Goal: Transaction & Acquisition: Purchase product/service

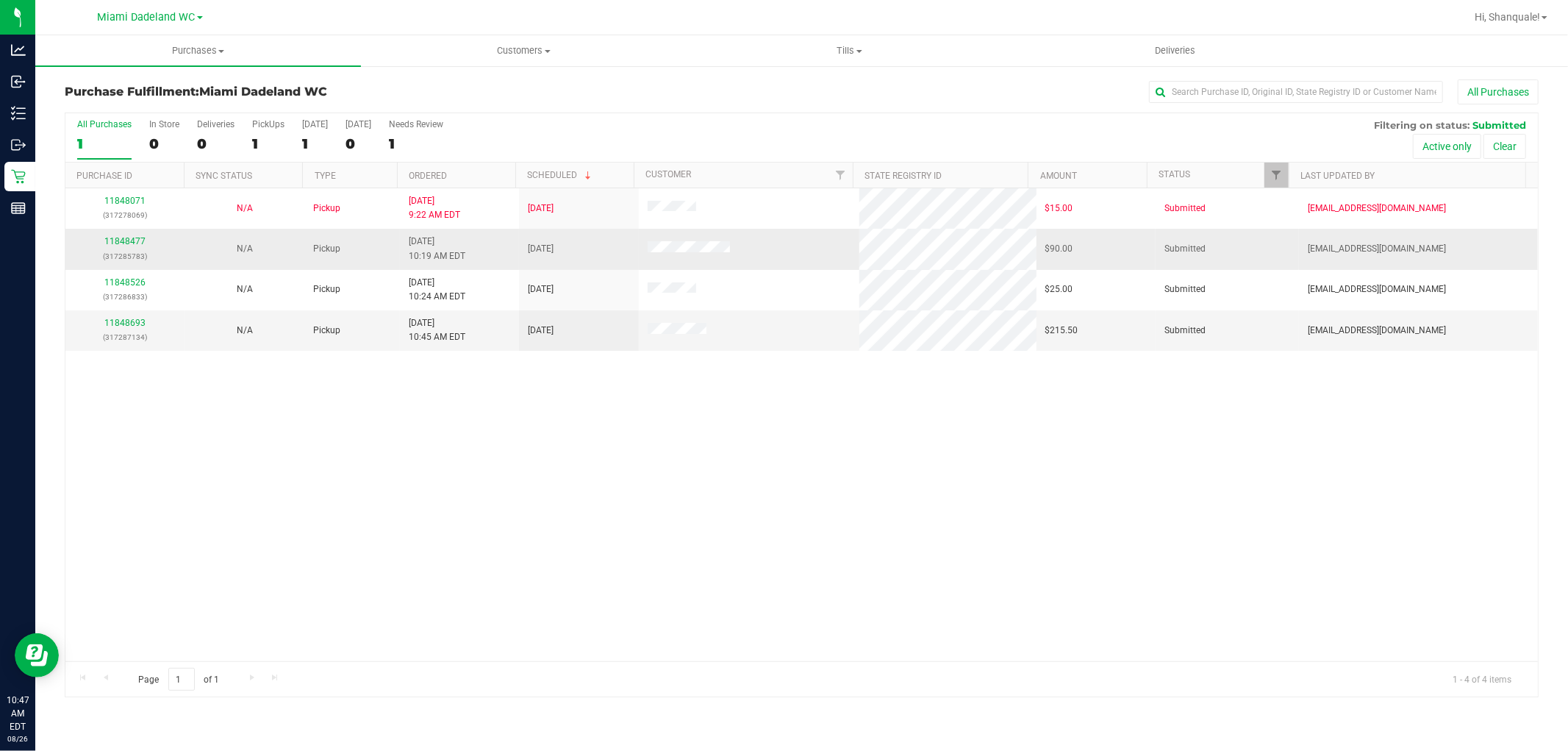
click at [125, 236] on div "11848477 (317285783)" at bounding box center [125, 249] width 102 height 28
click at [123, 236] on div "11848477 (317285783)" at bounding box center [125, 249] width 102 height 28
click at [122, 237] on link "11848477" at bounding box center [124, 241] width 41 height 10
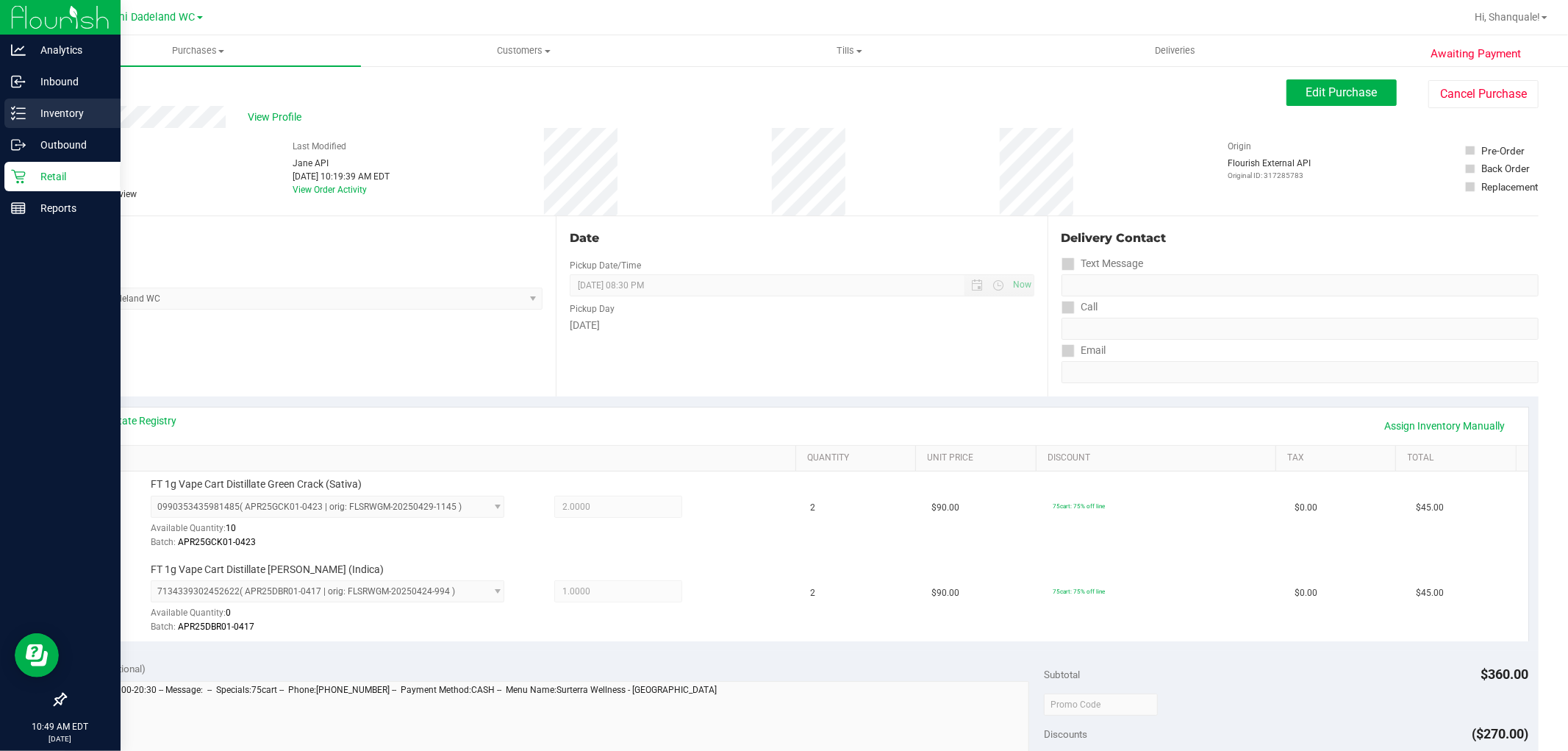
click at [59, 115] on p "Inventory" at bounding box center [70, 114] width 89 height 18
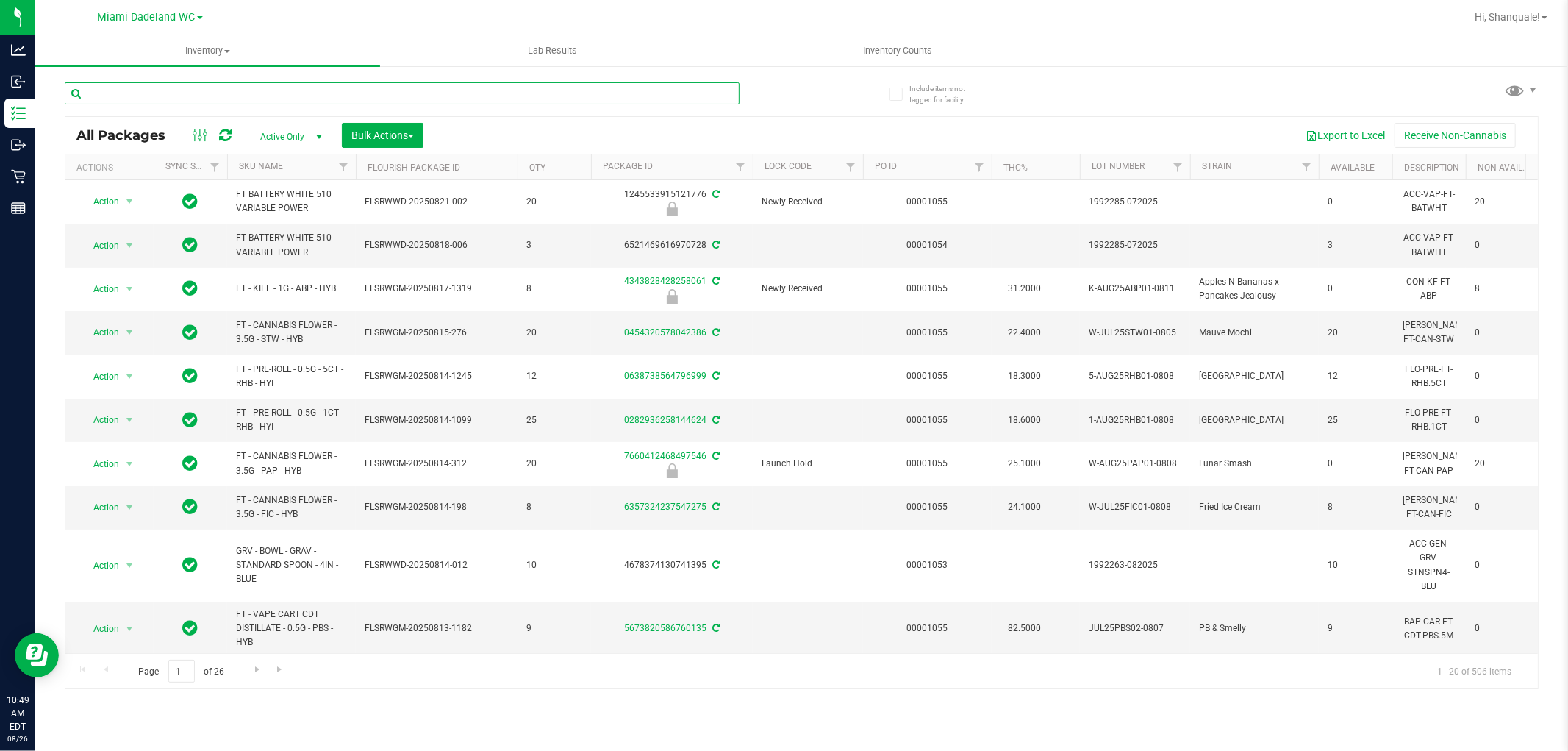
click at [237, 92] on input "text" at bounding box center [402, 94] width 675 height 22
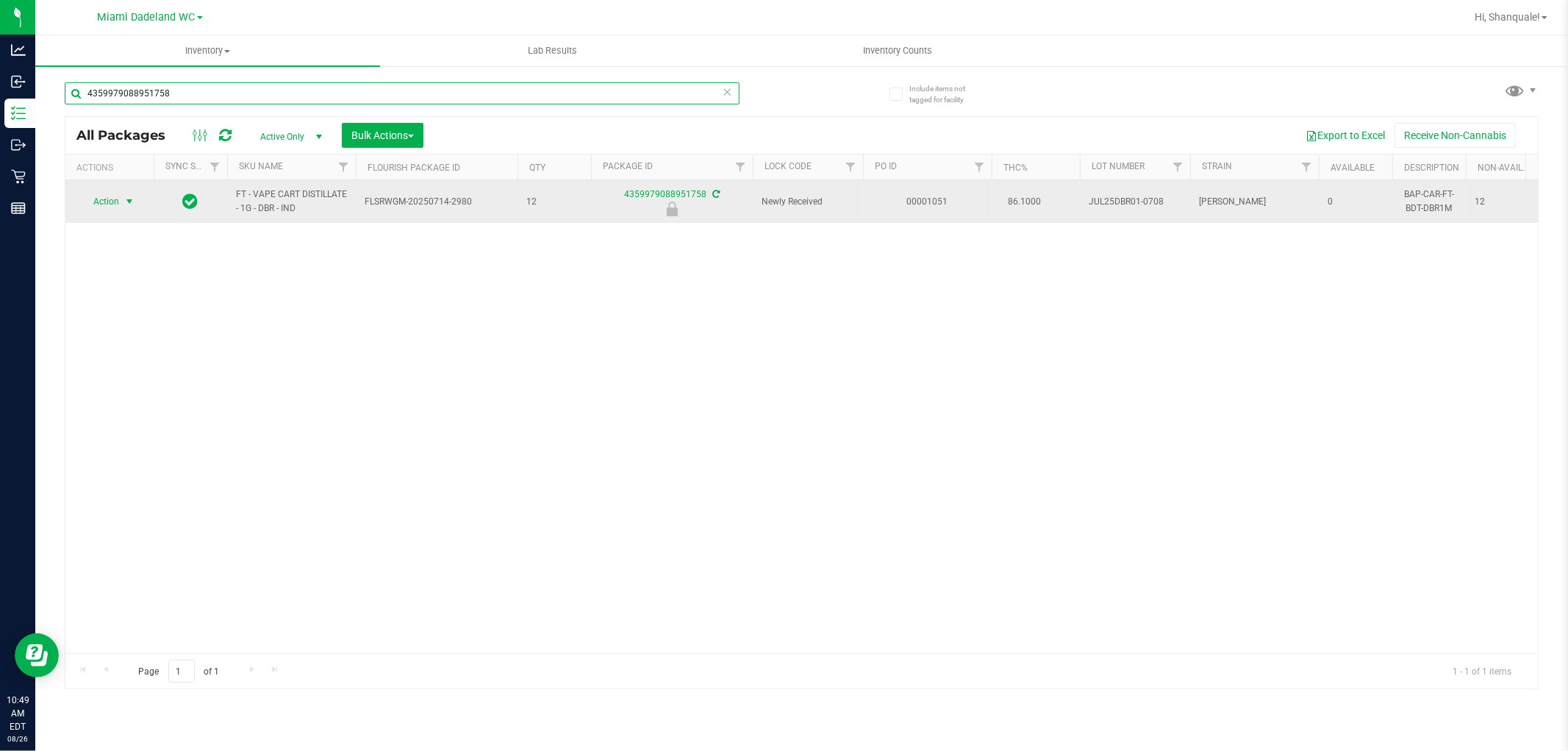
type input "4359979088951758"
click at [115, 206] on span "Action" at bounding box center [100, 201] width 40 height 21
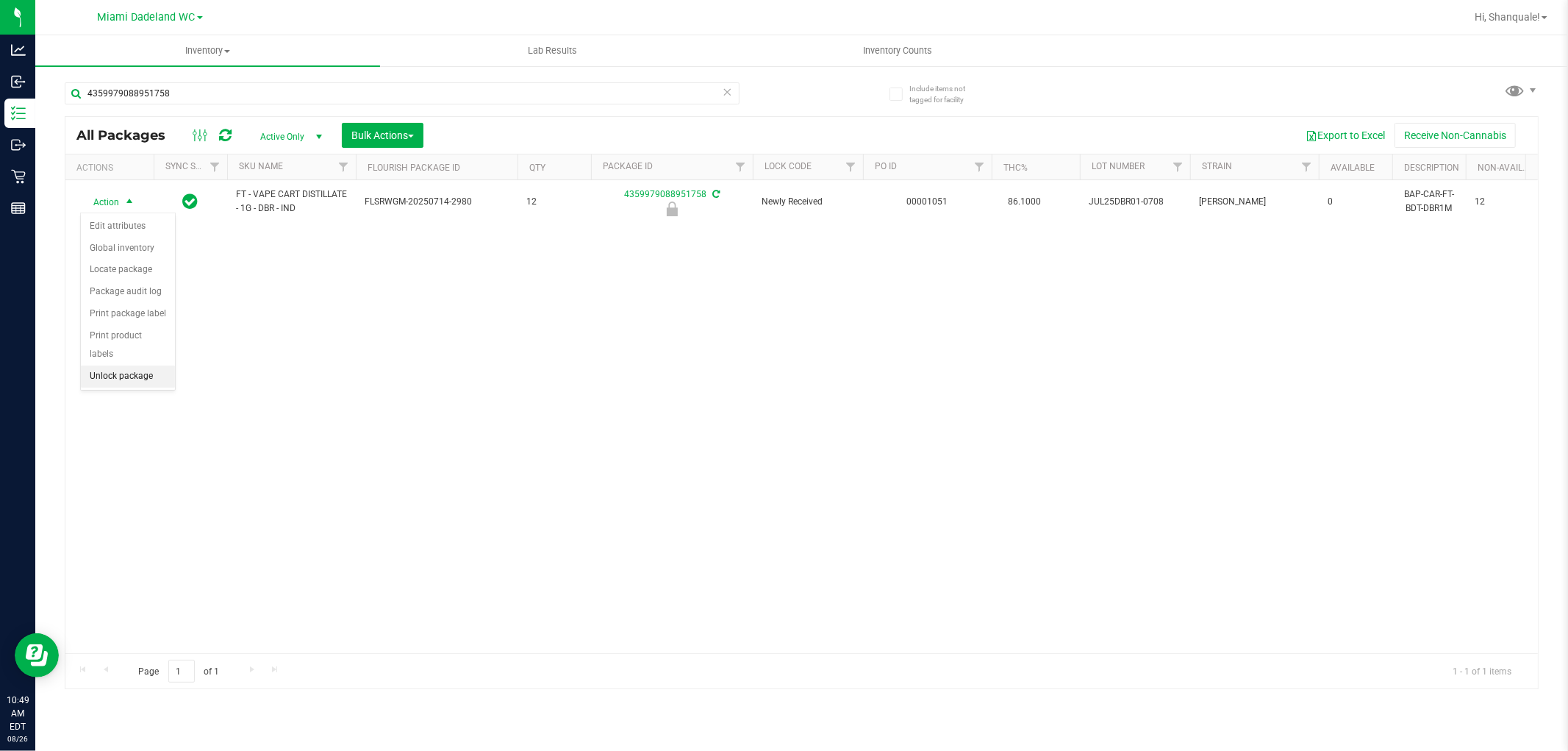
drag, startPoint x: 130, startPoint y: 376, endPoint x: 108, endPoint y: 378, distance: 22.1
click at [133, 378] on li "Unlock package" at bounding box center [127, 376] width 95 height 22
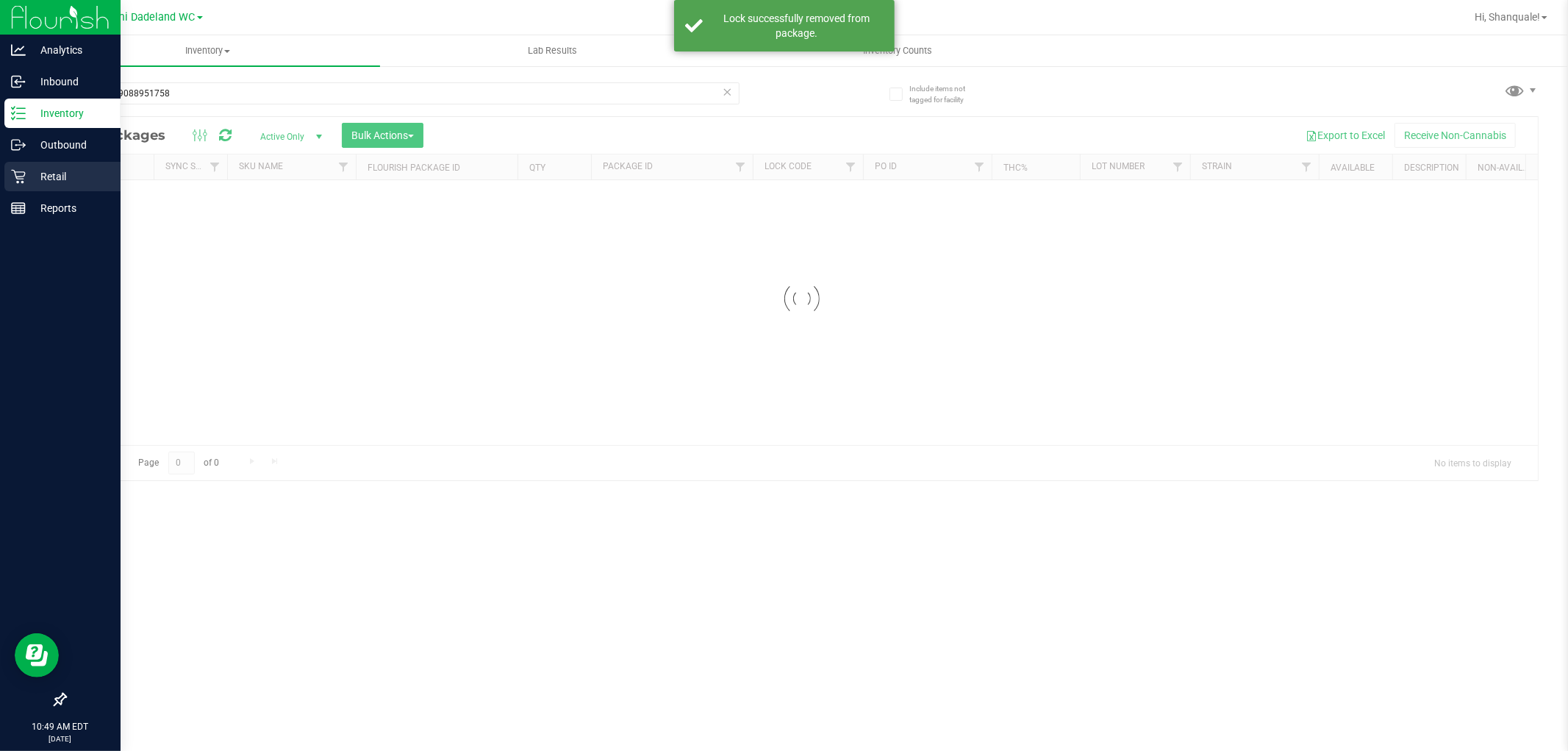
click at [26, 178] on p "Retail" at bounding box center [70, 176] width 89 height 18
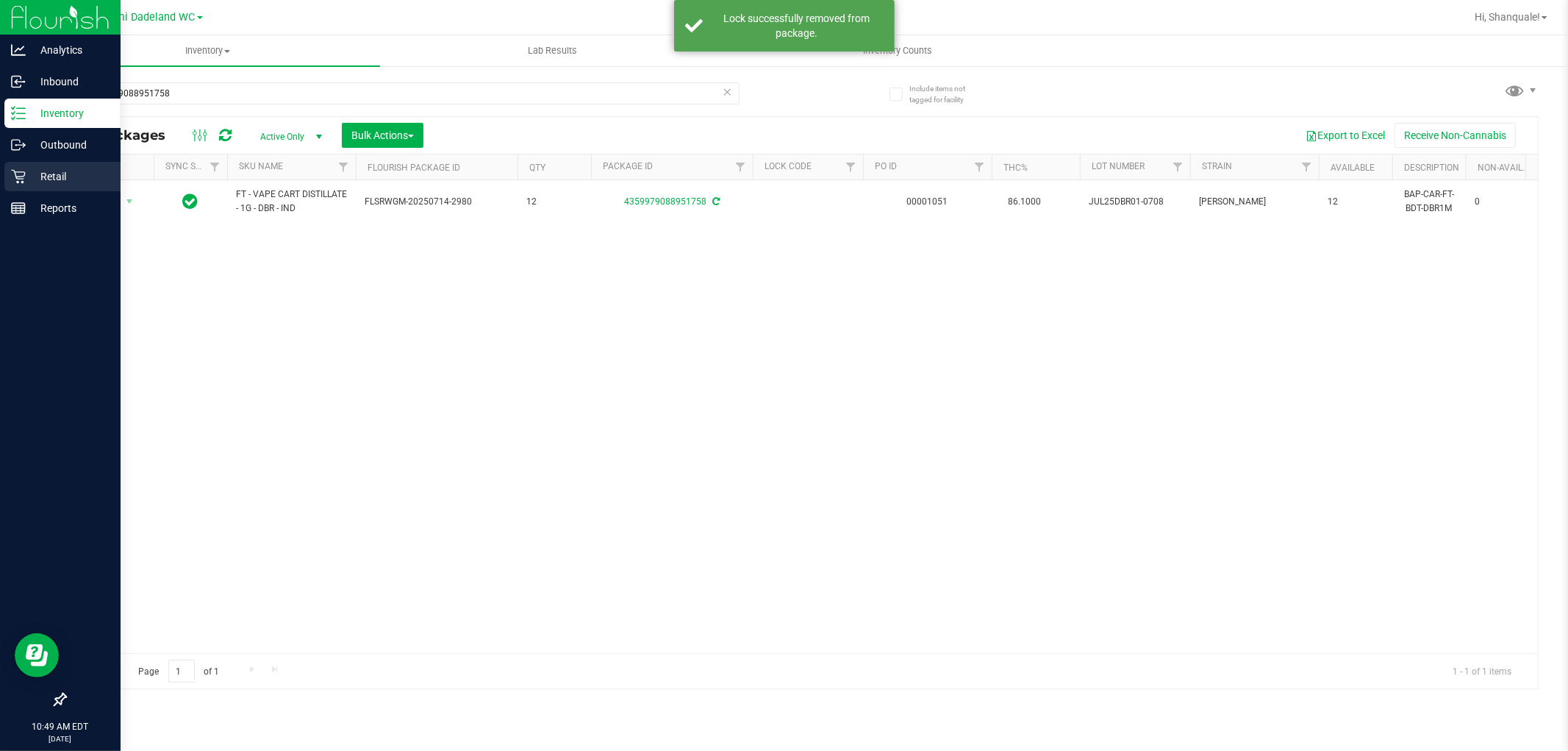
click at [26, 178] on p "Retail" at bounding box center [70, 176] width 89 height 18
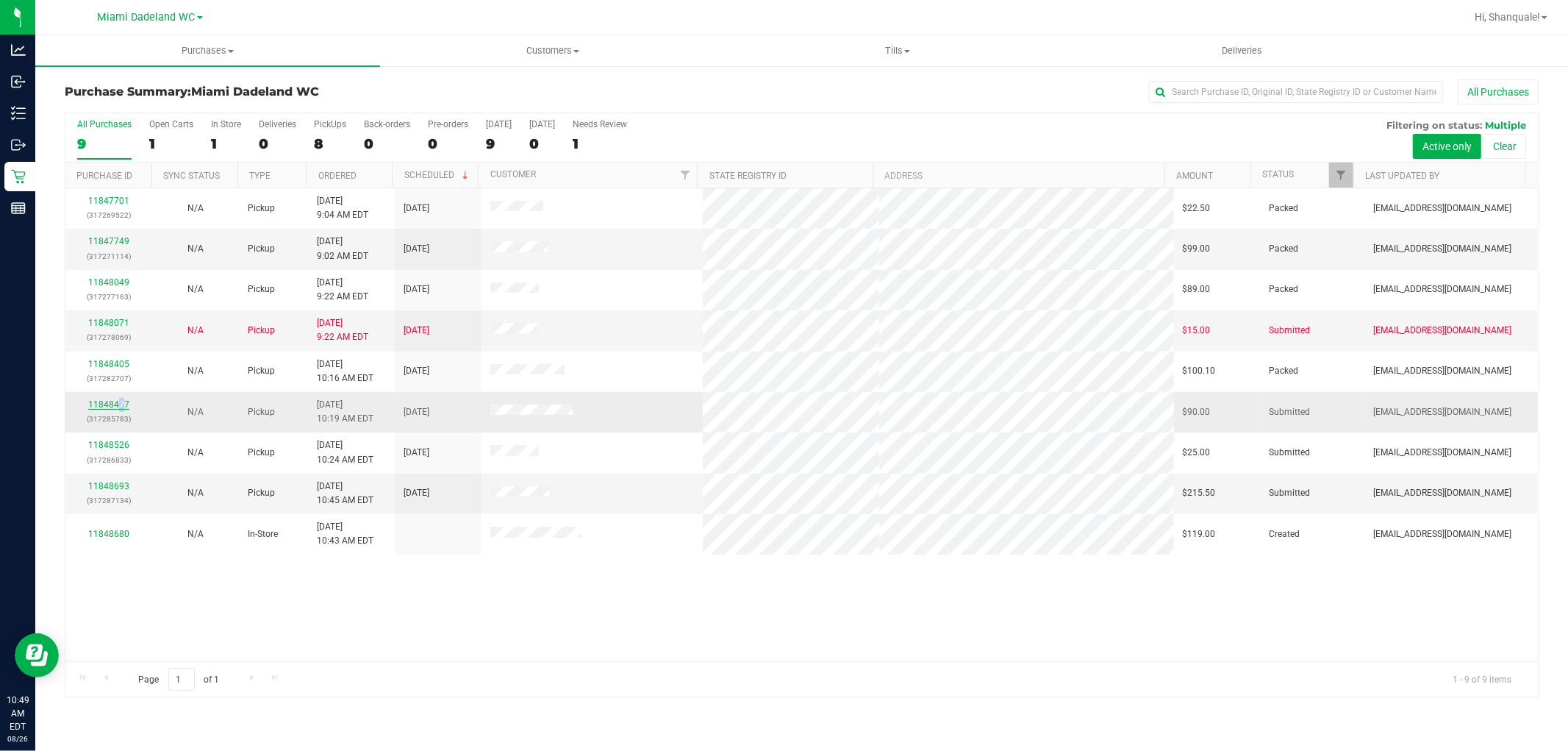
click at [122, 400] on div "11848477 (317285783)" at bounding box center [109, 411] width 69 height 28
click at [95, 397] on td "11848477 (317285783)" at bounding box center [109, 412] width 87 height 41
click at [95, 403] on link "11848477" at bounding box center [109, 404] width 41 height 10
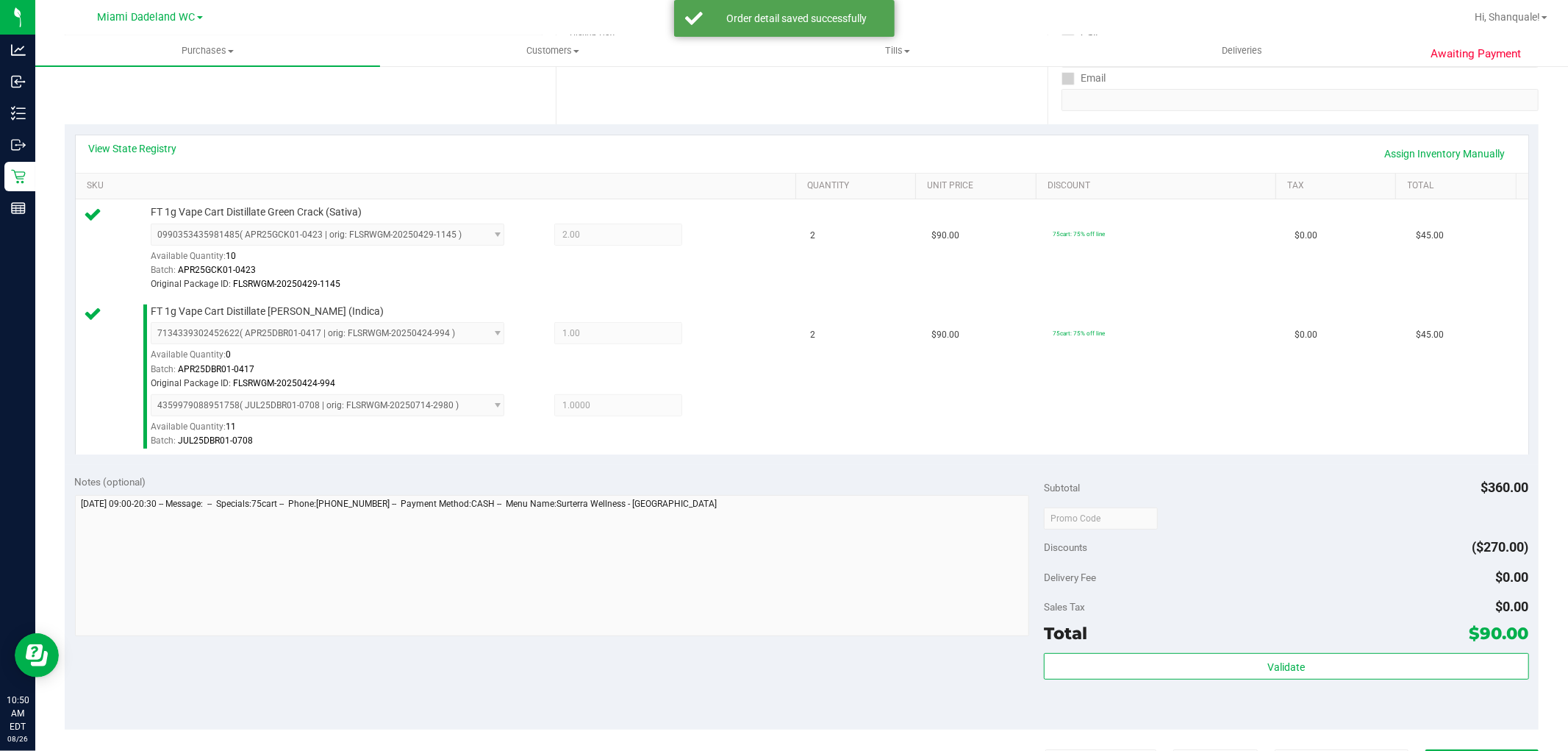
scroll to position [327, 0]
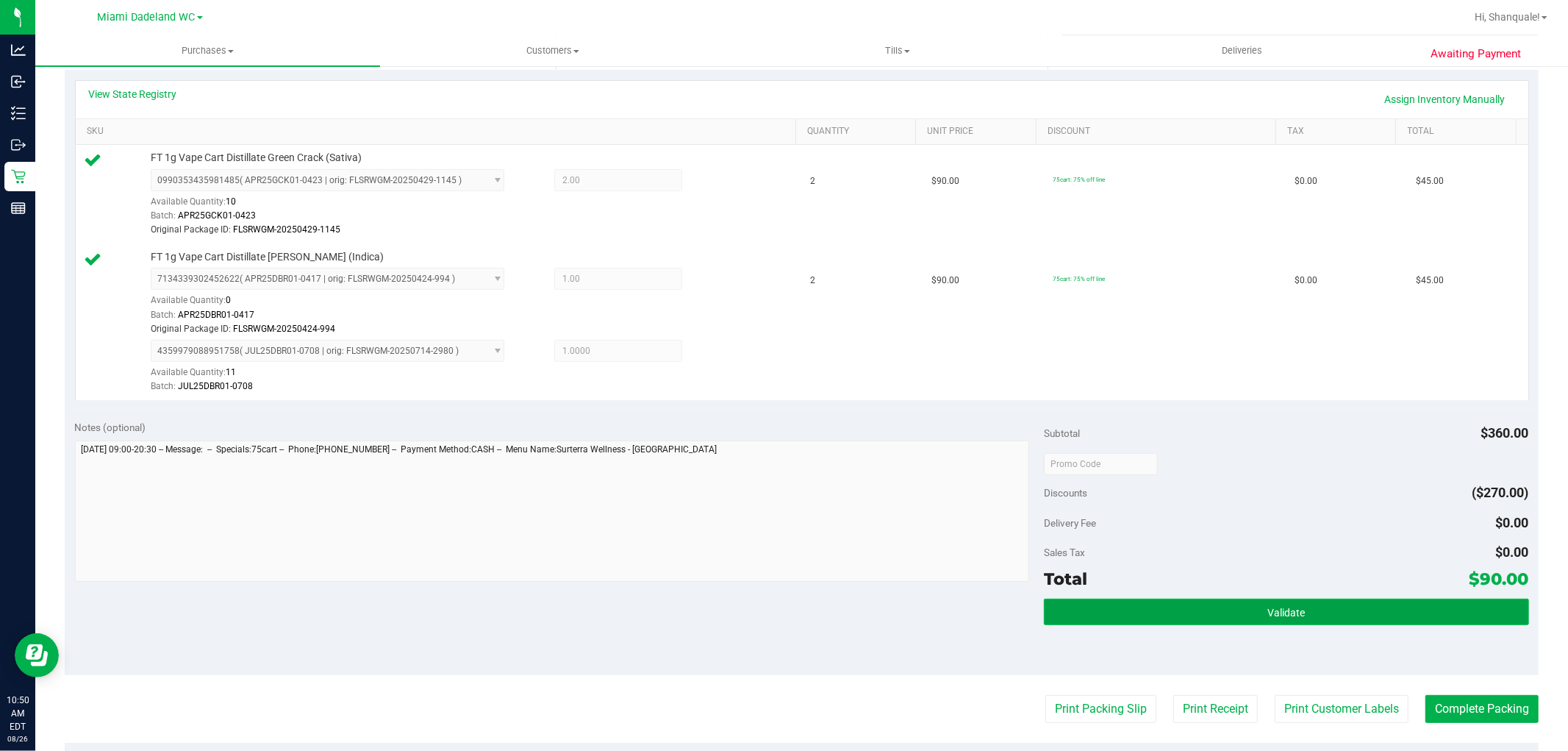
click at [1302, 626] on button "Validate" at bounding box center [1285, 612] width 485 height 27
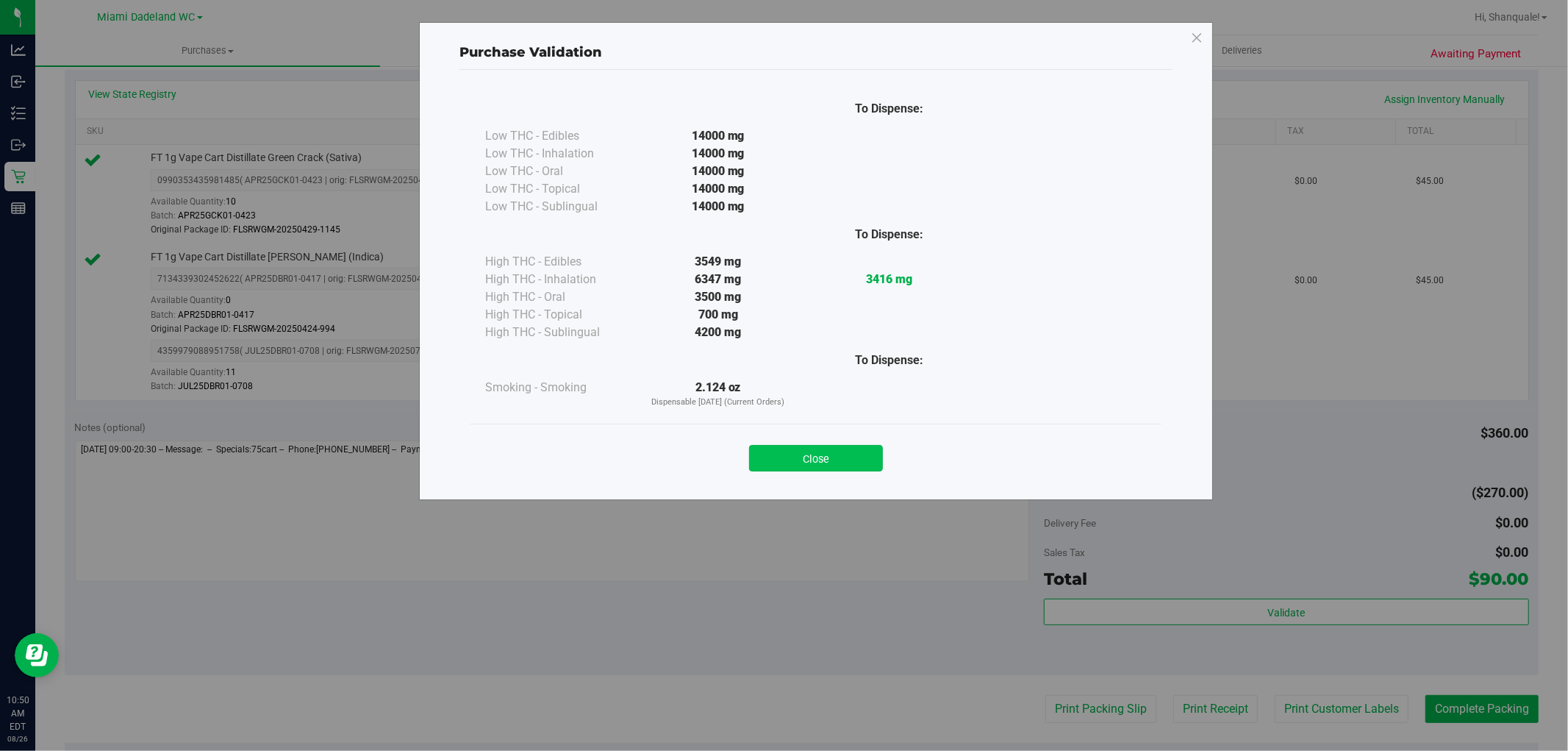
click at [802, 462] on button "Close" at bounding box center [815, 458] width 133 height 27
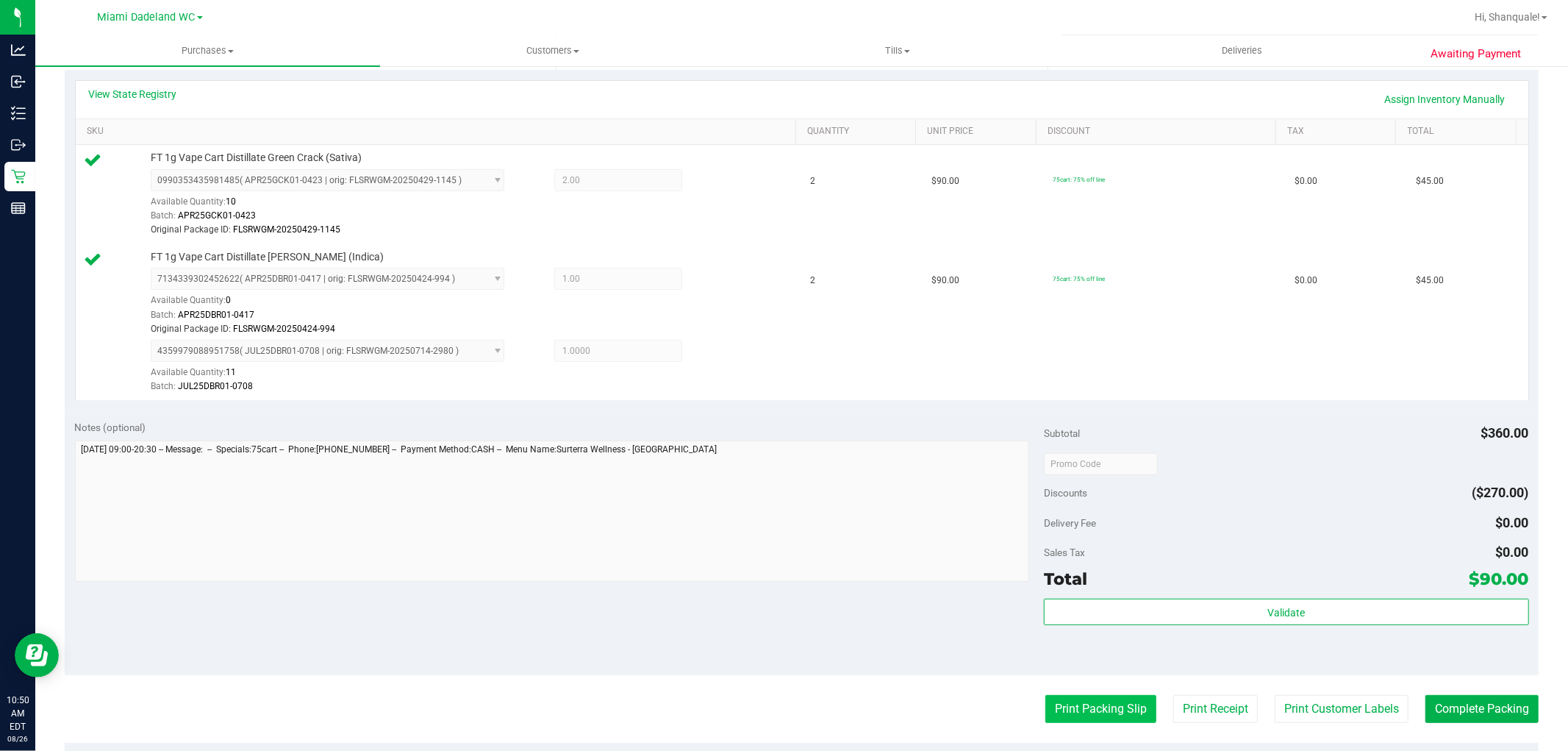
click at [1060, 704] on button "Print Packing Slip" at bounding box center [1100, 709] width 111 height 28
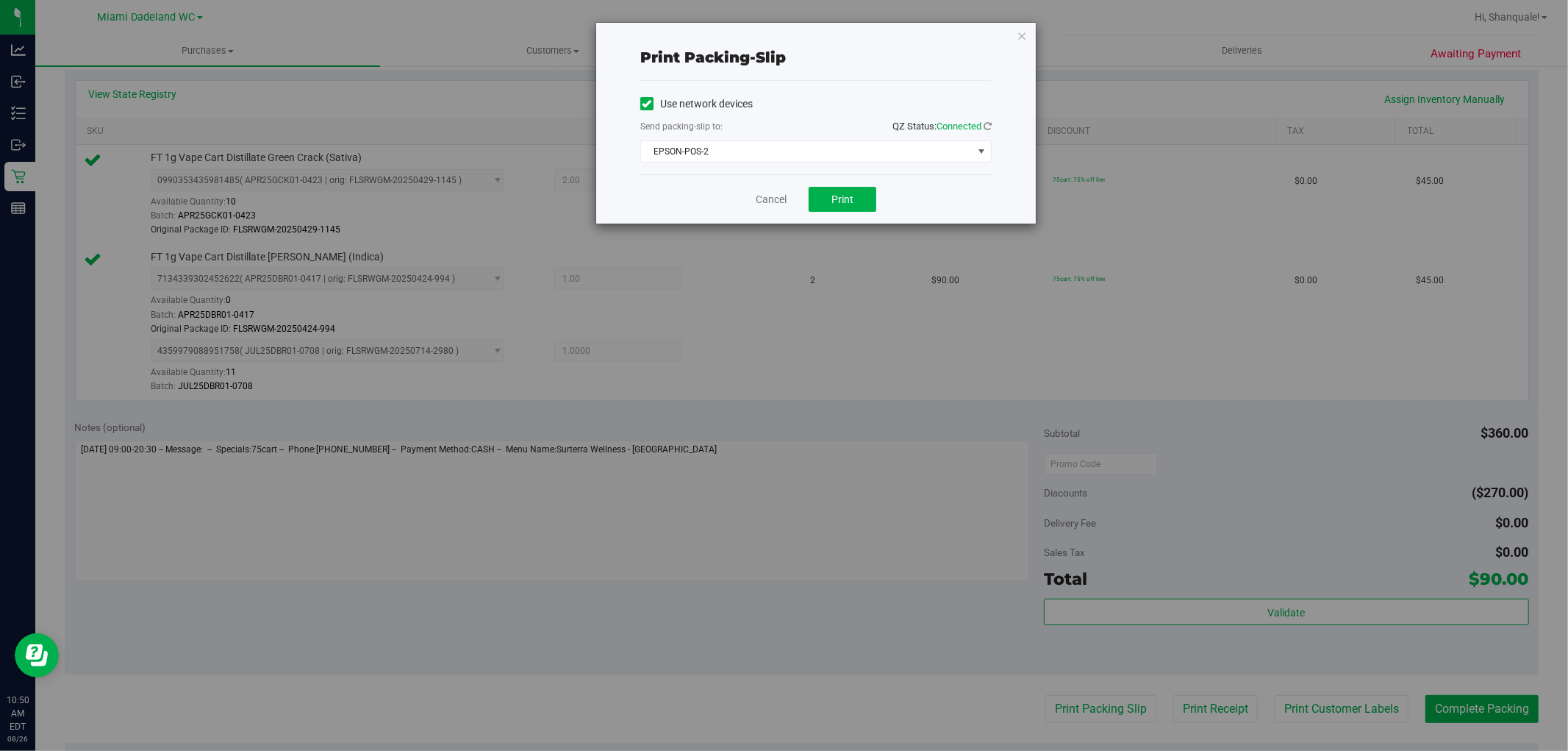
click at [840, 186] on div "Cancel Print" at bounding box center [815, 198] width 351 height 49
click at [840, 187] on button "Print" at bounding box center [842, 199] width 68 height 25
click at [775, 202] on link "Cancel" at bounding box center [771, 200] width 31 height 16
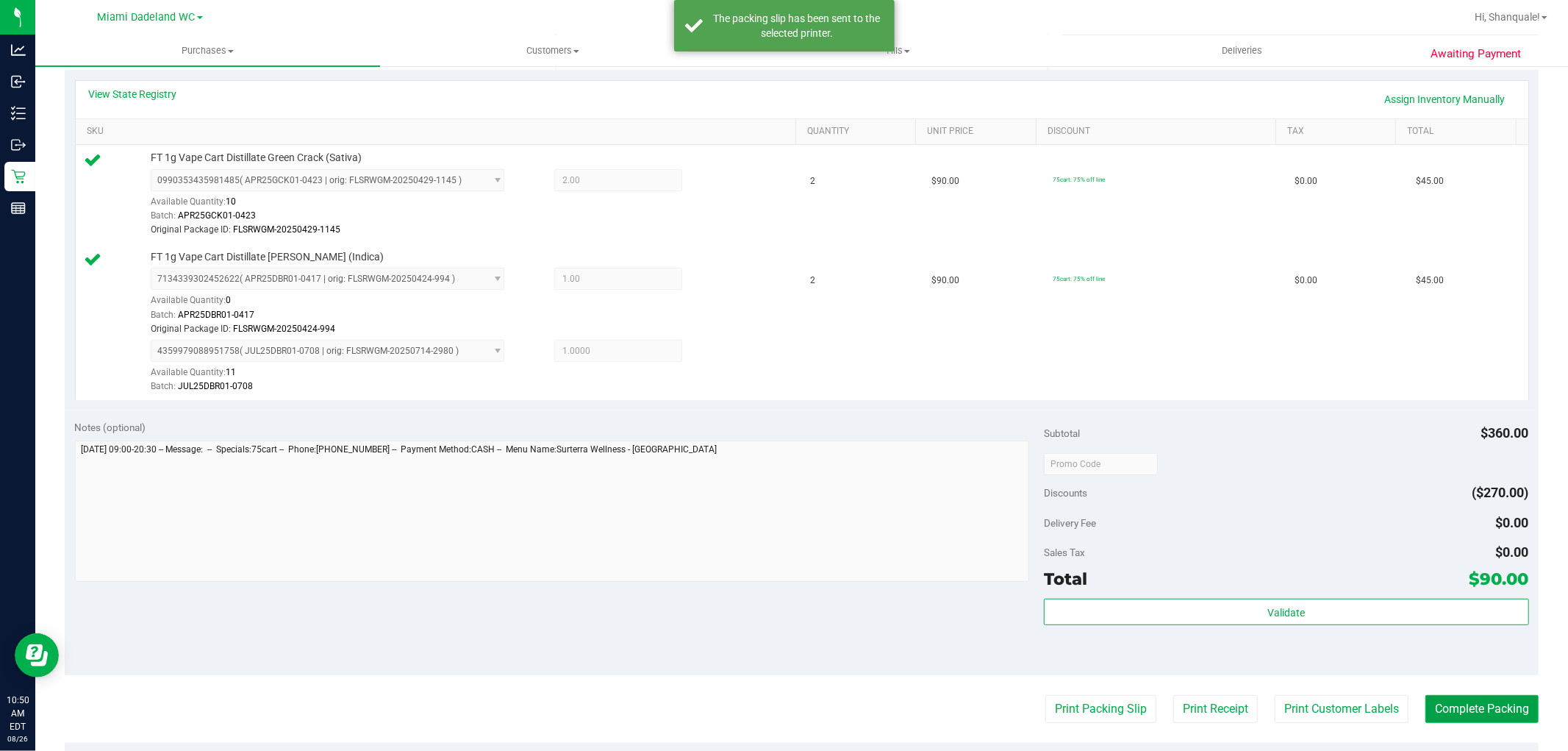
click at [1451, 719] on button "Complete Packing" at bounding box center [1482, 709] width 113 height 28
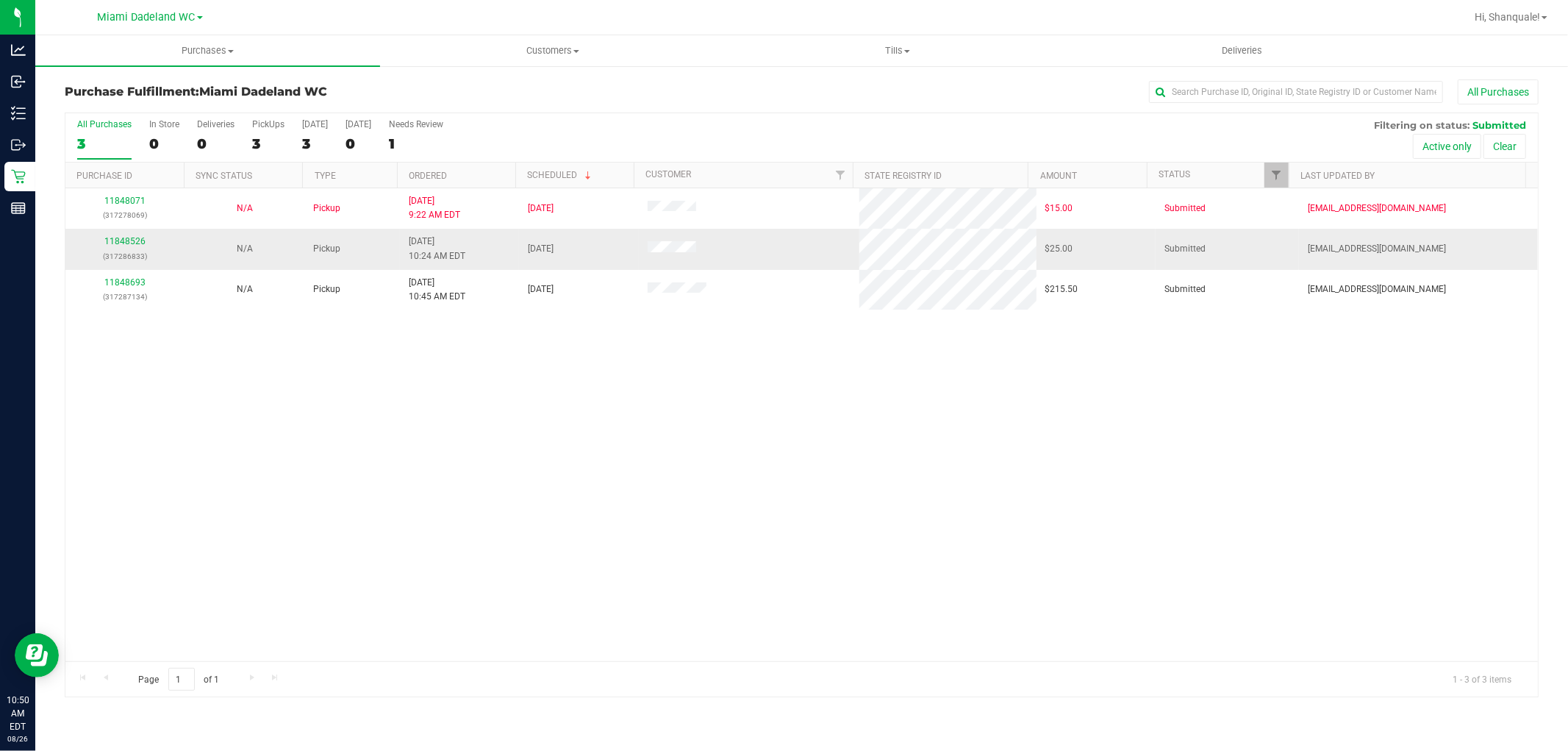
click at [133, 235] on div "11848526 (317286833)" at bounding box center [125, 249] width 102 height 28
click at [130, 236] on div "11848526 (317286833)" at bounding box center [125, 249] width 102 height 28
click at [129, 237] on div "11848526 (317286833)" at bounding box center [125, 249] width 102 height 28
click at [129, 237] on link "11848526" at bounding box center [124, 241] width 41 height 10
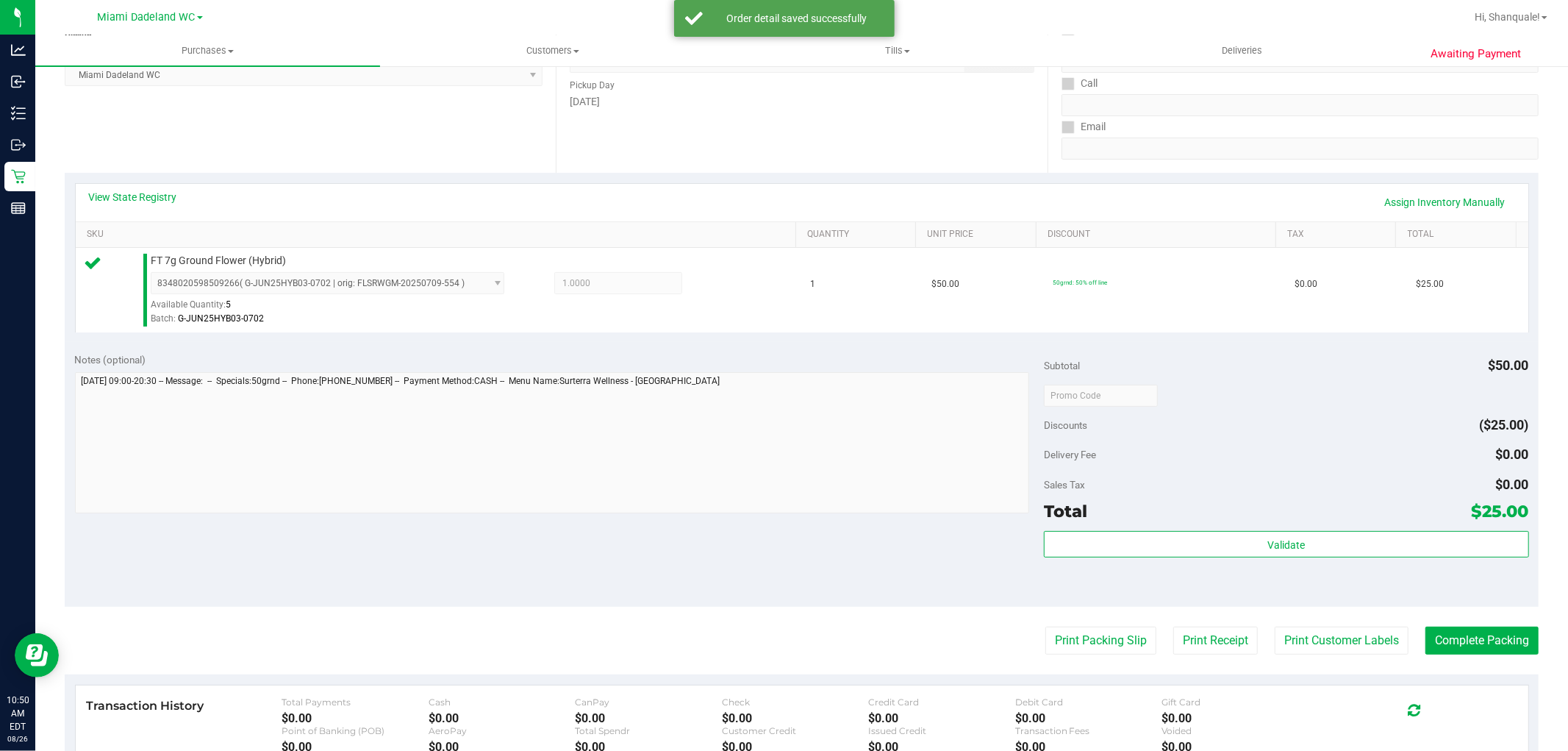
scroll to position [245, 0]
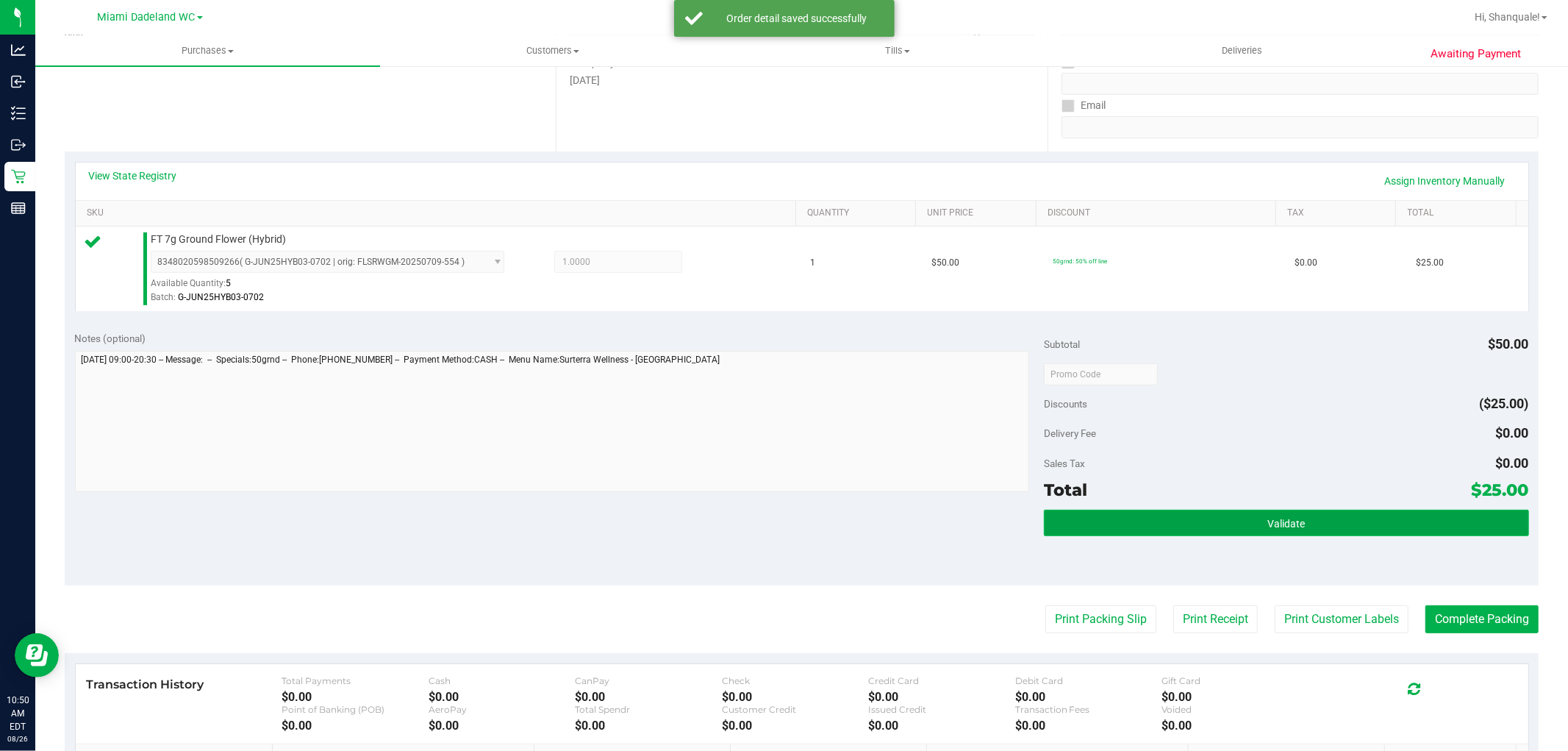
click at [1267, 525] on span "Validate" at bounding box center [1286, 524] width 38 height 12
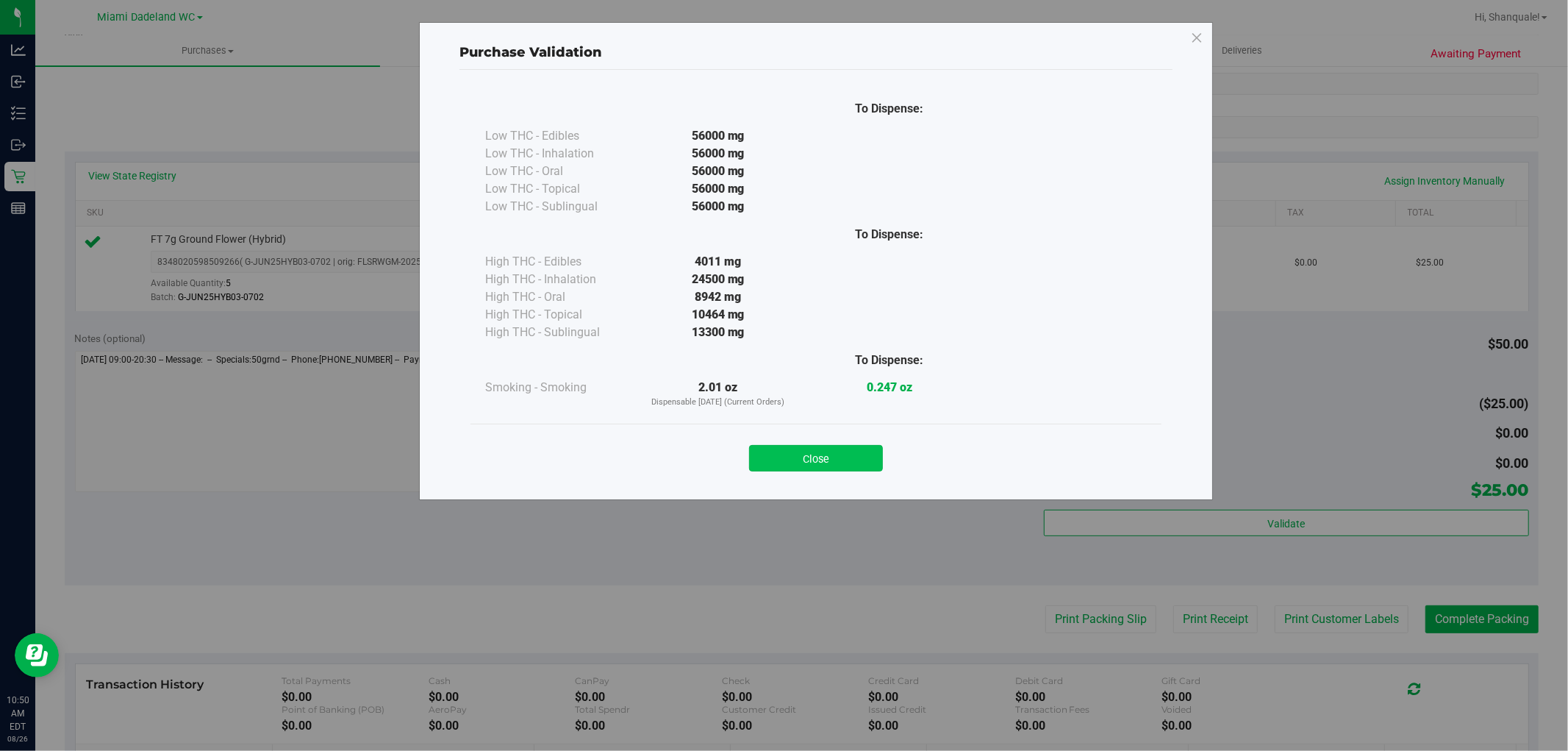
click at [833, 459] on button "Close" at bounding box center [815, 458] width 133 height 27
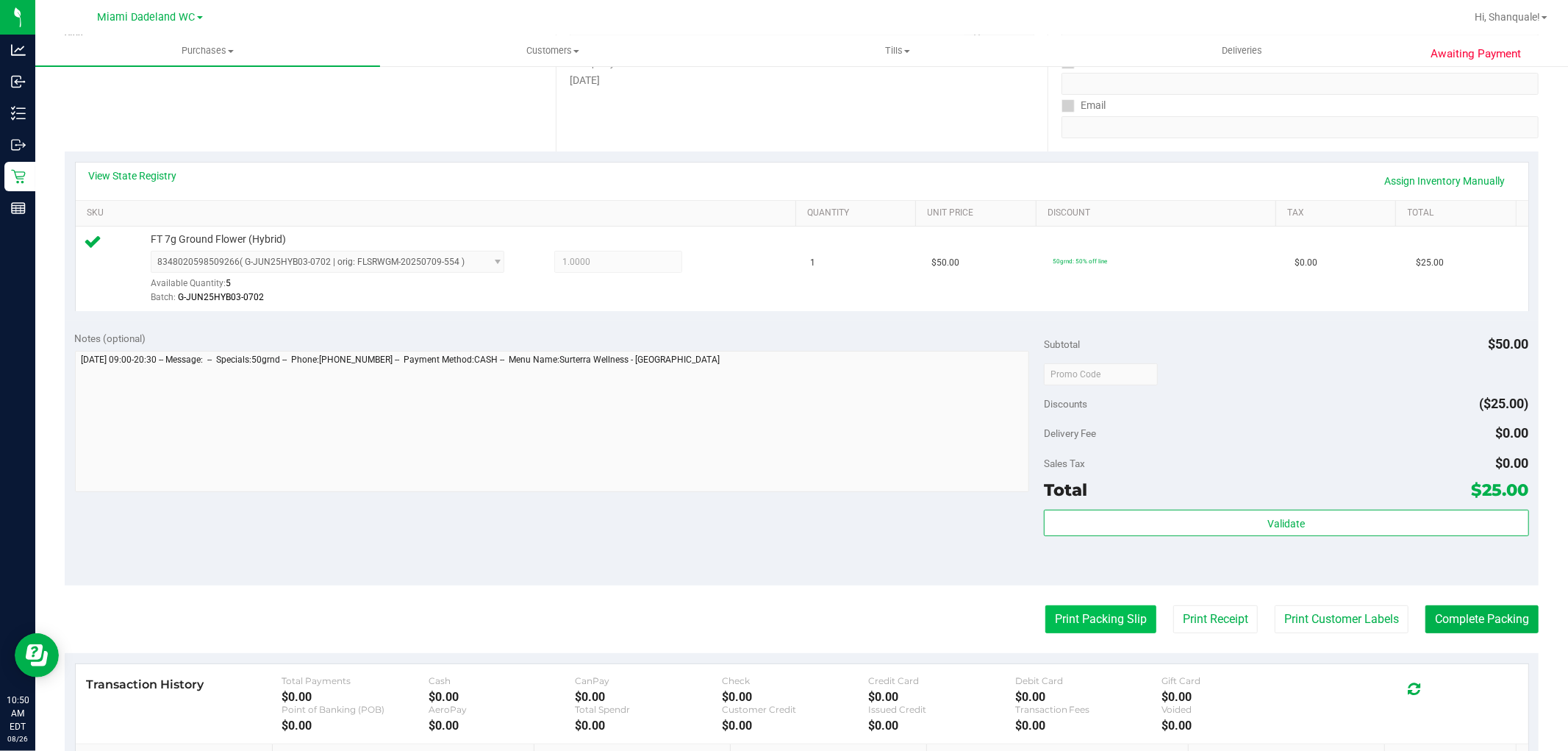
click at [1083, 608] on button "Print Packing Slip" at bounding box center [1100, 620] width 111 height 28
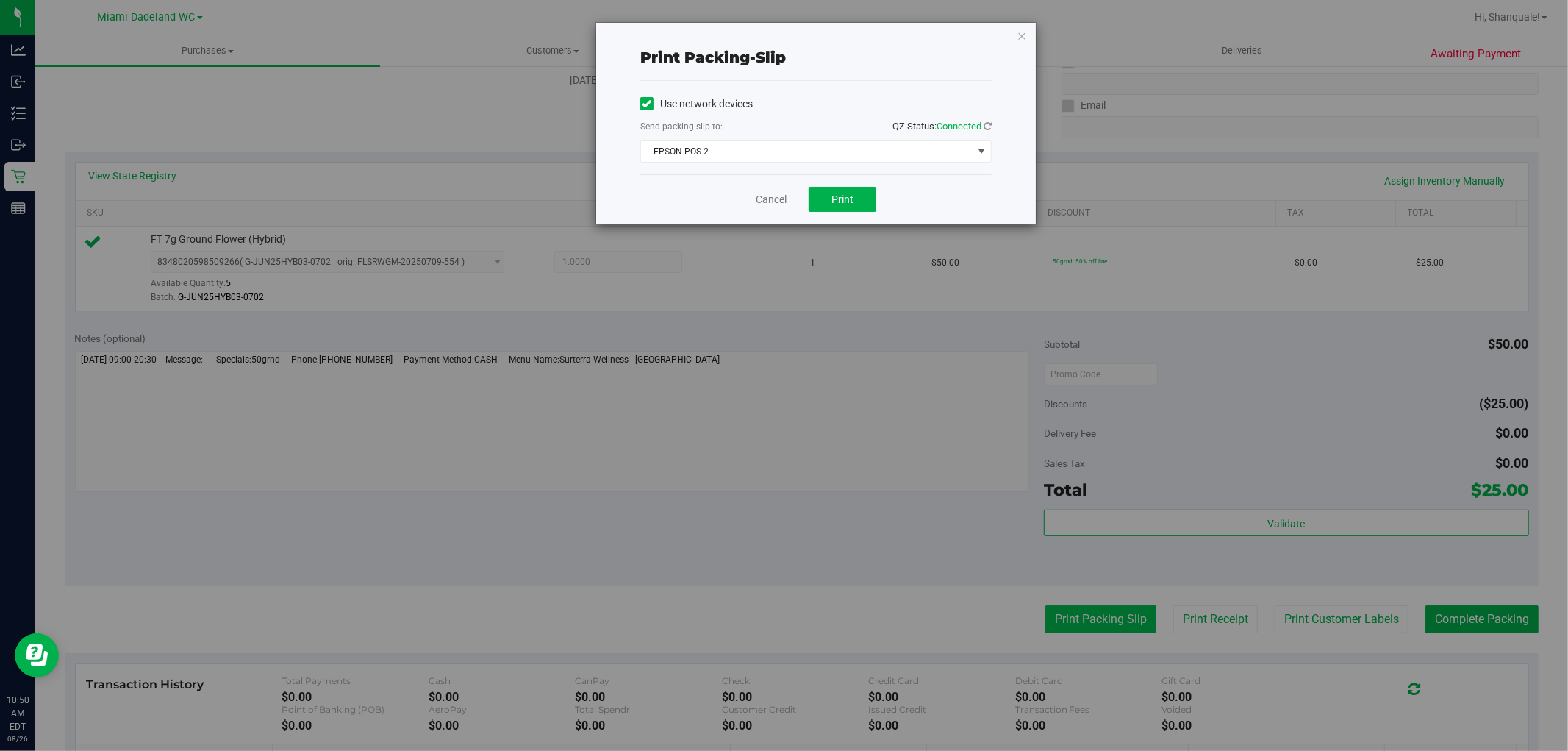
click at [1080, 618] on div "Print packing-slip Use network devices Send packing-slip to: QZ Status: Connect…" at bounding box center [789, 376] width 1579 height 751
click at [853, 195] on span "Print" at bounding box center [842, 199] width 22 height 12
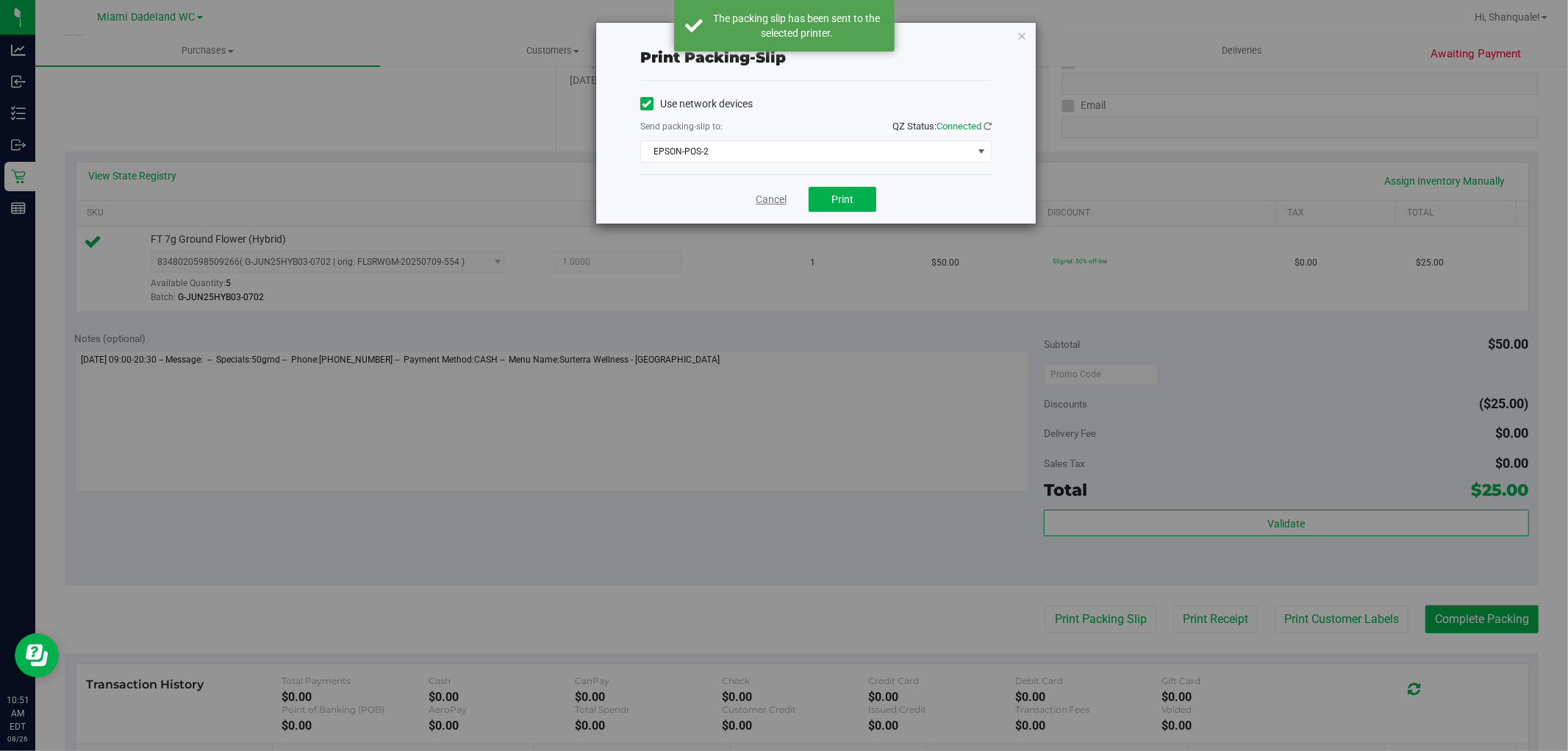
click at [775, 196] on link "Cancel" at bounding box center [771, 200] width 31 height 16
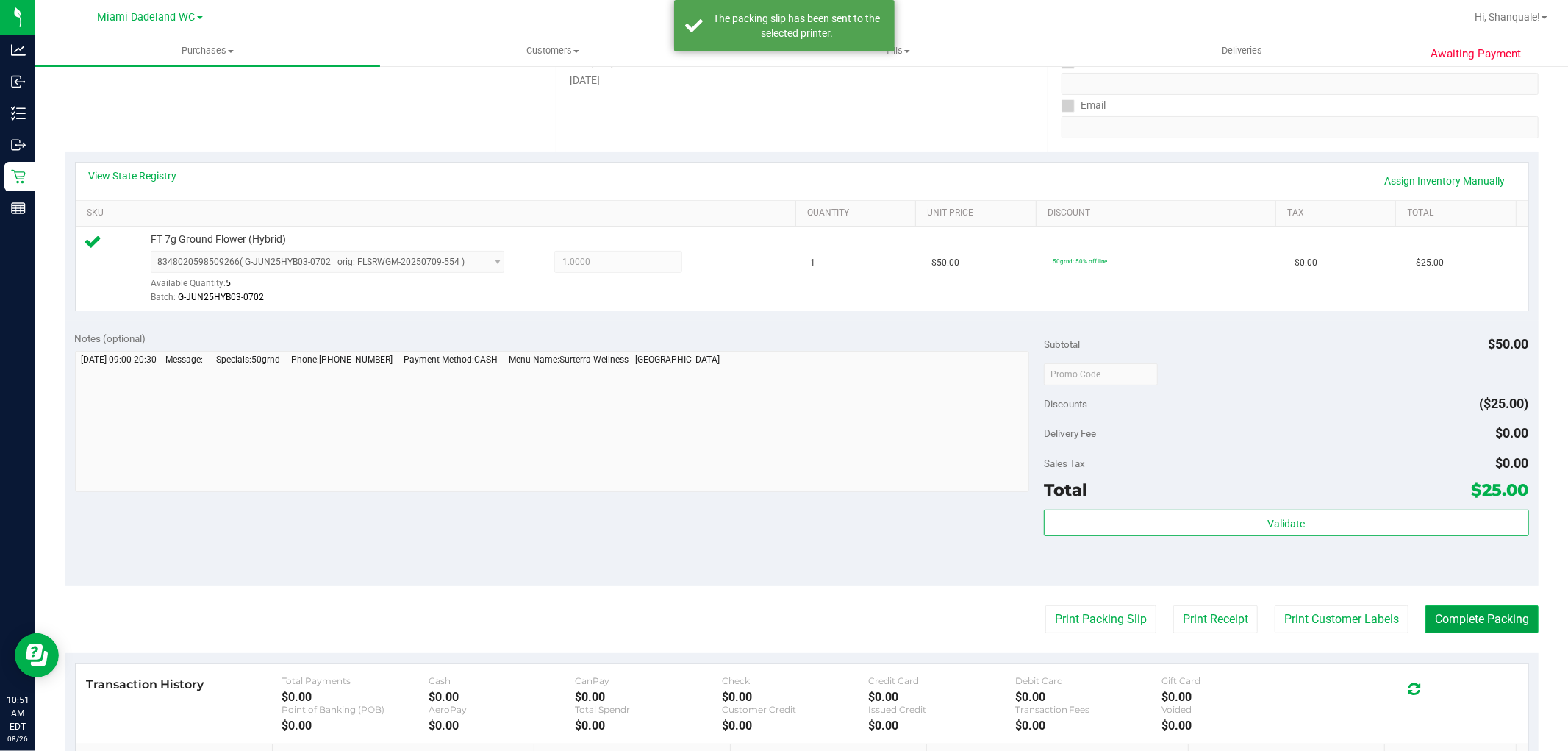
click at [1426, 618] on button "Complete Packing" at bounding box center [1482, 620] width 113 height 28
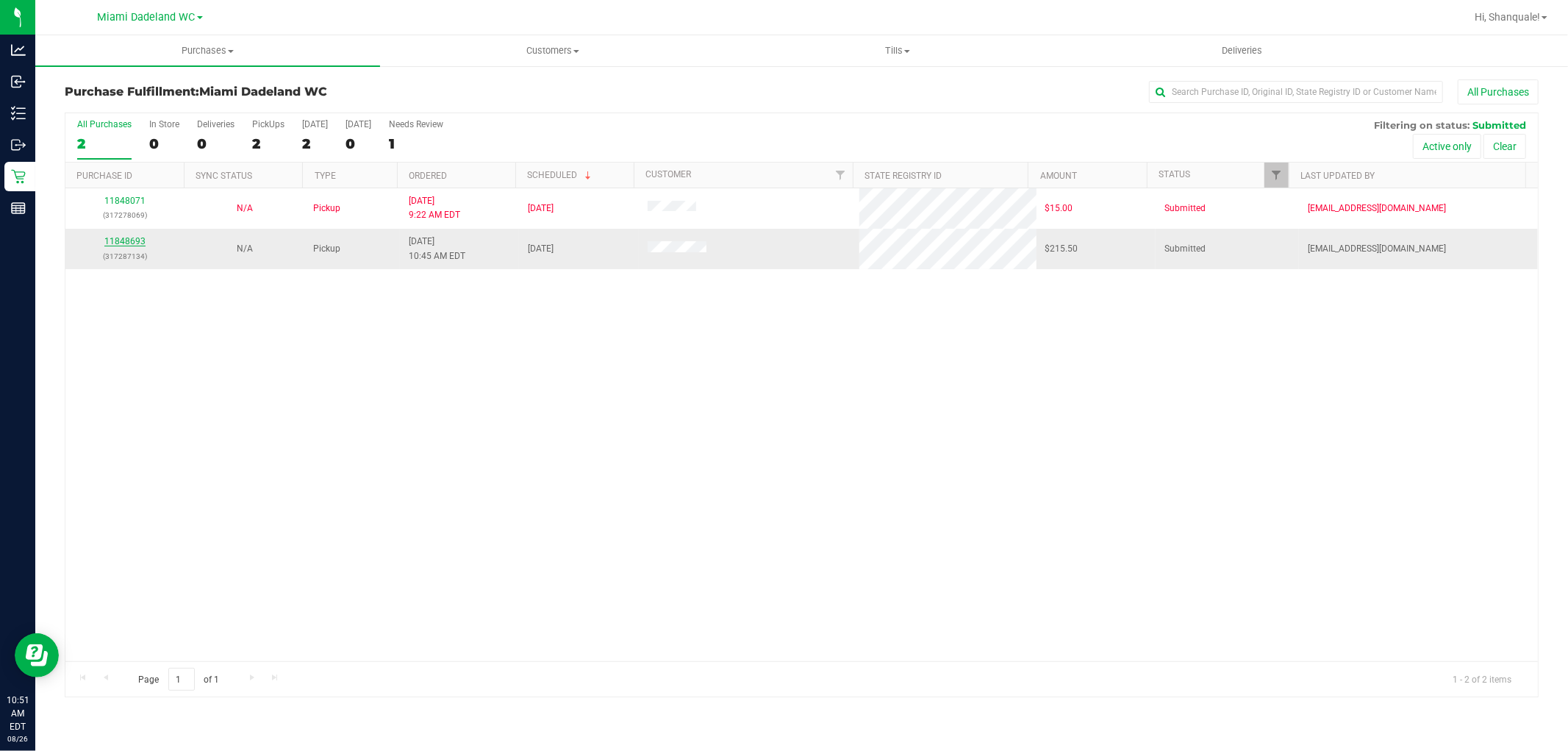
click at [122, 241] on link "11848693" at bounding box center [124, 241] width 41 height 10
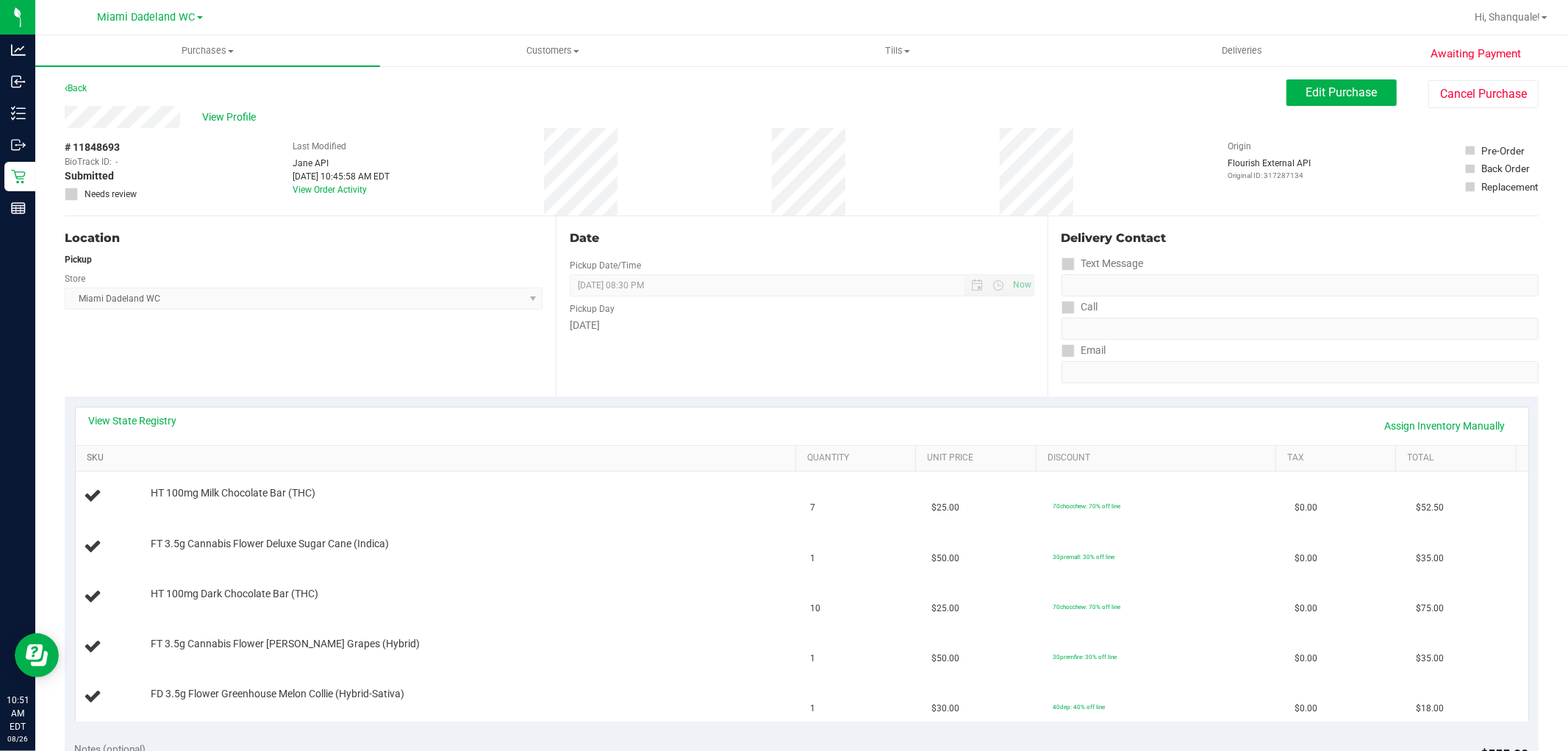
click at [96, 457] on link "SKU" at bounding box center [438, 458] width 704 height 12
click at [128, 428] on div "View State Registry Assign Inventory Manually" at bounding box center [801, 425] width 1426 height 25
click at [129, 427] on div "View State Registry Assign Inventory Manually" at bounding box center [801, 425] width 1426 height 25
click at [135, 423] on link "View State Registry" at bounding box center [132, 420] width 89 height 15
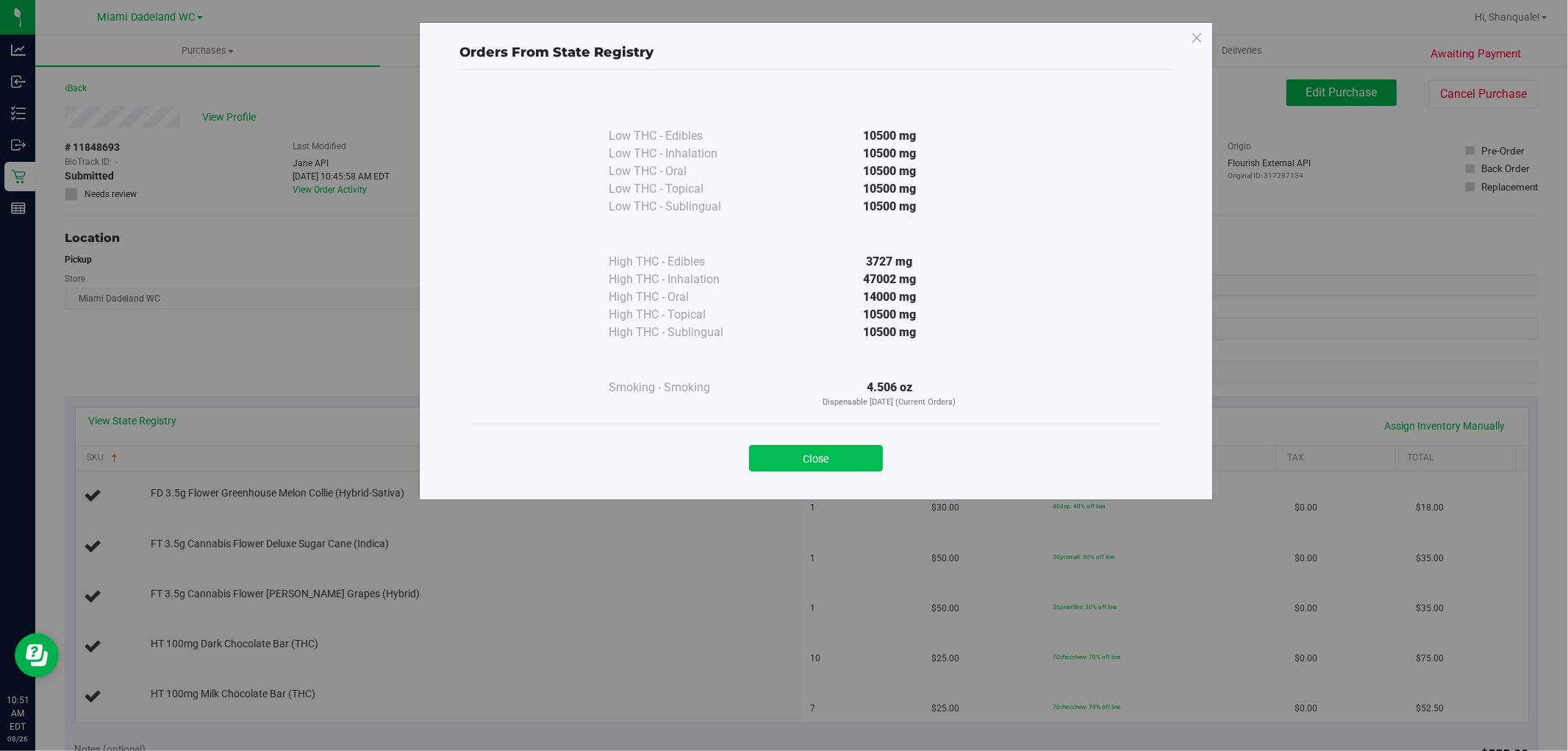
click at [826, 449] on button "Close" at bounding box center [815, 458] width 133 height 27
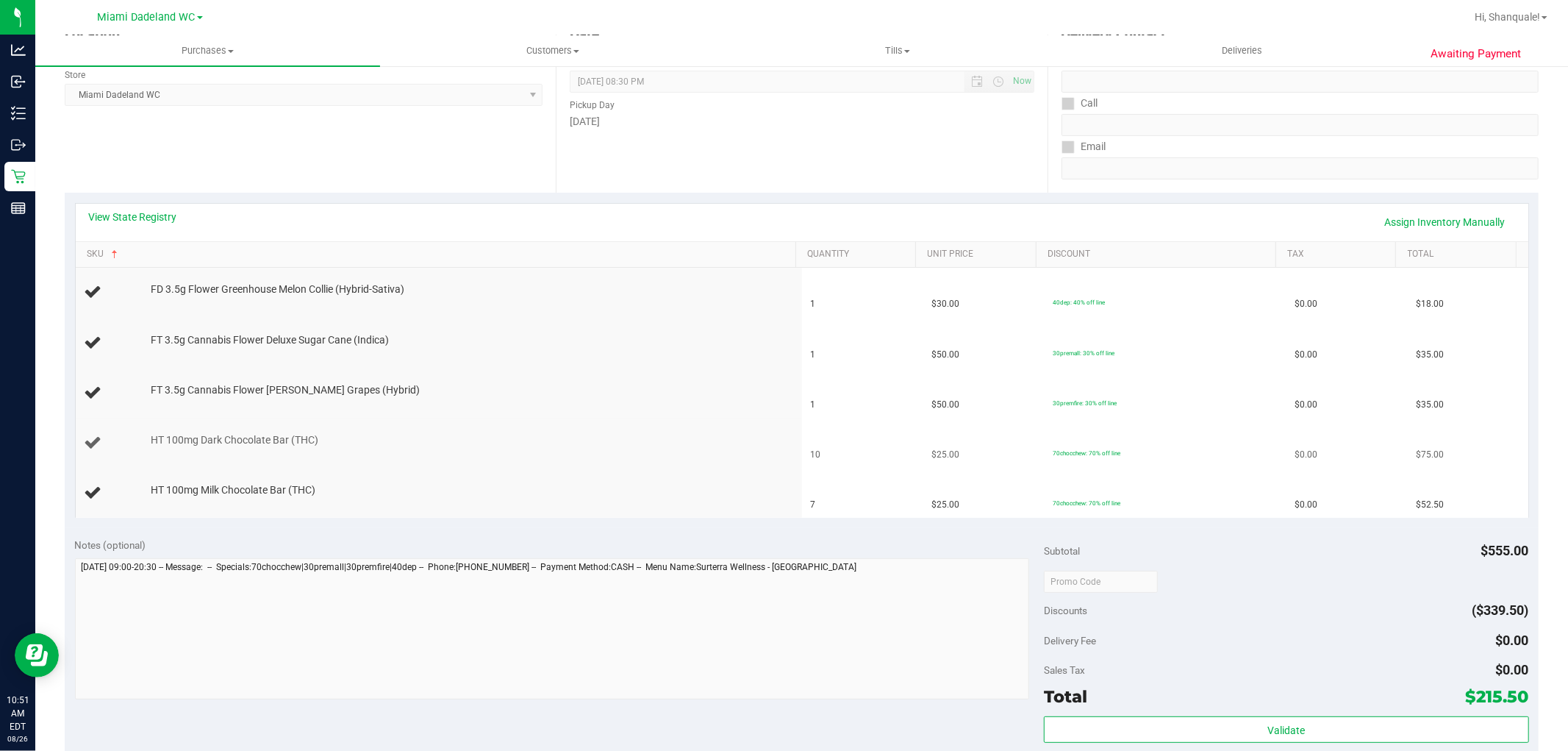
scroll to position [245, 0]
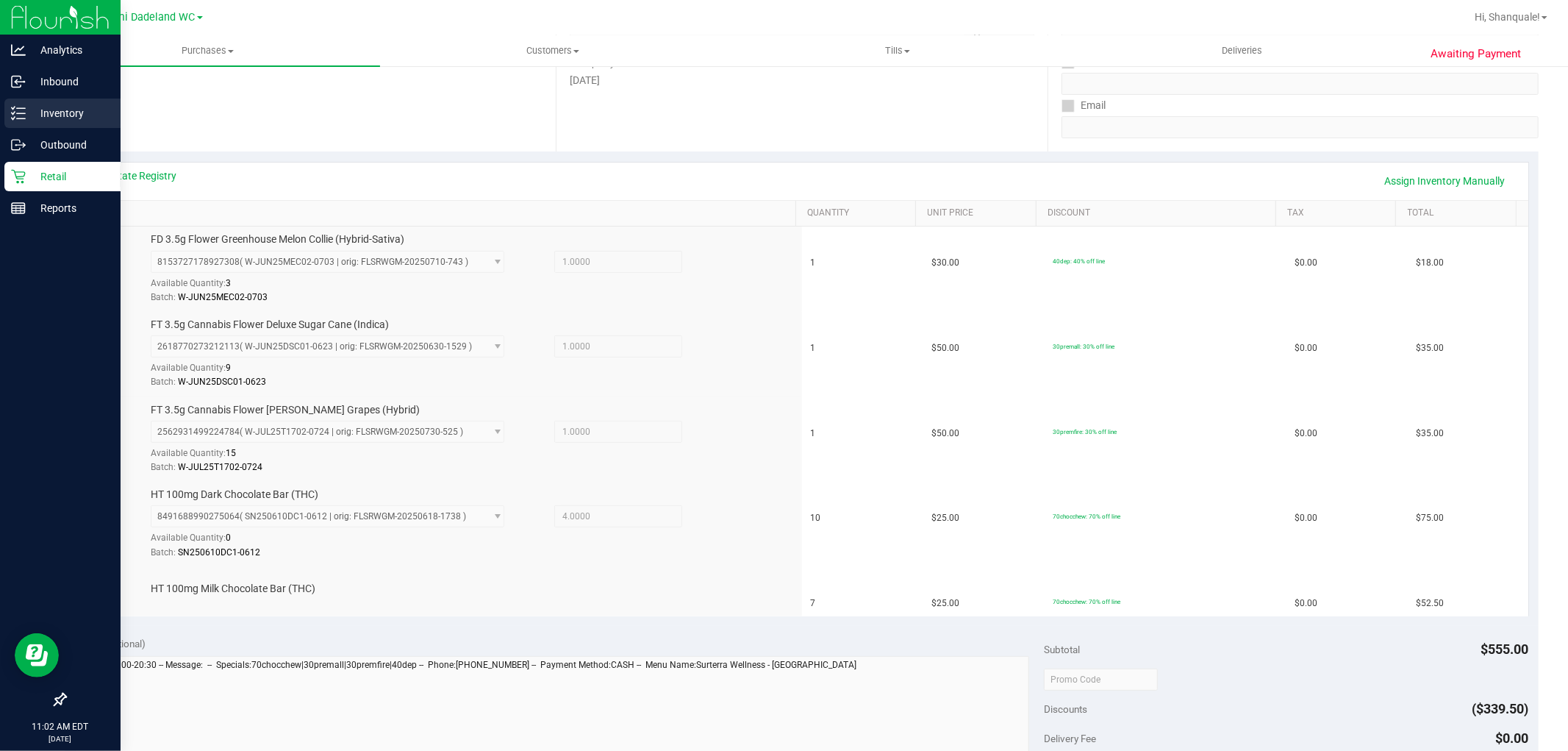
click at [86, 108] on p "Inventory" at bounding box center [70, 114] width 89 height 18
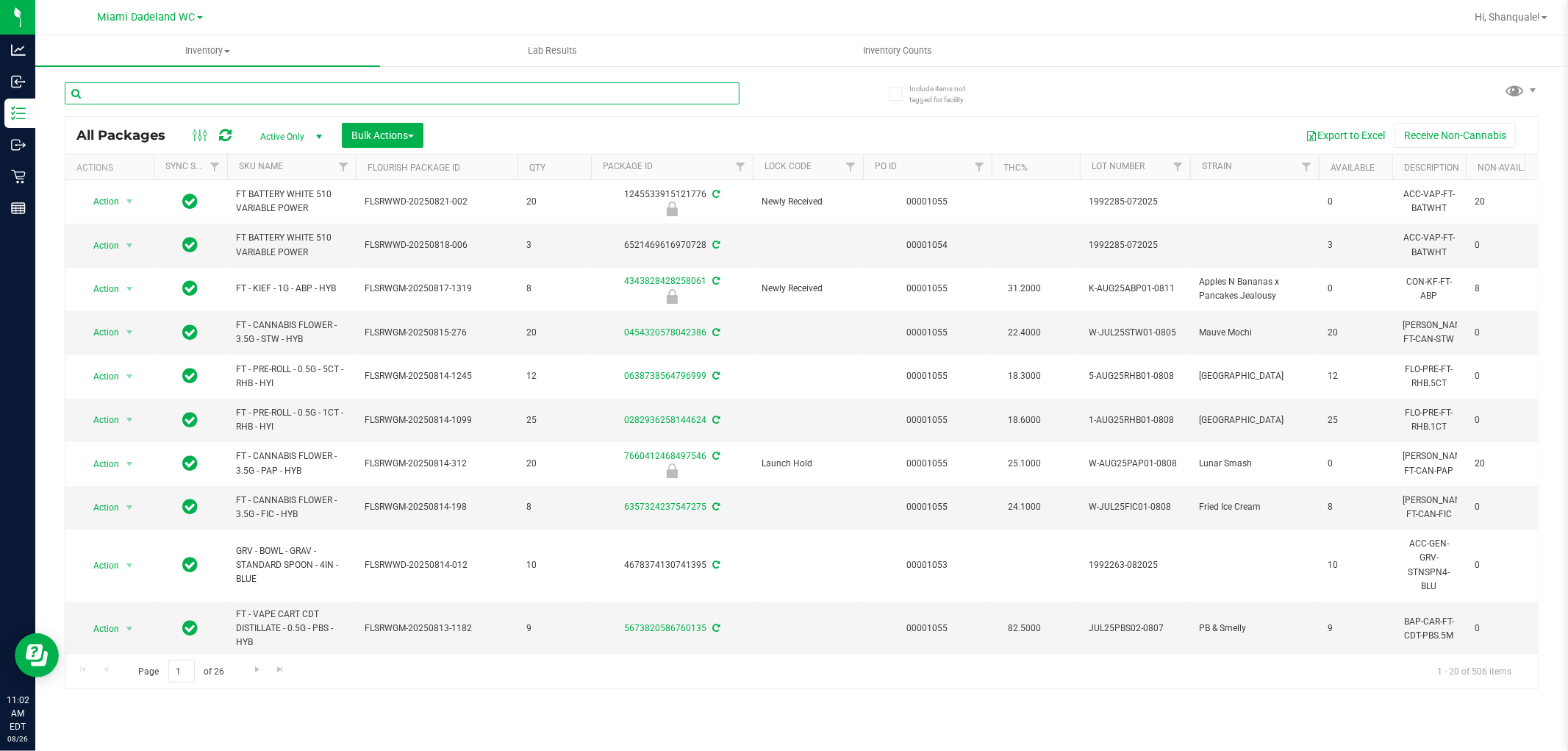
drag, startPoint x: 276, startPoint y: 106, endPoint x: 283, endPoint y: 92, distance: 15.7
click at [283, 92] on input "text" at bounding box center [402, 94] width 675 height 22
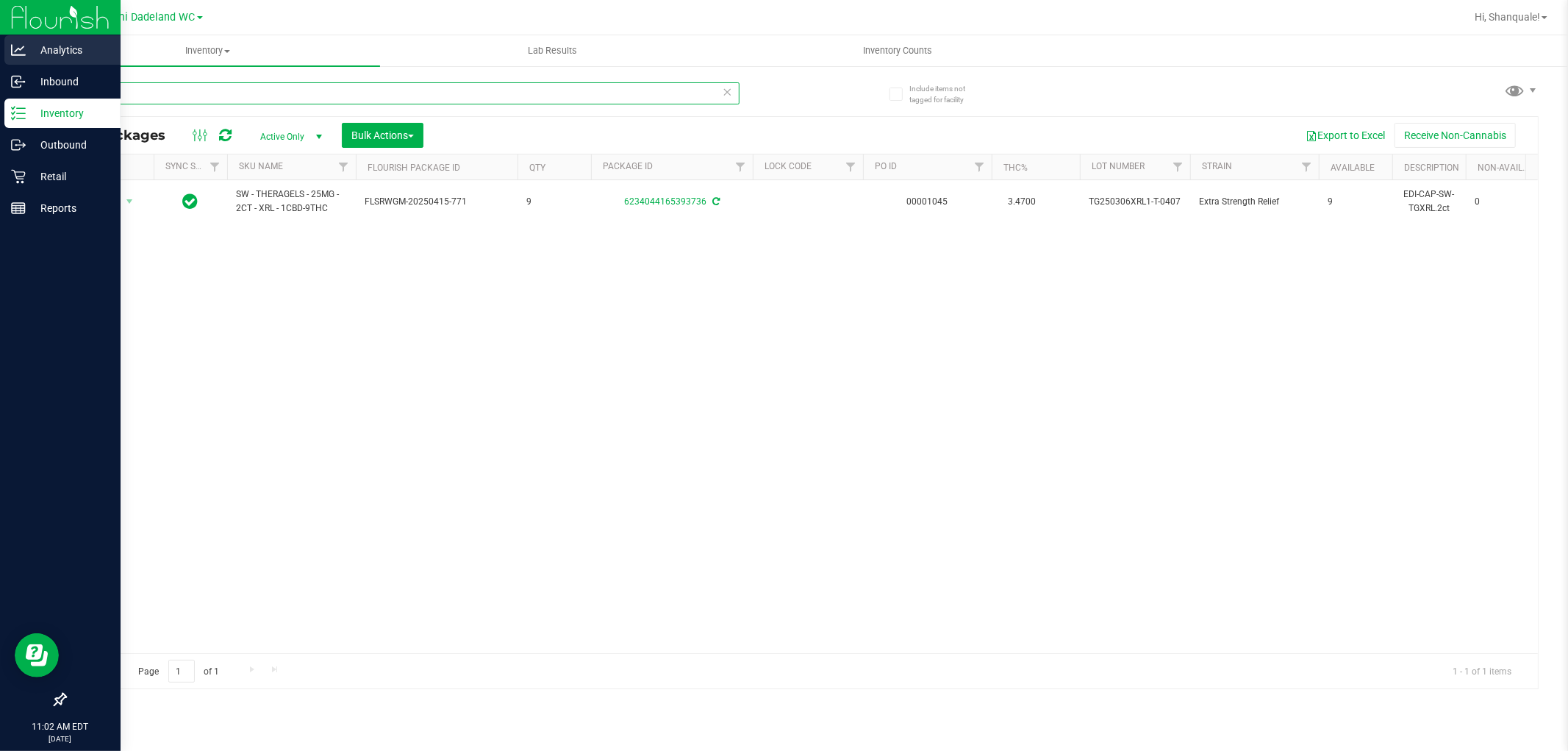
type input "xrl"
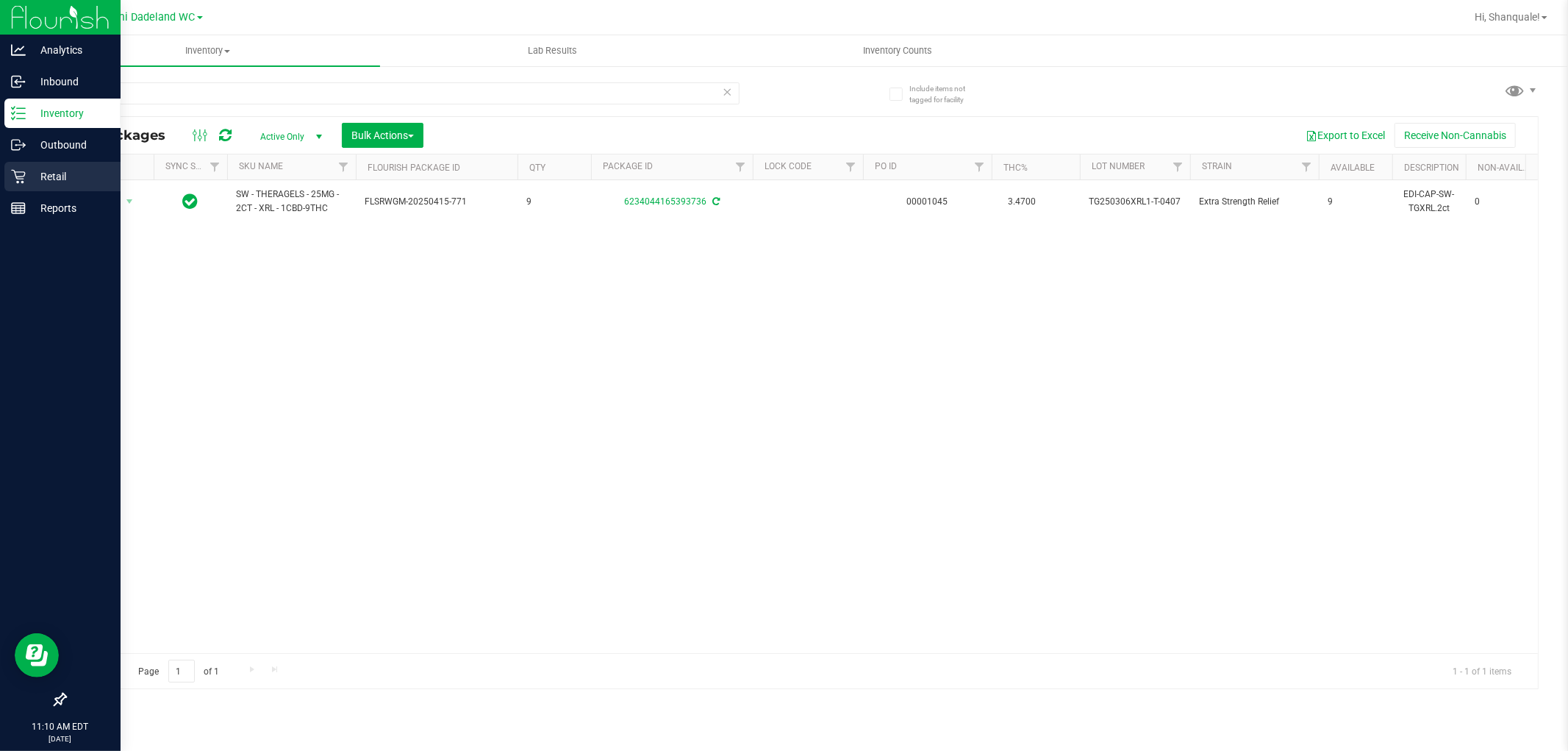
click at [27, 176] on p "Retail" at bounding box center [70, 176] width 89 height 18
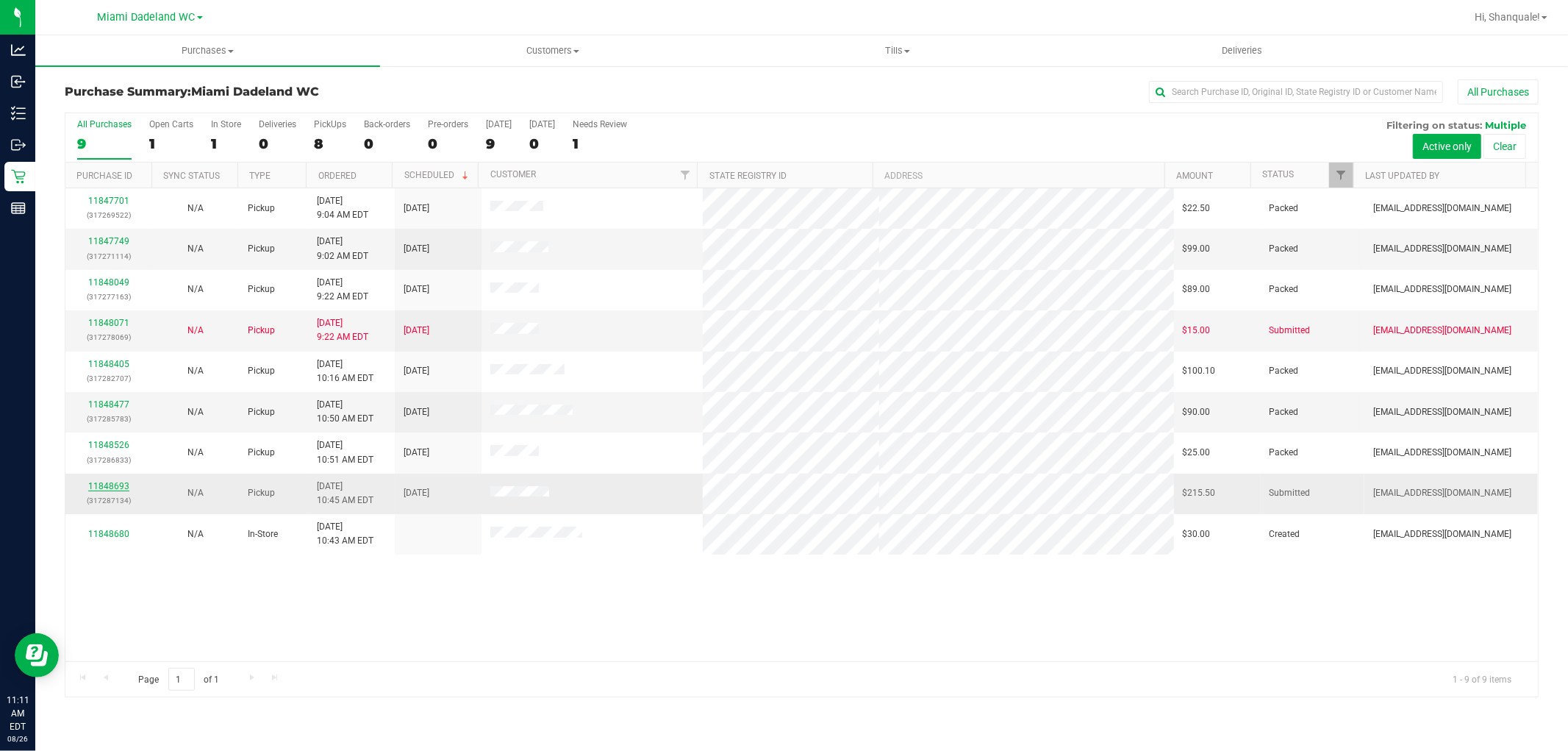
click at [102, 489] on link "11848693" at bounding box center [109, 486] width 41 height 10
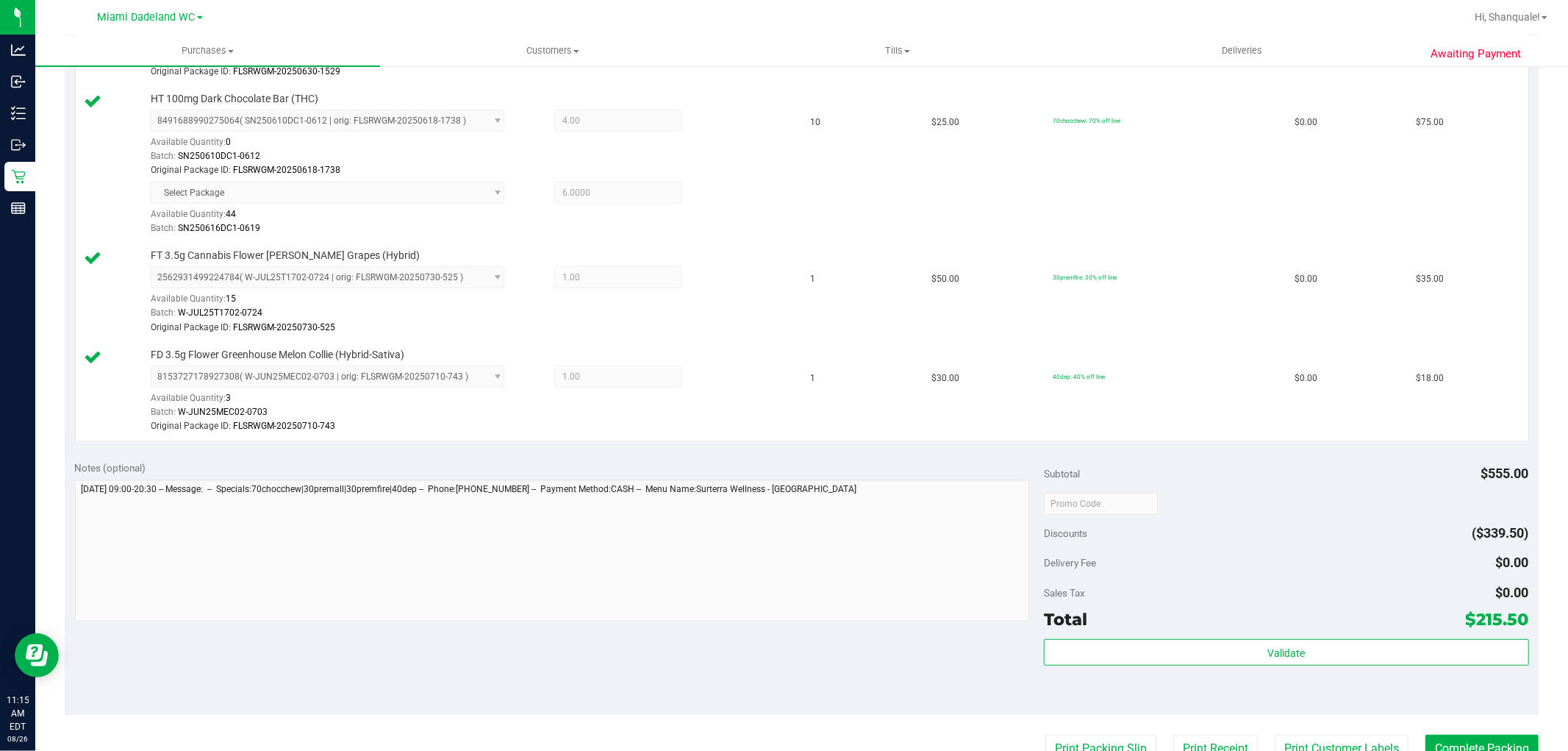
scroll to position [572, 0]
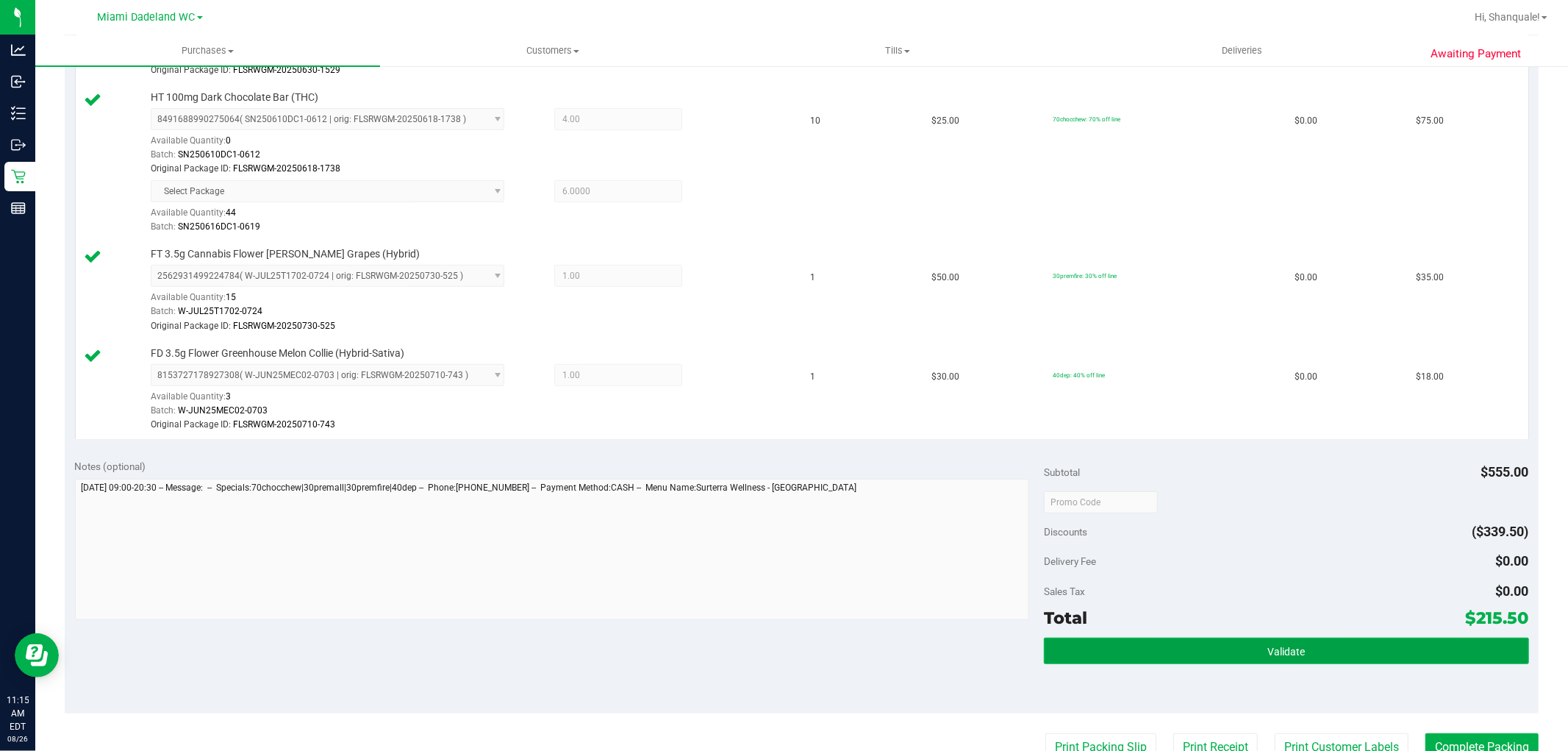
click at [1191, 639] on button "Validate" at bounding box center [1285, 650] width 485 height 27
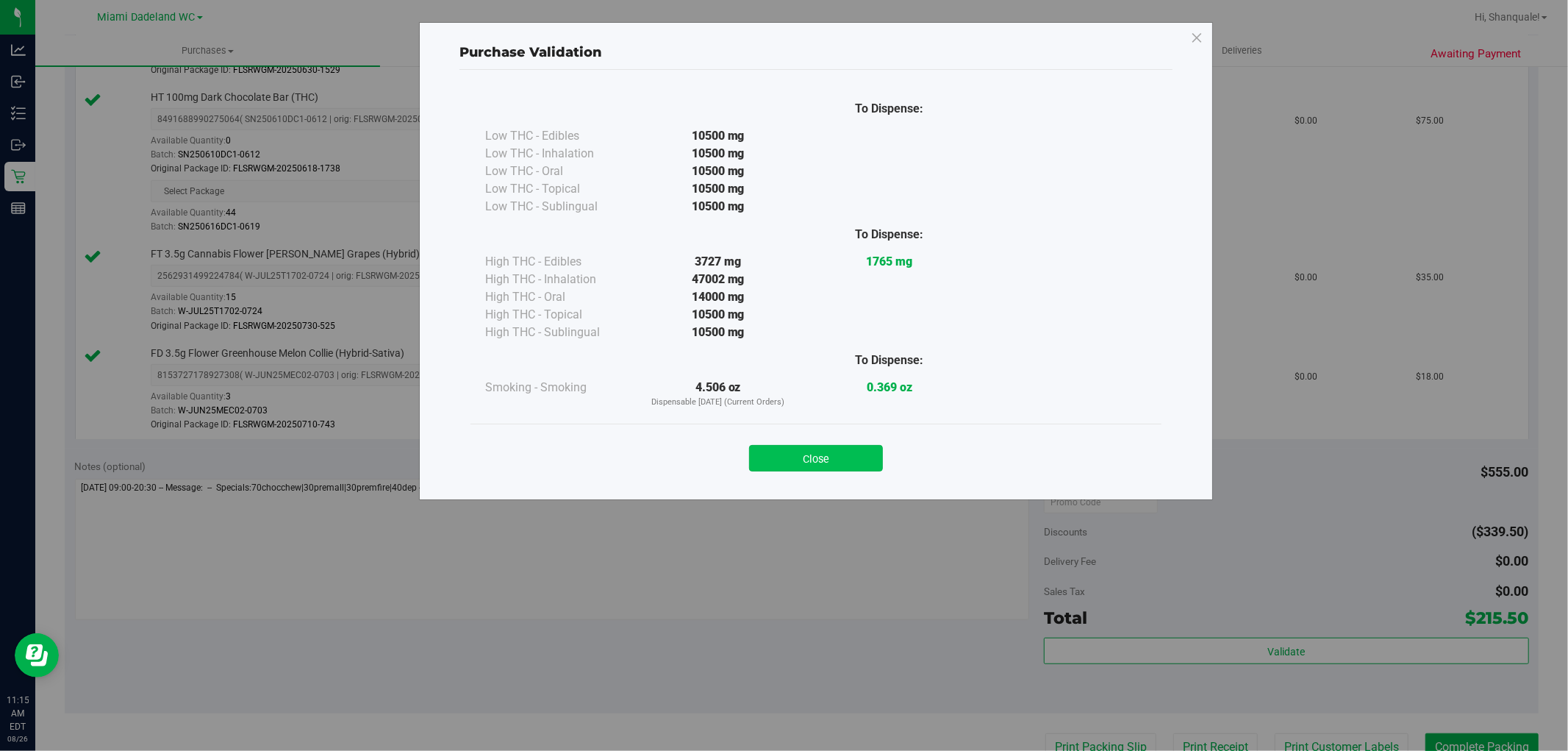
click at [813, 465] on button "Close" at bounding box center [815, 458] width 133 height 27
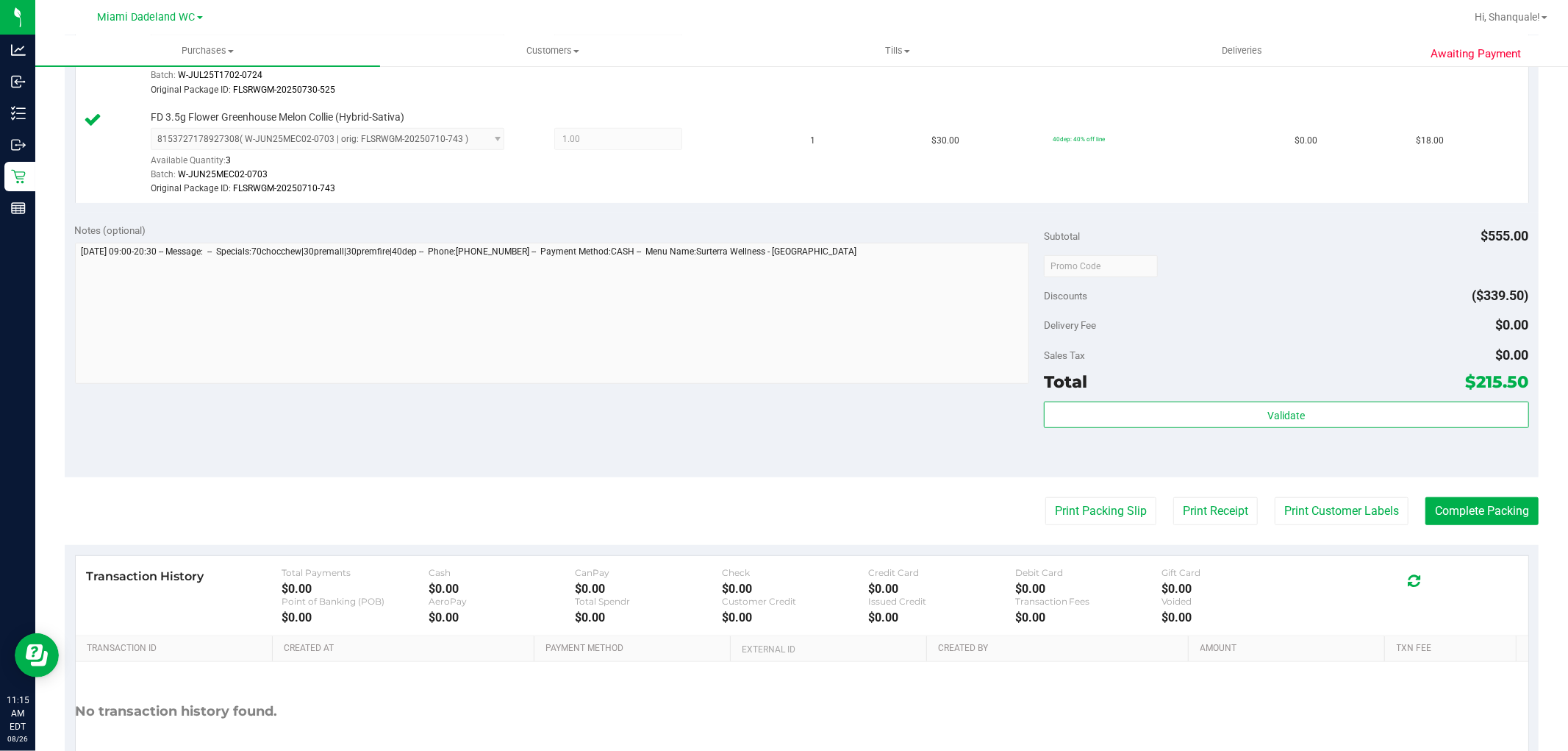
scroll to position [817, 0]
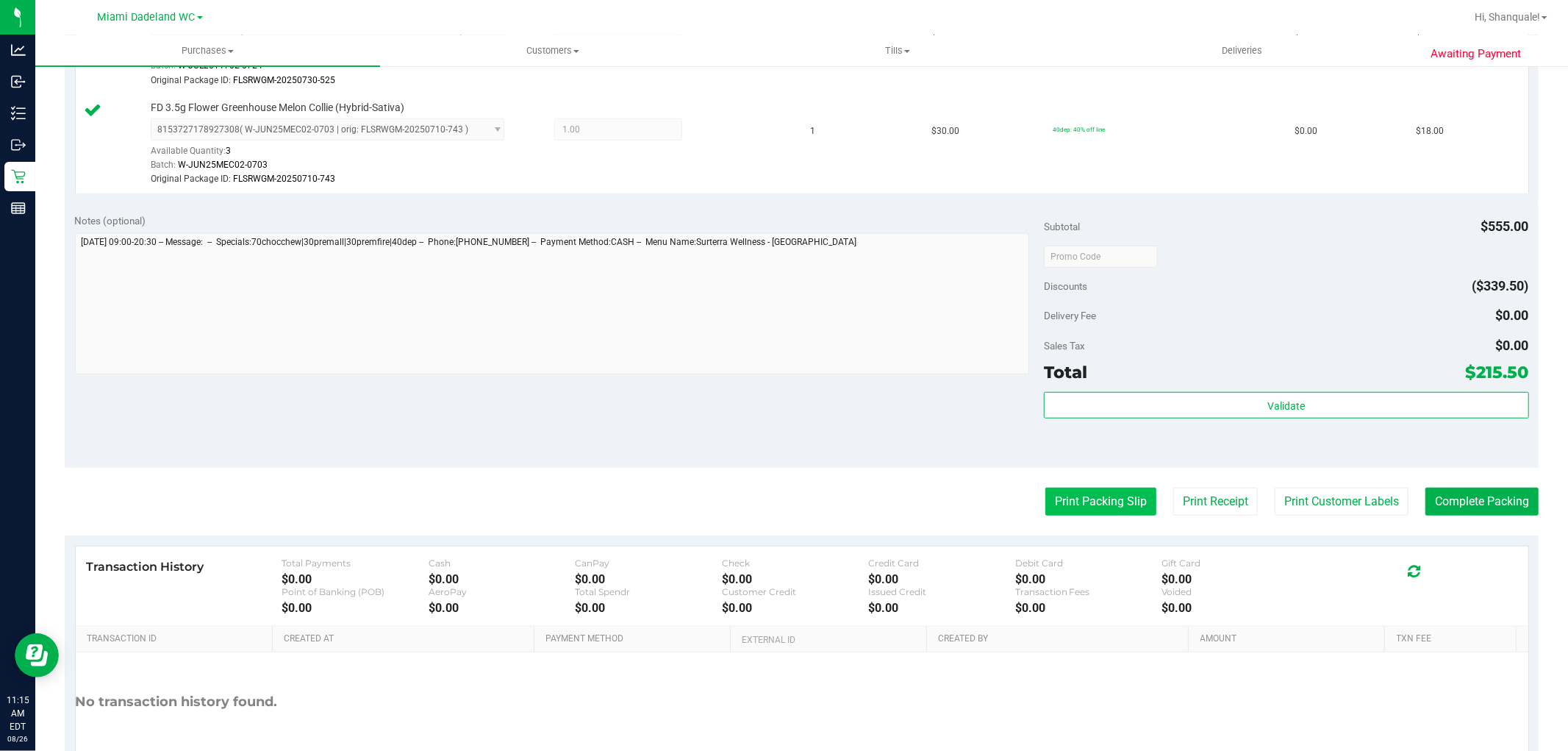
click at [1117, 494] on button "Print Packing Slip" at bounding box center [1100, 502] width 111 height 28
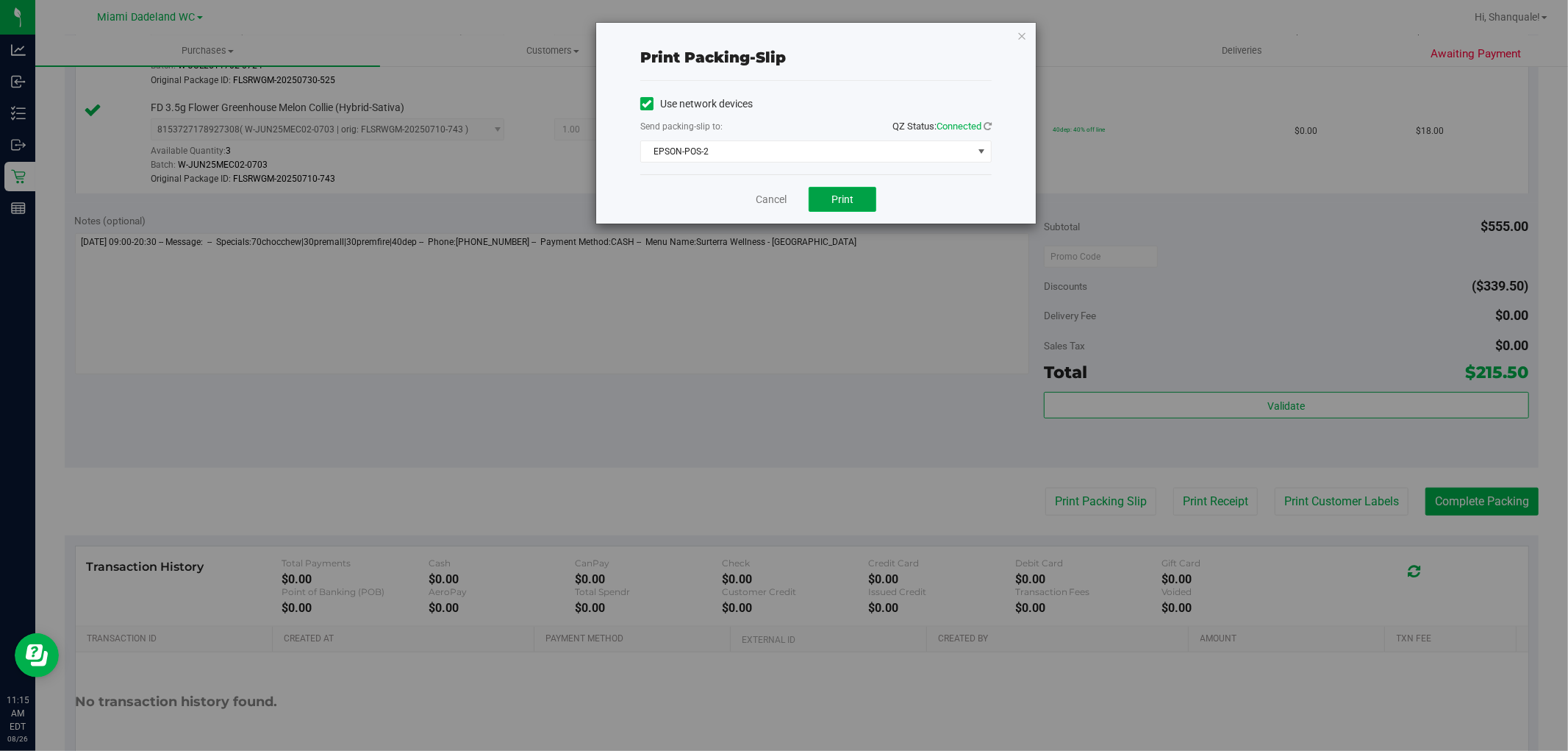
click at [842, 201] on span "Print" at bounding box center [842, 199] width 22 height 12
click at [784, 213] on div "Cancel Print" at bounding box center [815, 198] width 351 height 49
click at [784, 210] on div "Cancel Print" at bounding box center [815, 198] width 351 height 49
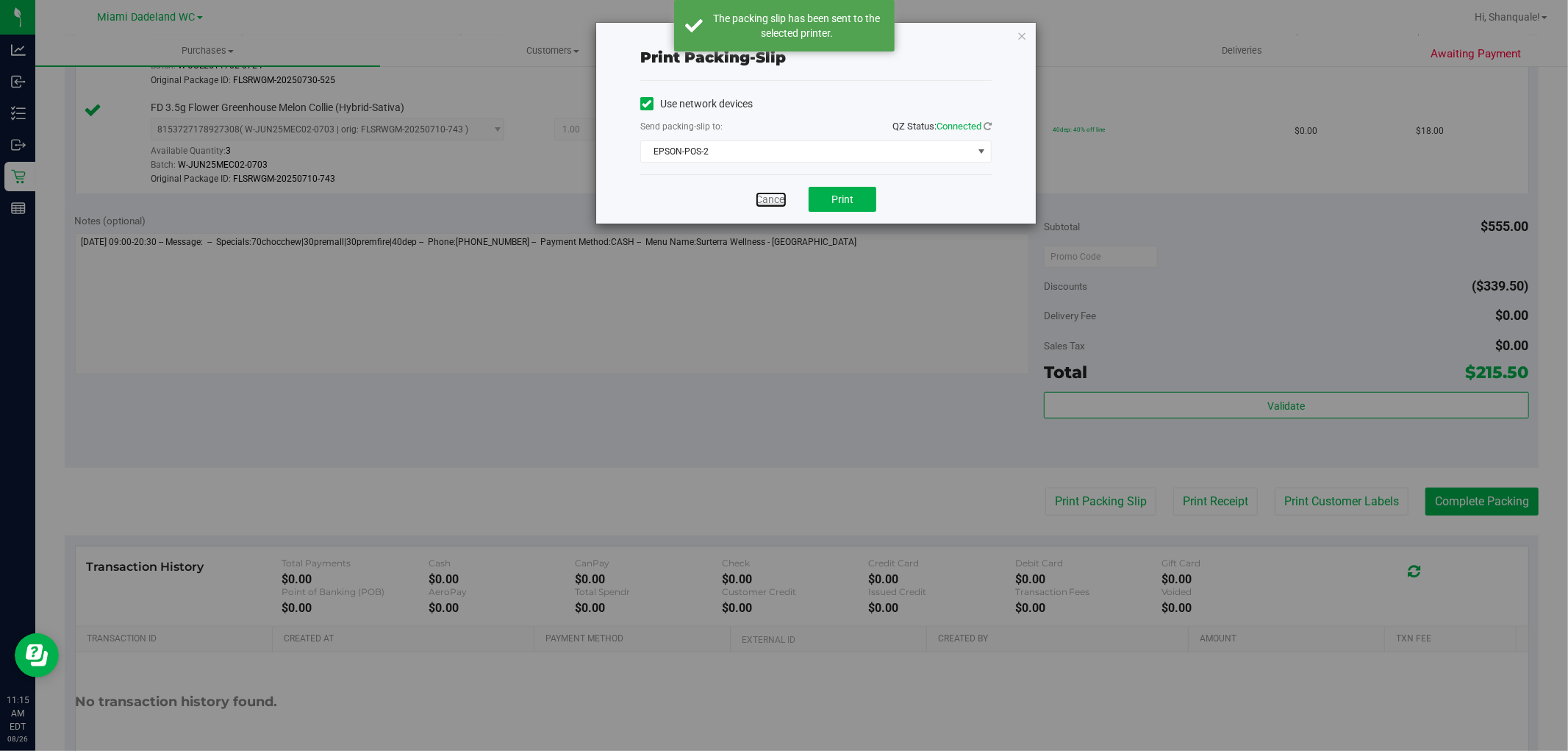
drag, startPoint x: 782, startPoint y: 204, endPoint x: 855, endPoint y: 257, distance: 90.2
click at [782, 206] on link "Cancel" at bounding box center [771, 200] width 31 height 16
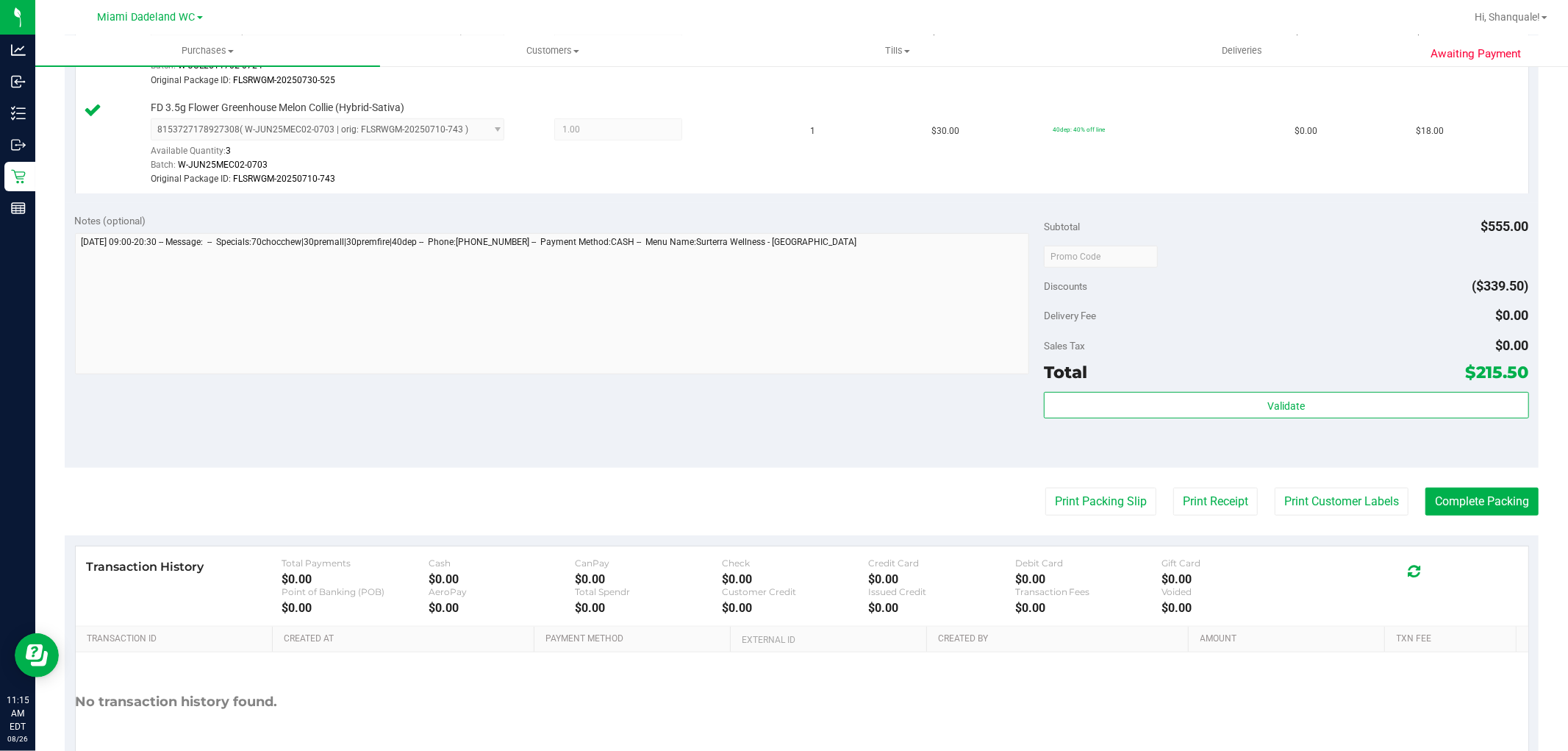
click at [1406, 493] on div "Print Packing Slip Print Receipt Print Customer Labels Complete Packing" at bounding box center [801, 502] width 1473 height 28
click at [1426, 501] on button "Complete Packing" at bounding box center [1482, 502] width 113 height 28
click at [1415, 495] on button "Complete Packing" at bounding box center [1476, 502] width 125 height 28
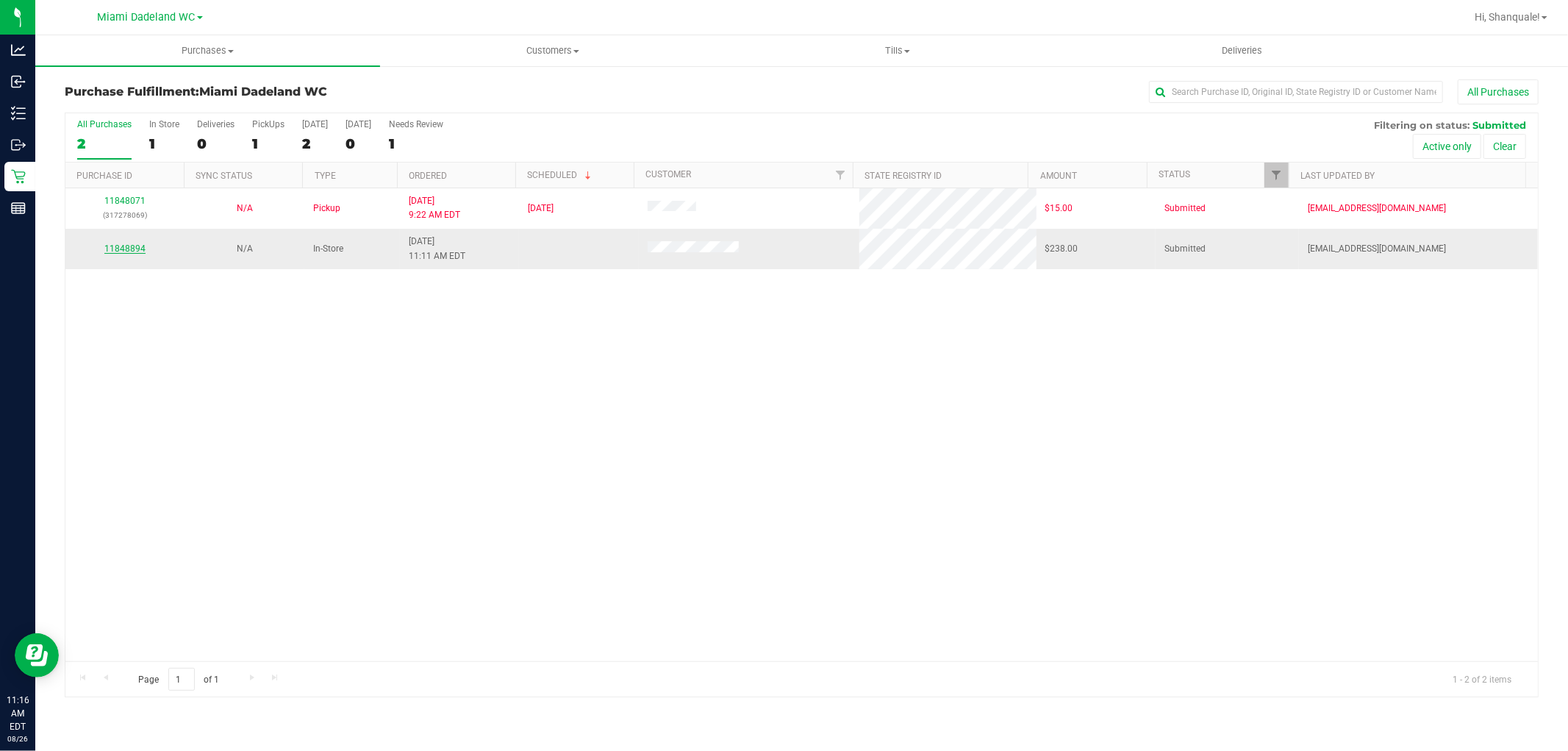
click at [128, 249] on link "11848894" at bounding box center [124, 248] width 41 height 10
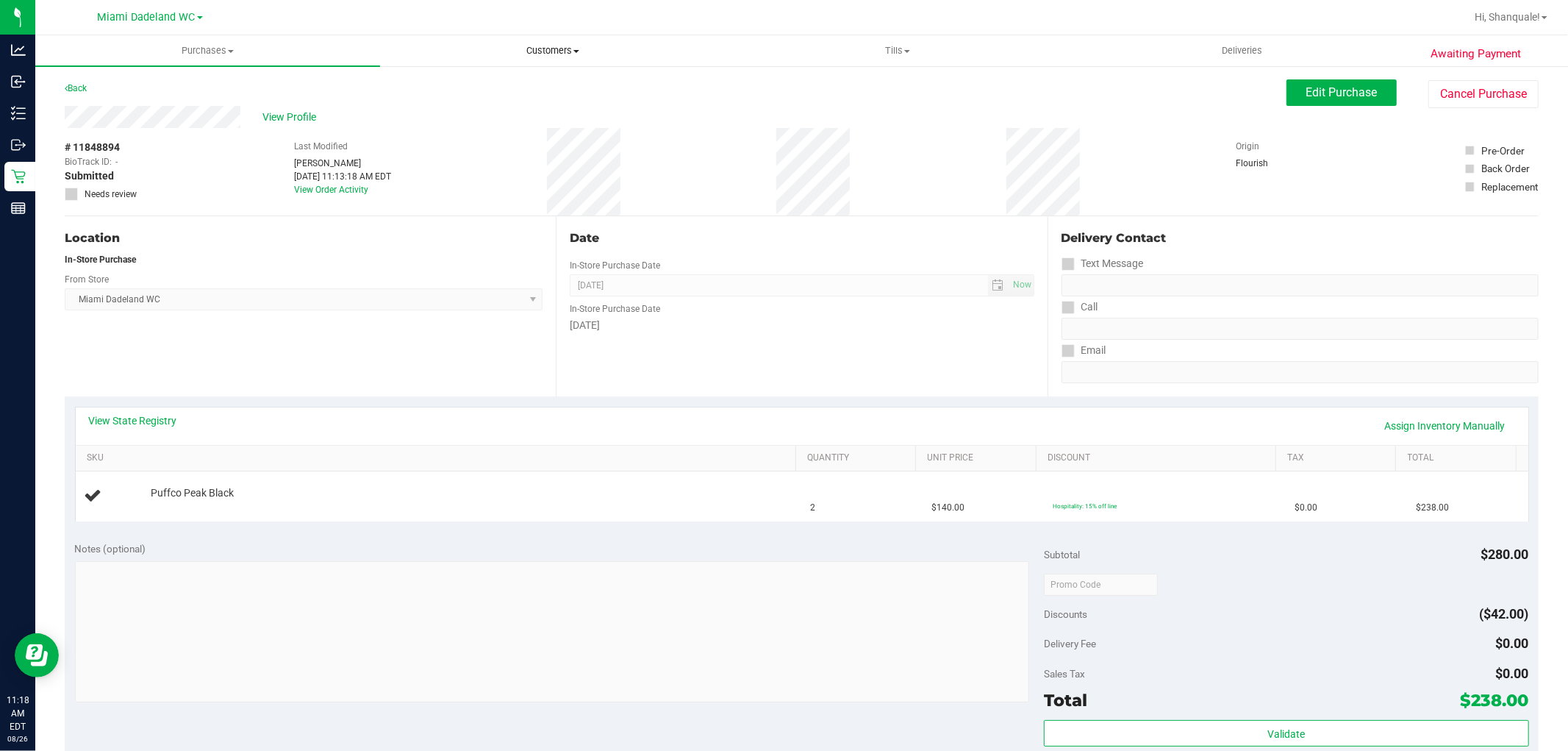
click at [566, 50] on span "Customers" at bounding box center [552, 50] width 343 height 13
click at [463, 91] on span "All customers" at bounding box center [433, 89] width 106 height 13
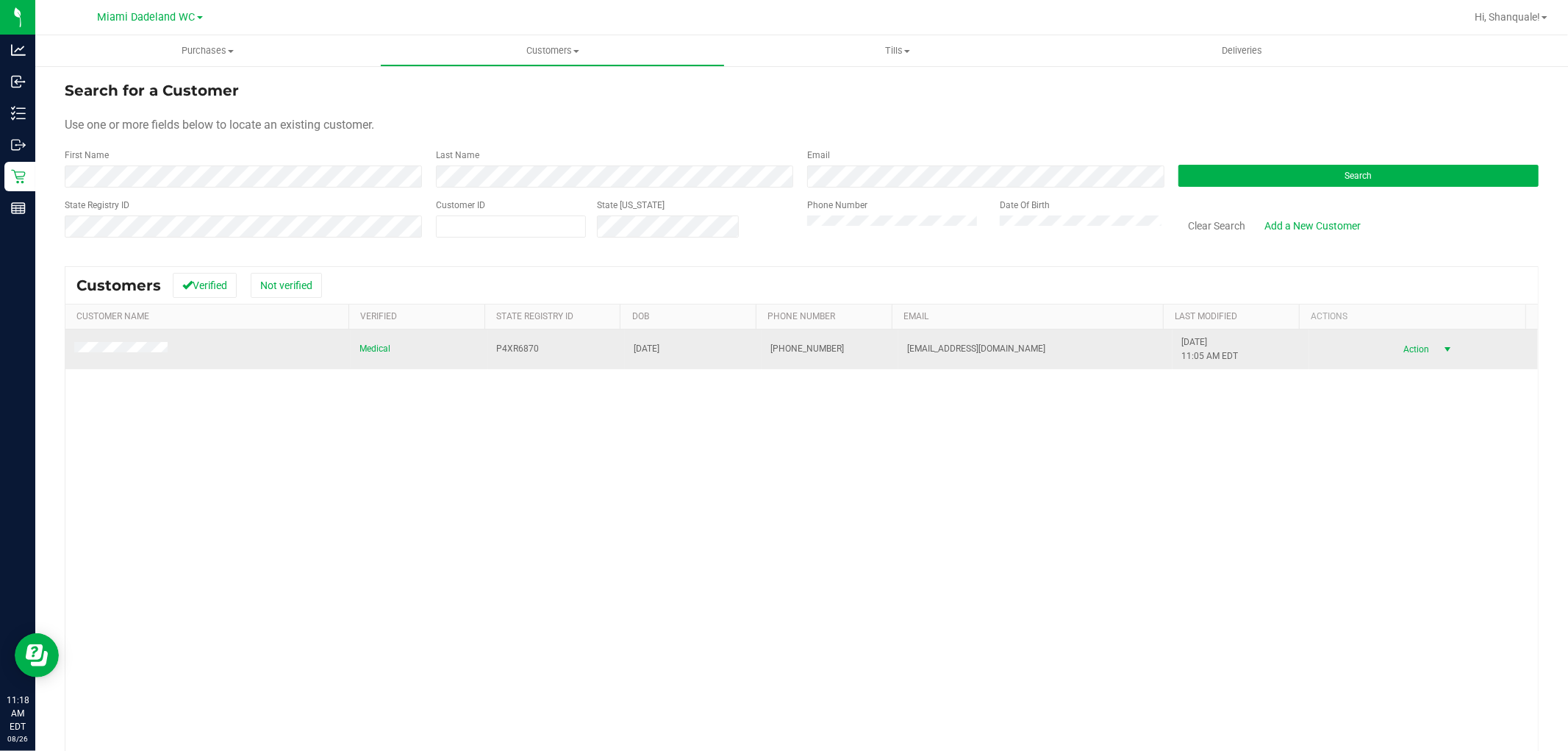
click at [1439, 357] on span "select" at bounding box center [1448, 349] width 18 height 21
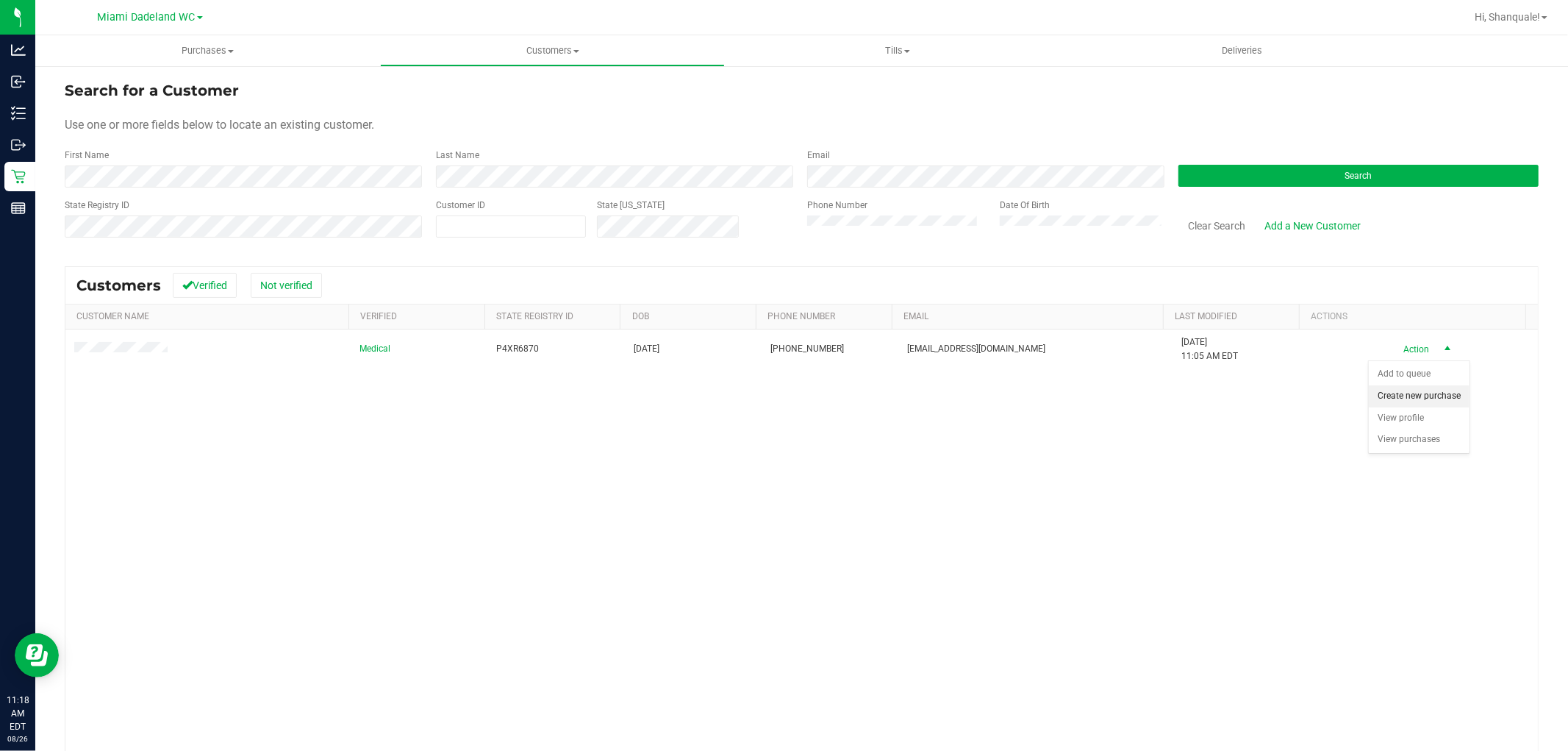
click at [1413, 393] on li "Create new purchase" at bounding box center [1419, 396] width 101 height 22
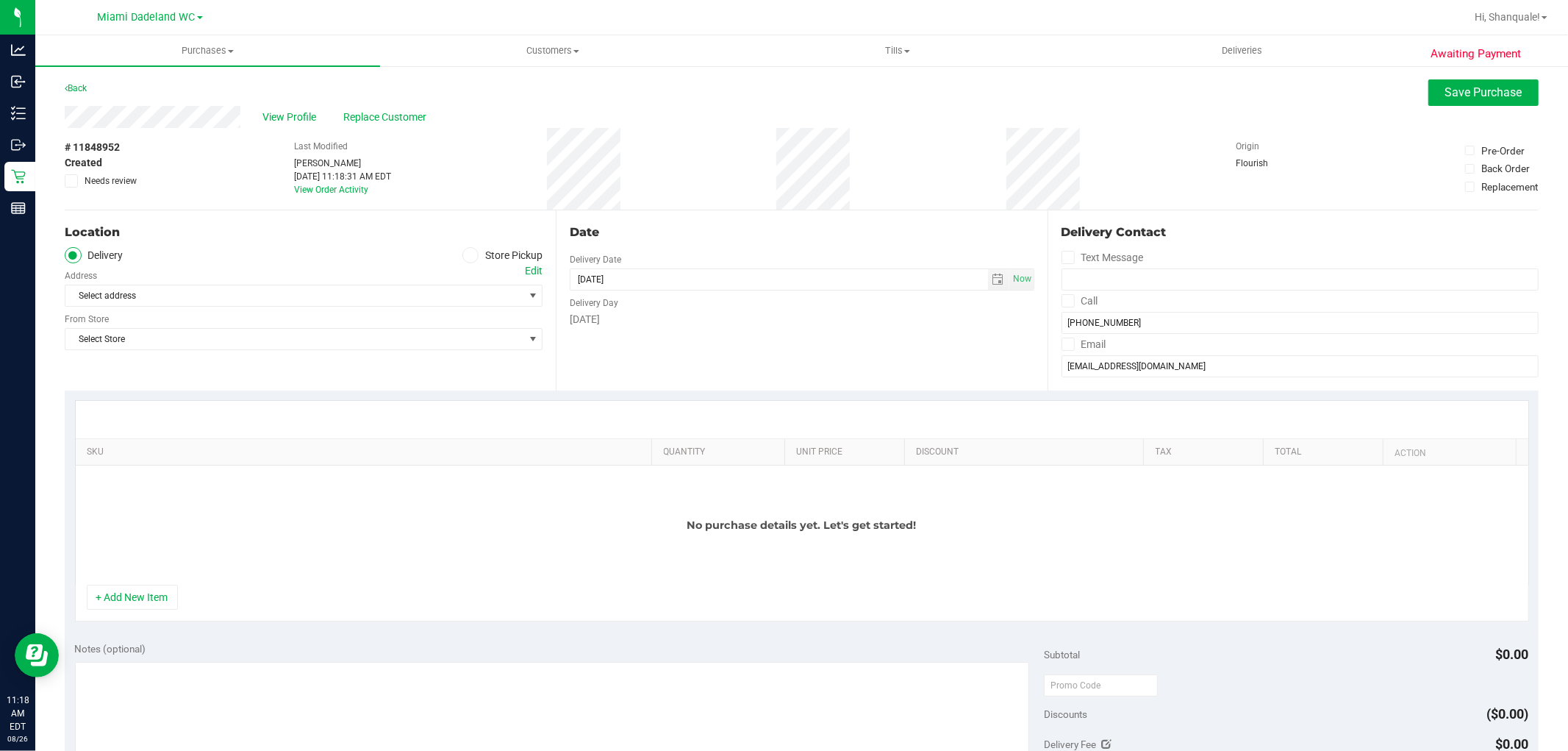
drag, startPoint x: 469, startPoint y: 251, endPoint x: 458, endPoint y: 260, distance: 14.2
click at [469, 255] on icon at bounding box center [470, 255] width 9 height 0
click at [0, 0] on input "Store Pickup" at bounding box center [0, 0] width 0 height 0
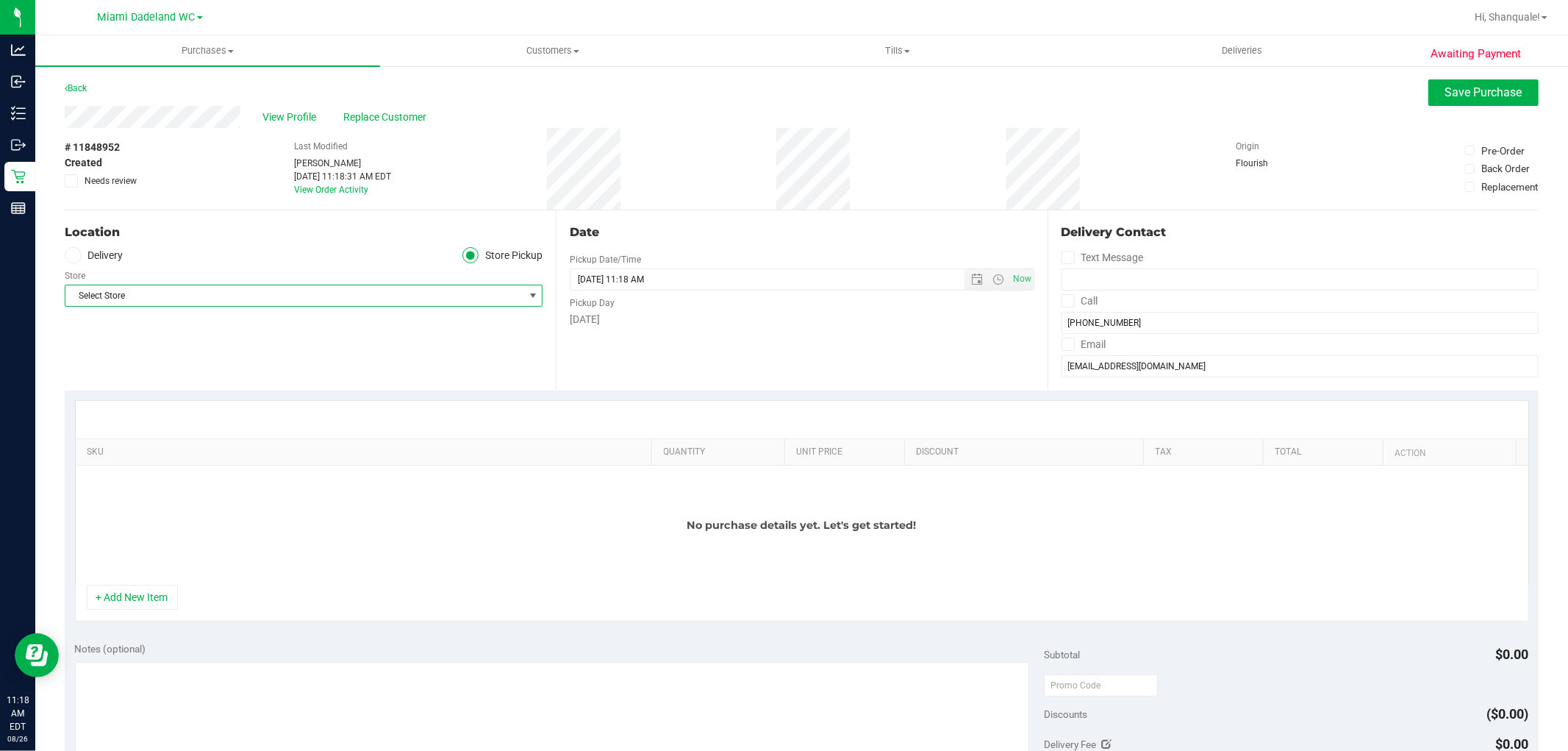
drag, startPoint x: 421, startPoint y: 289, endPoint x: 404, endPoint y: 319, distance: 34.5
click at [421, 290] on span "Select Store" at bounding box center [295, 295] width 458 height 21
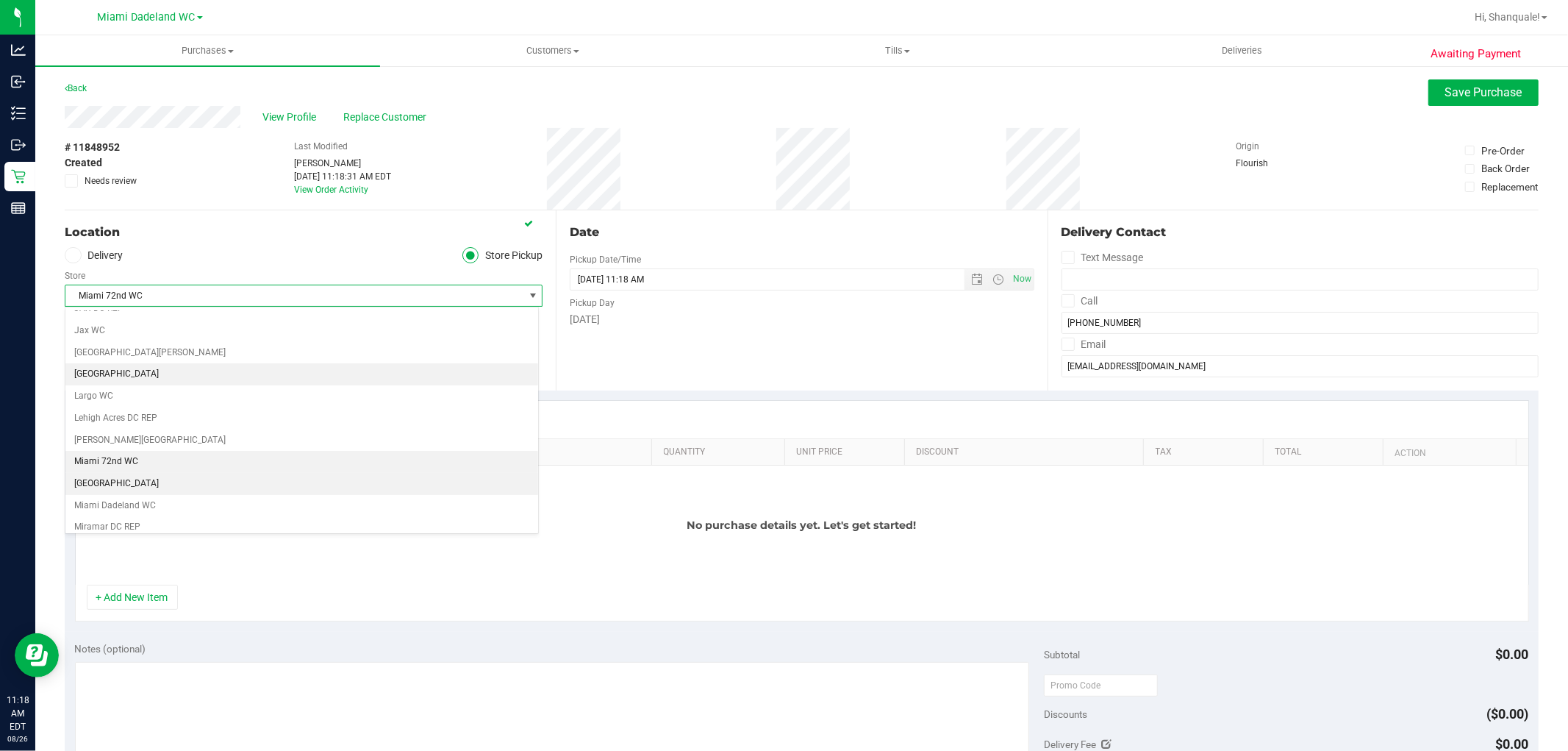
scroll to position [388, 0]
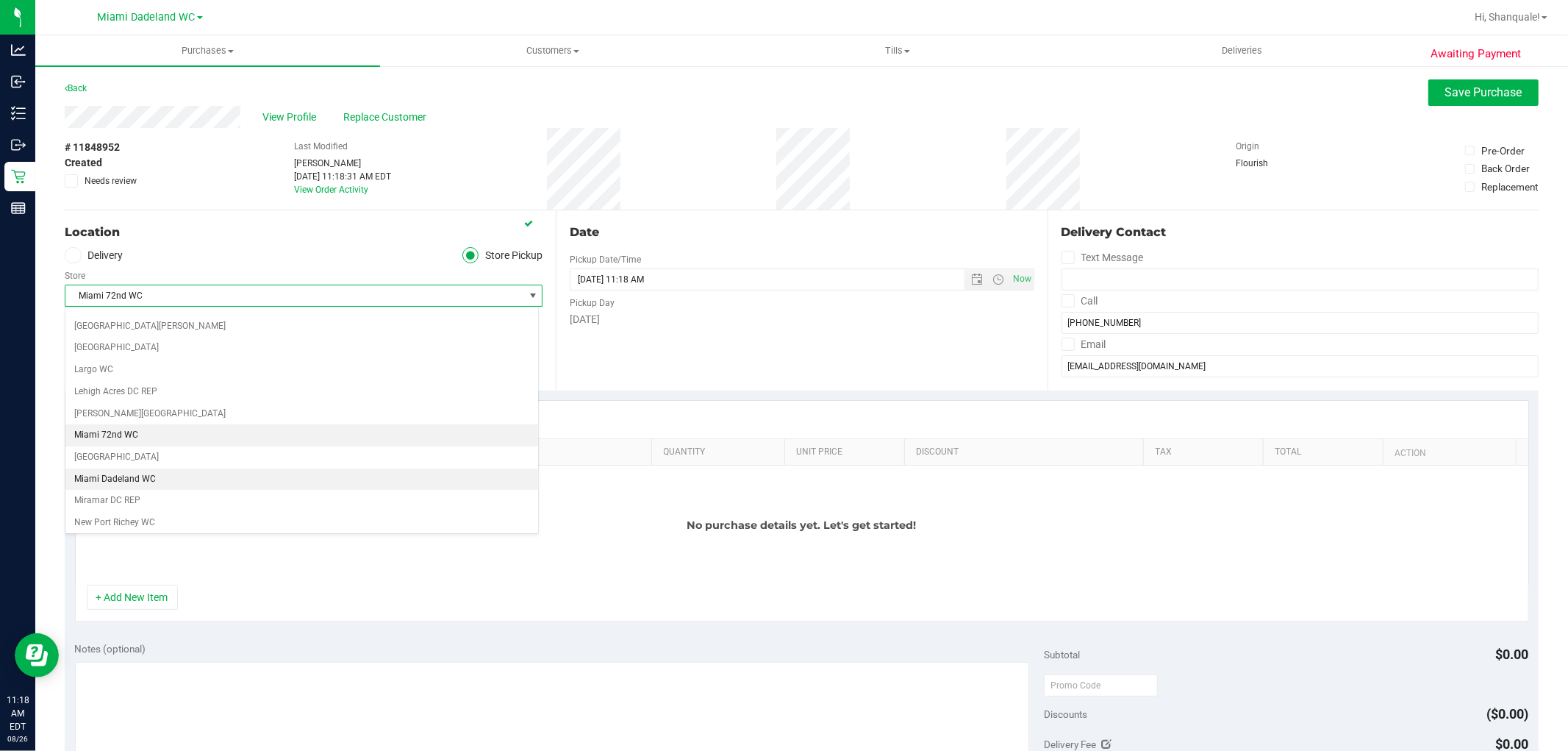
click at [325, 488] on li "Miami Dadeland WC" at bounding box center [302, 479] width 473 height 22
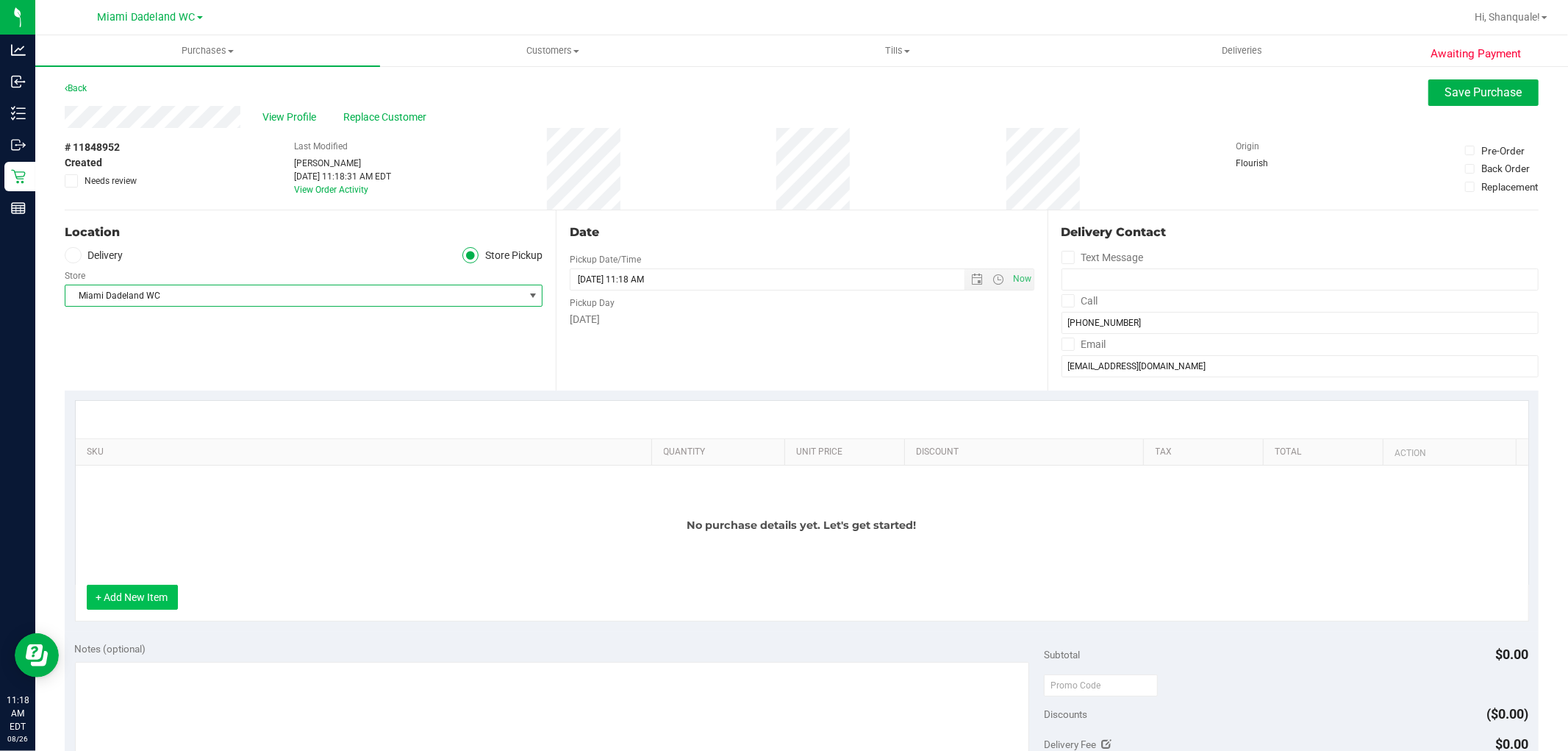
click at [142, 587] on button "+ Add New Item" at bounding box center [132, 597] width 92 height 25
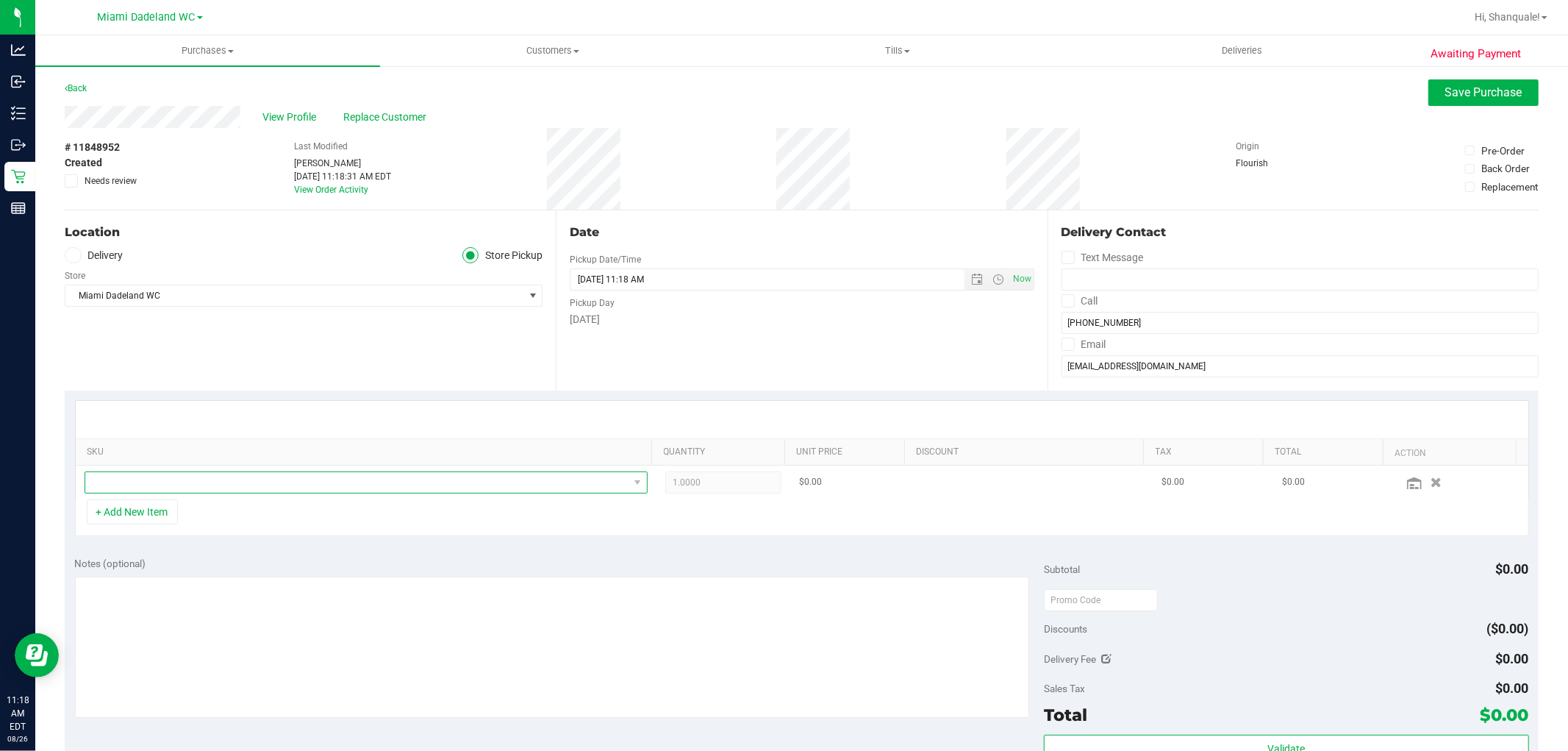
click at [169, 489] on span "NO DATA FOUND" at bounding box center [357, 482] width 544 height 21
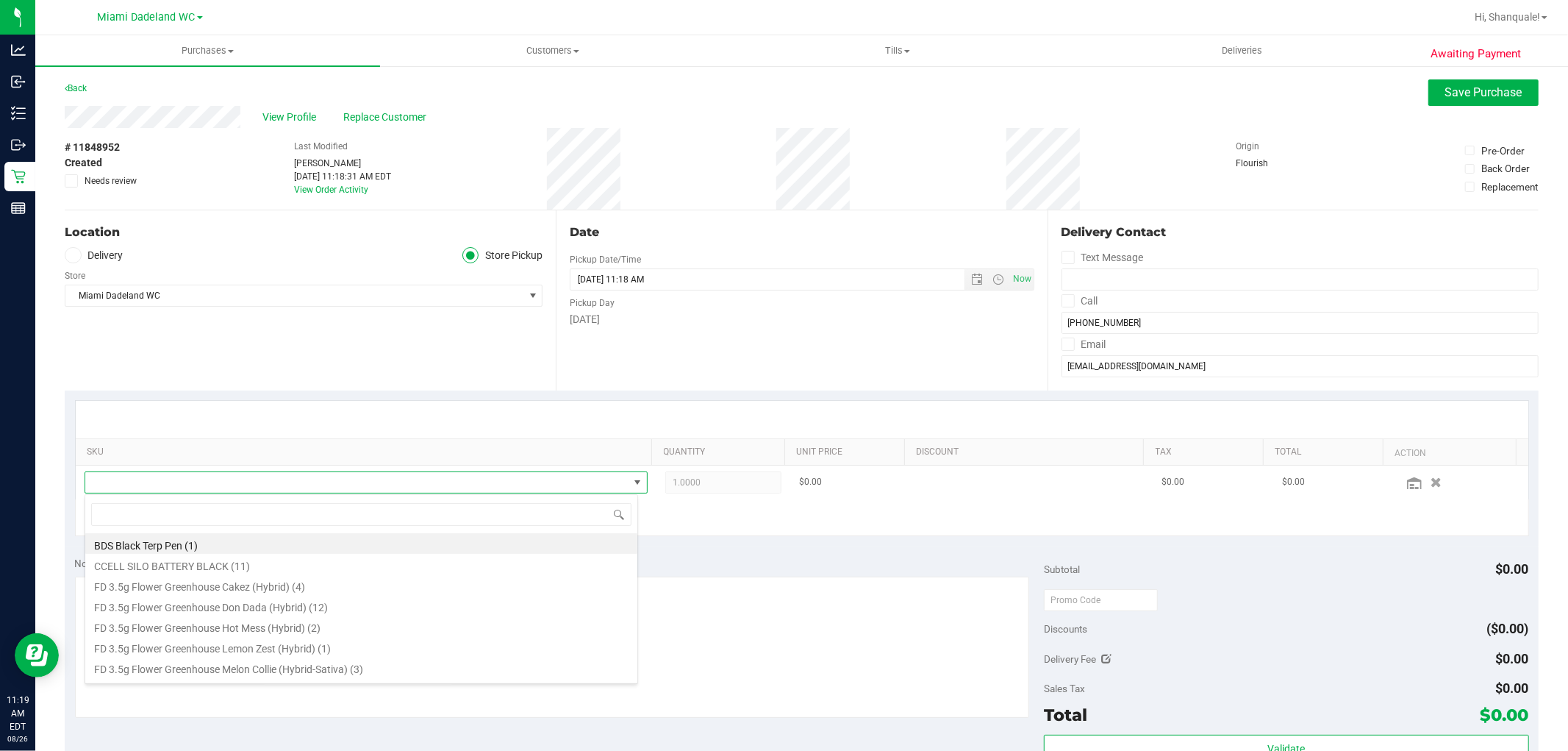
scroll to position [22, 549]
type input "bsw"
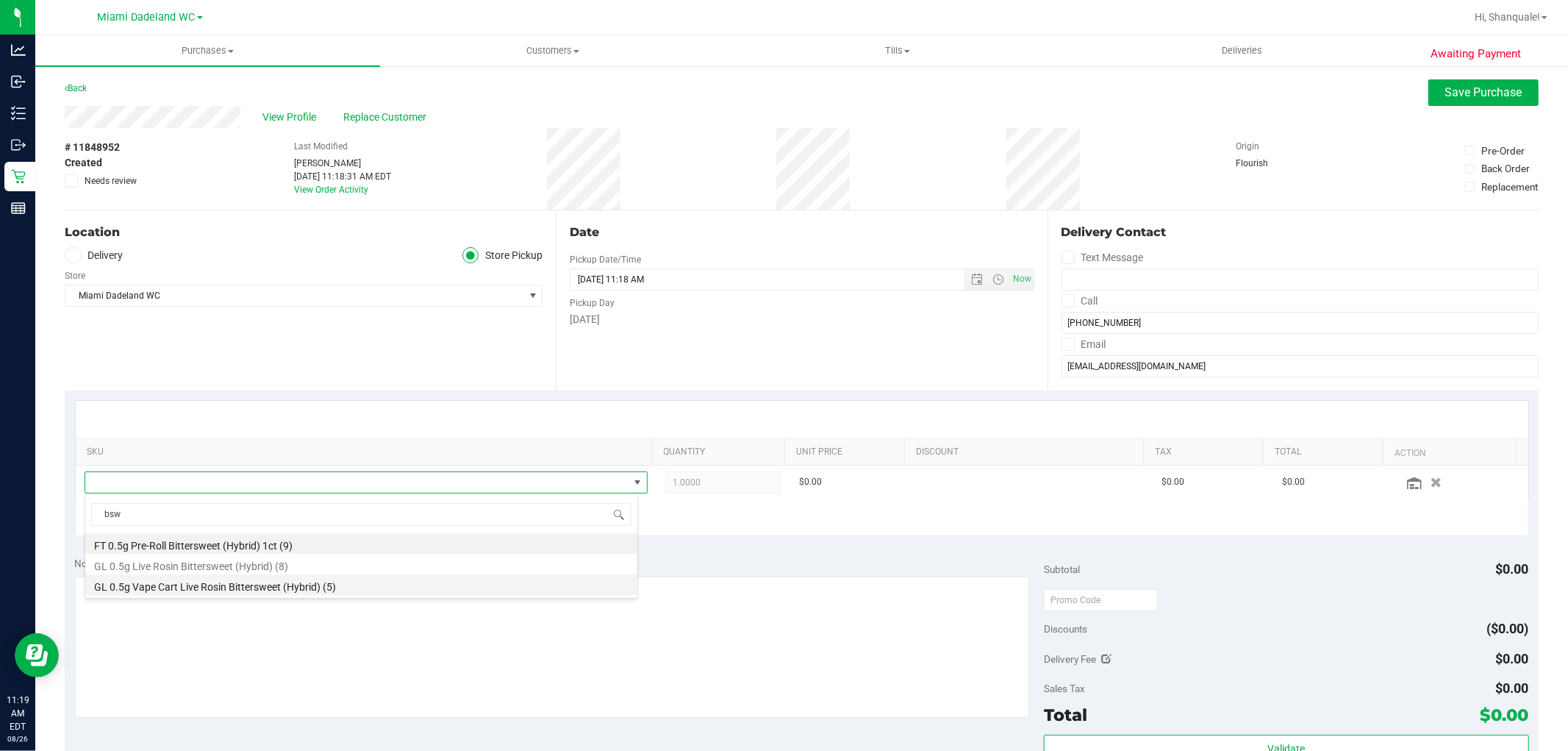
click at [322, 591] on li "GL 0.5g Vape Cart Live Rosin Bittersweet (Hybrid) (5)" at bounding box center [361, 585] width 553 height 21
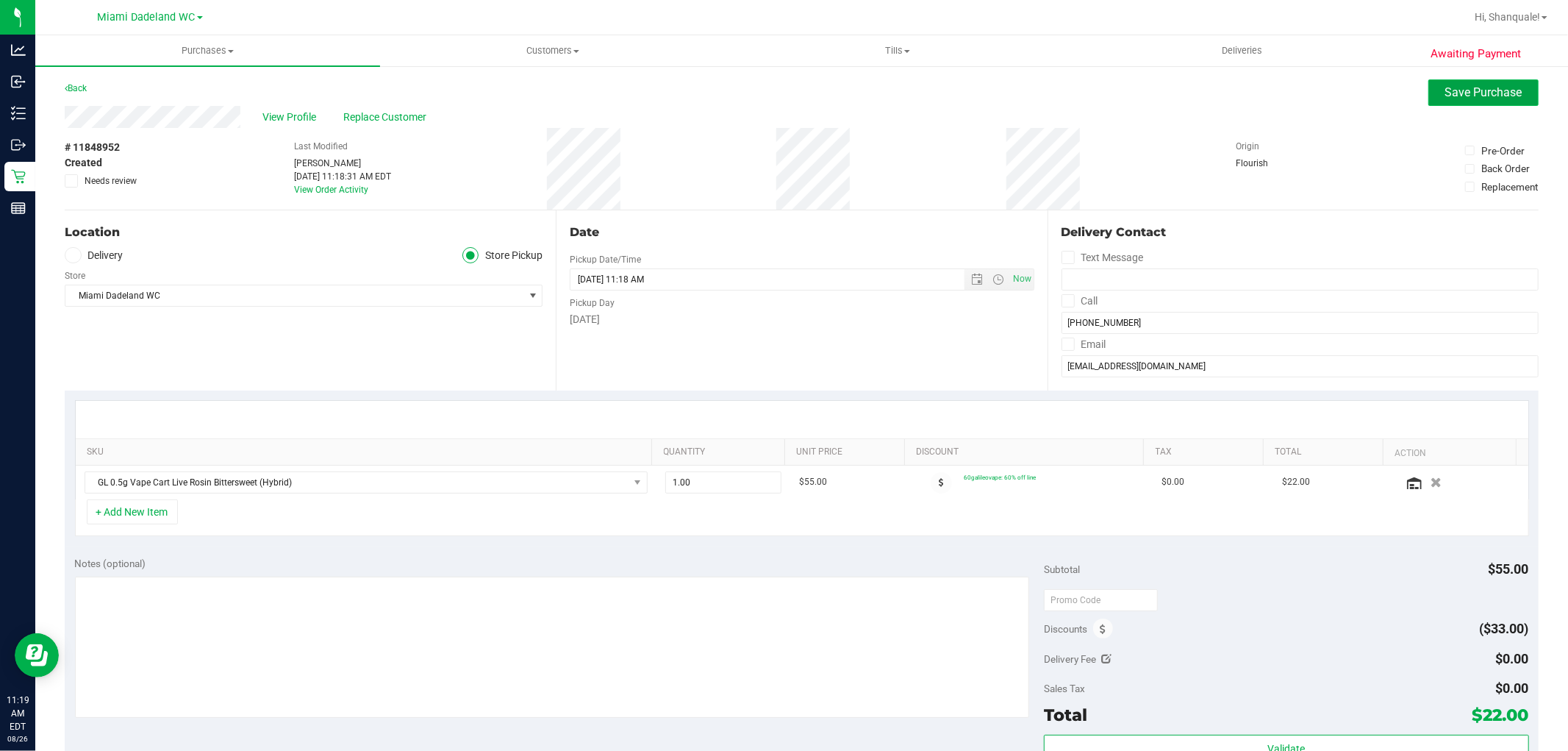
click at [1485, 86] on span "Save Purchase" at bounding box center [1484, 93] width 78 height 14
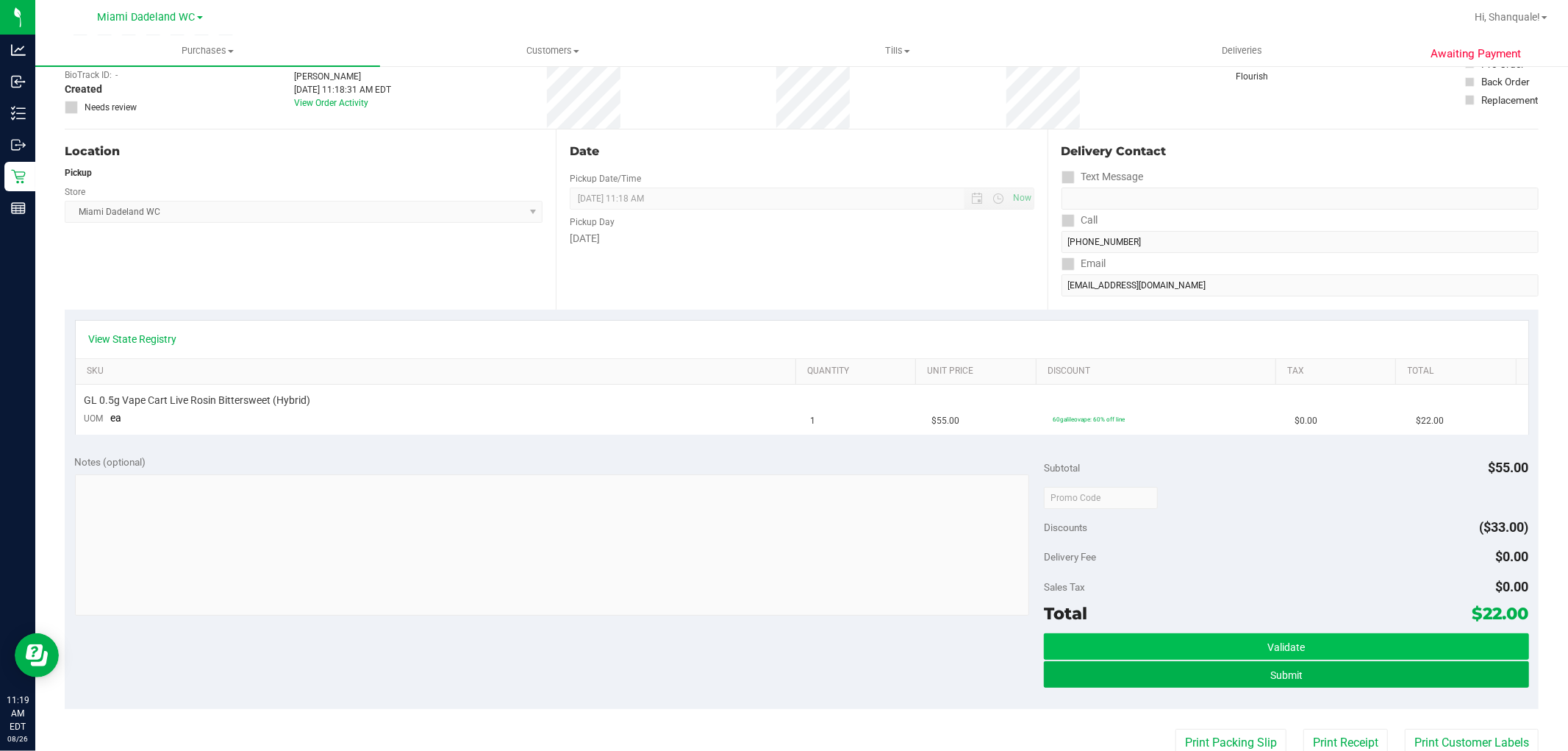
scroll to position [163, 0]
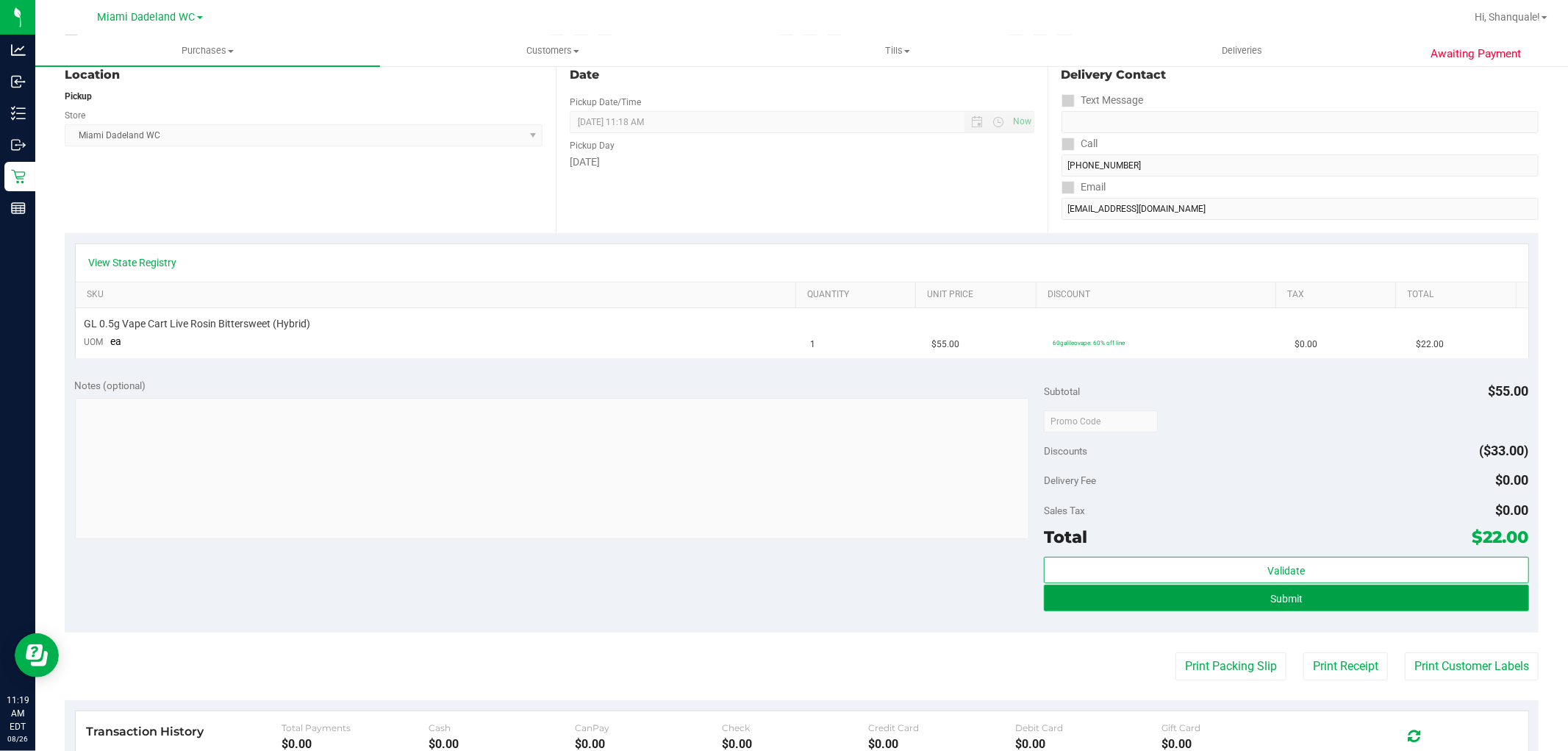
click at [1296, 592] on button "Submit" at bounding box center [1285, 598] width 485 height 27
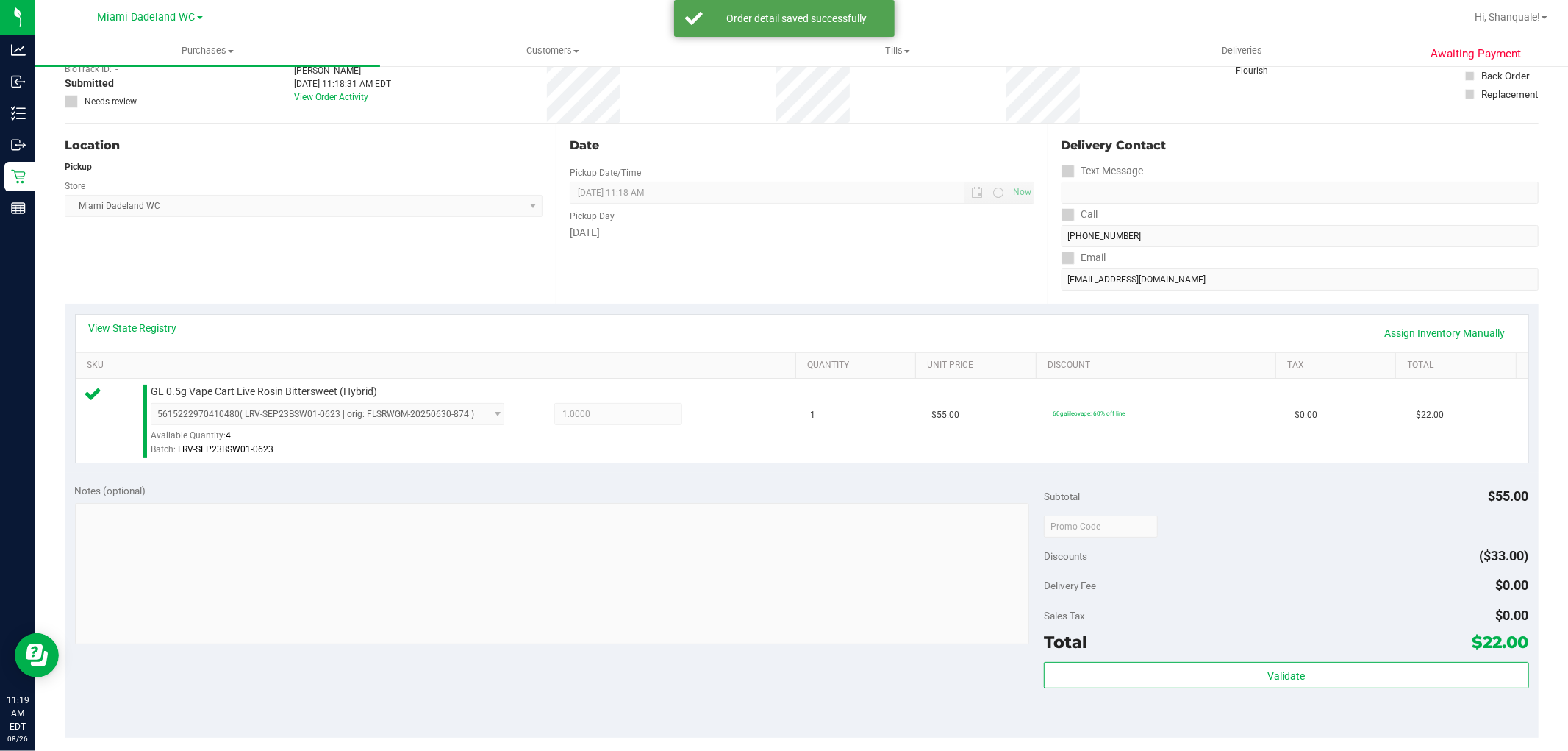
scroll to position [245, 0]
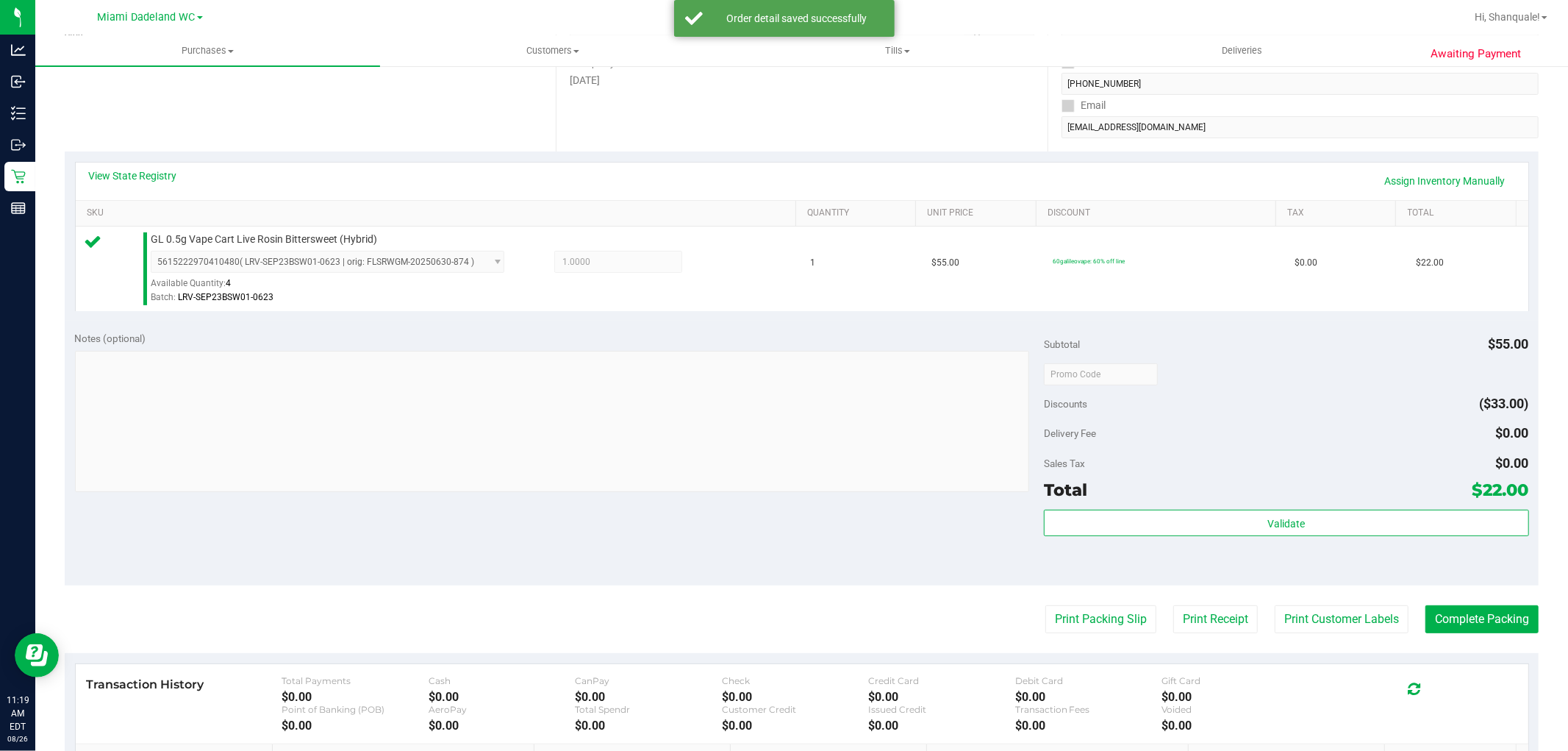
click at [1179, 542] on div "Validate" at bounding box center [1285, 543] width 485 height 66
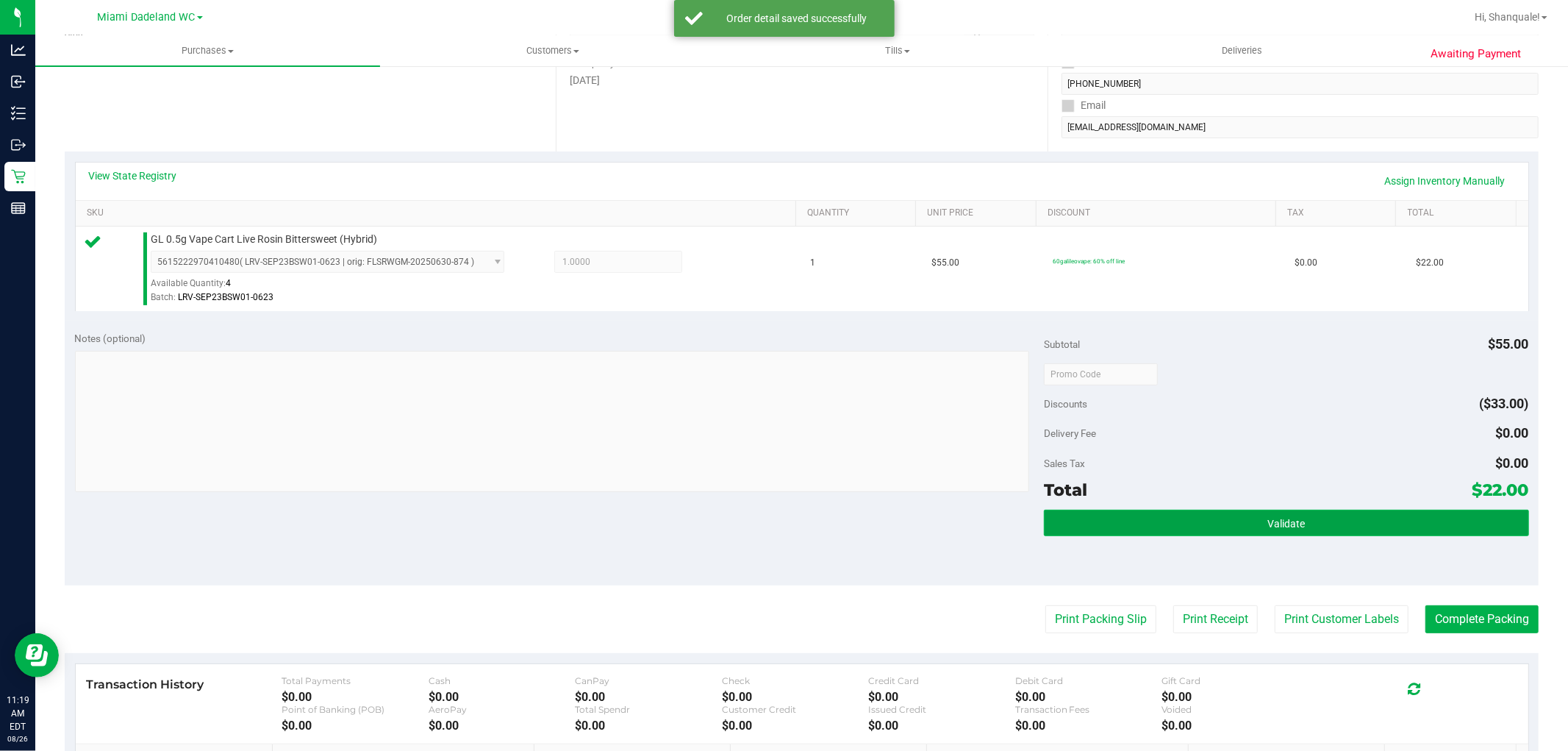
click at [1156, 520] on button "Validate" at bounding box center [1285, 523] width 485 height 27
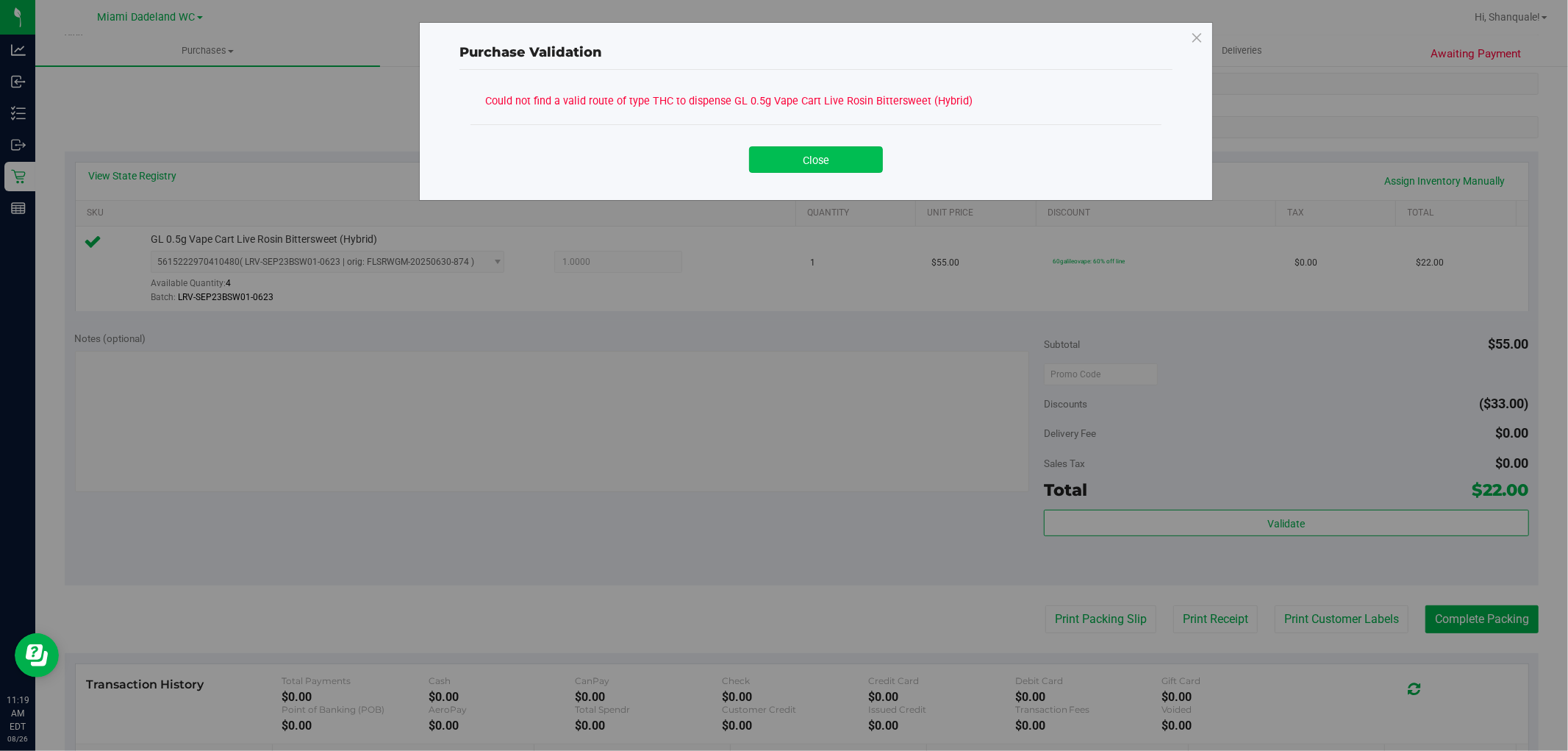
click at [791, 163] on button "Close" at bounding box center [815, 159] width 133 height 27
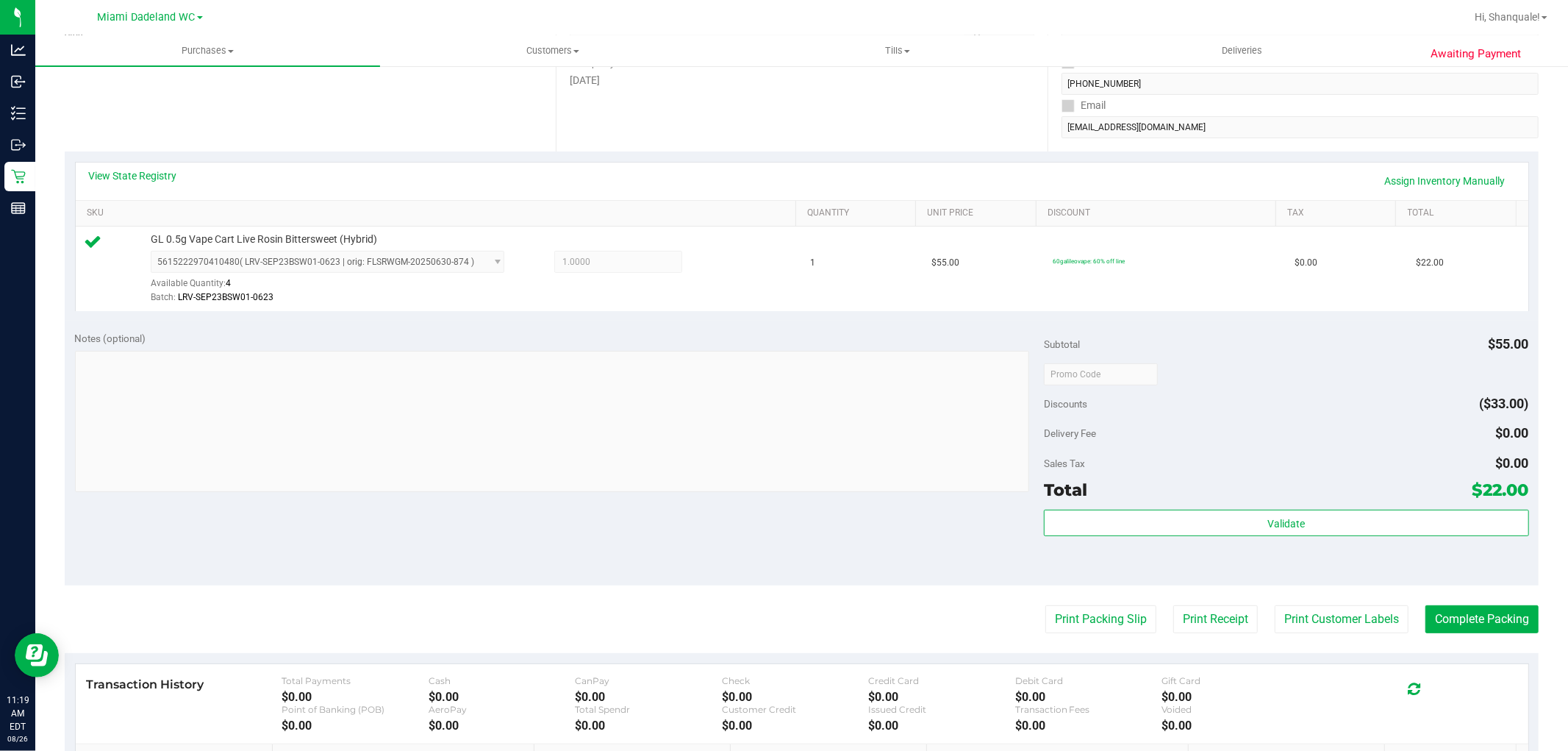
scroll to position [163, 0]
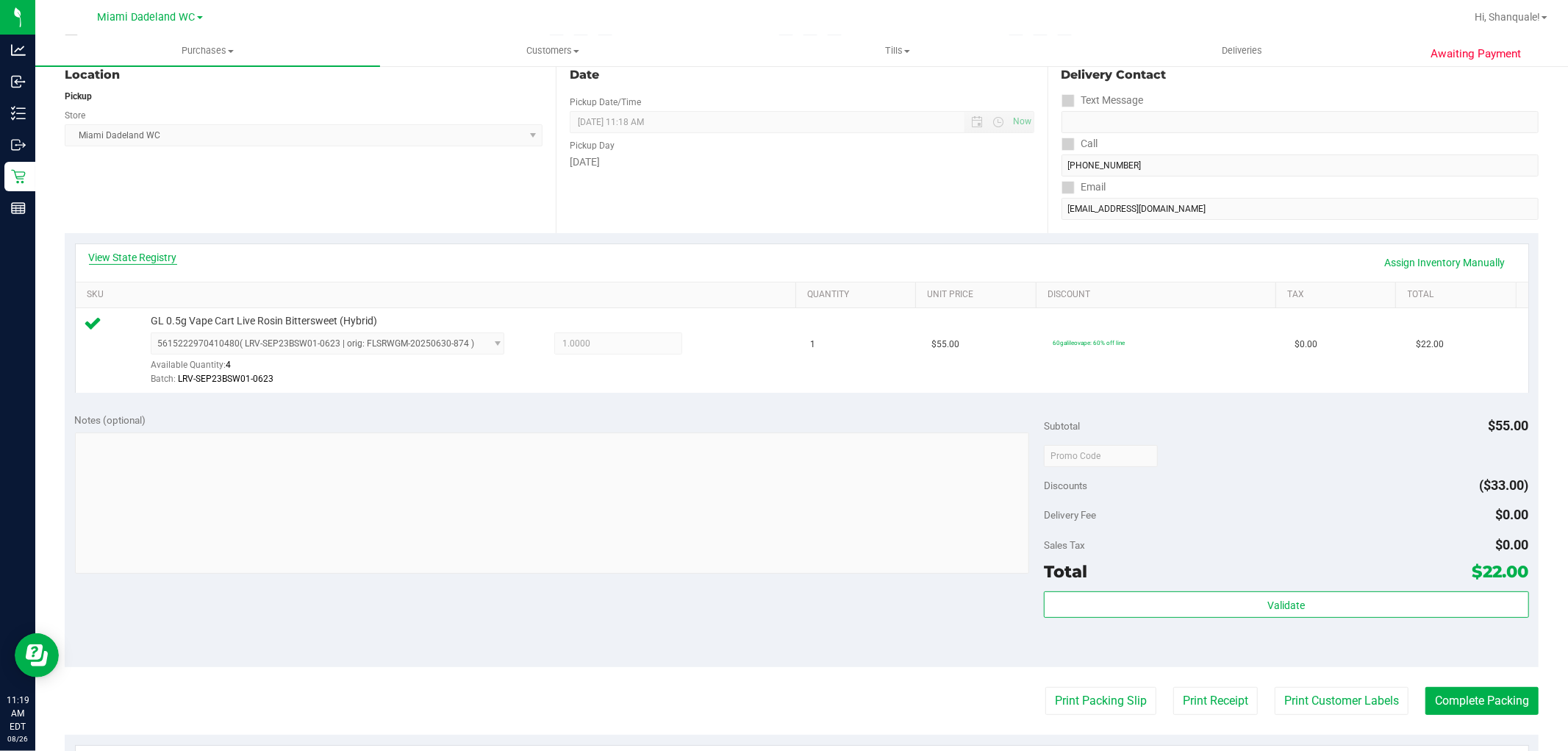
click at [156, 261] on link "View State Registry" at bounding box center [132, 257] width 89 height 15
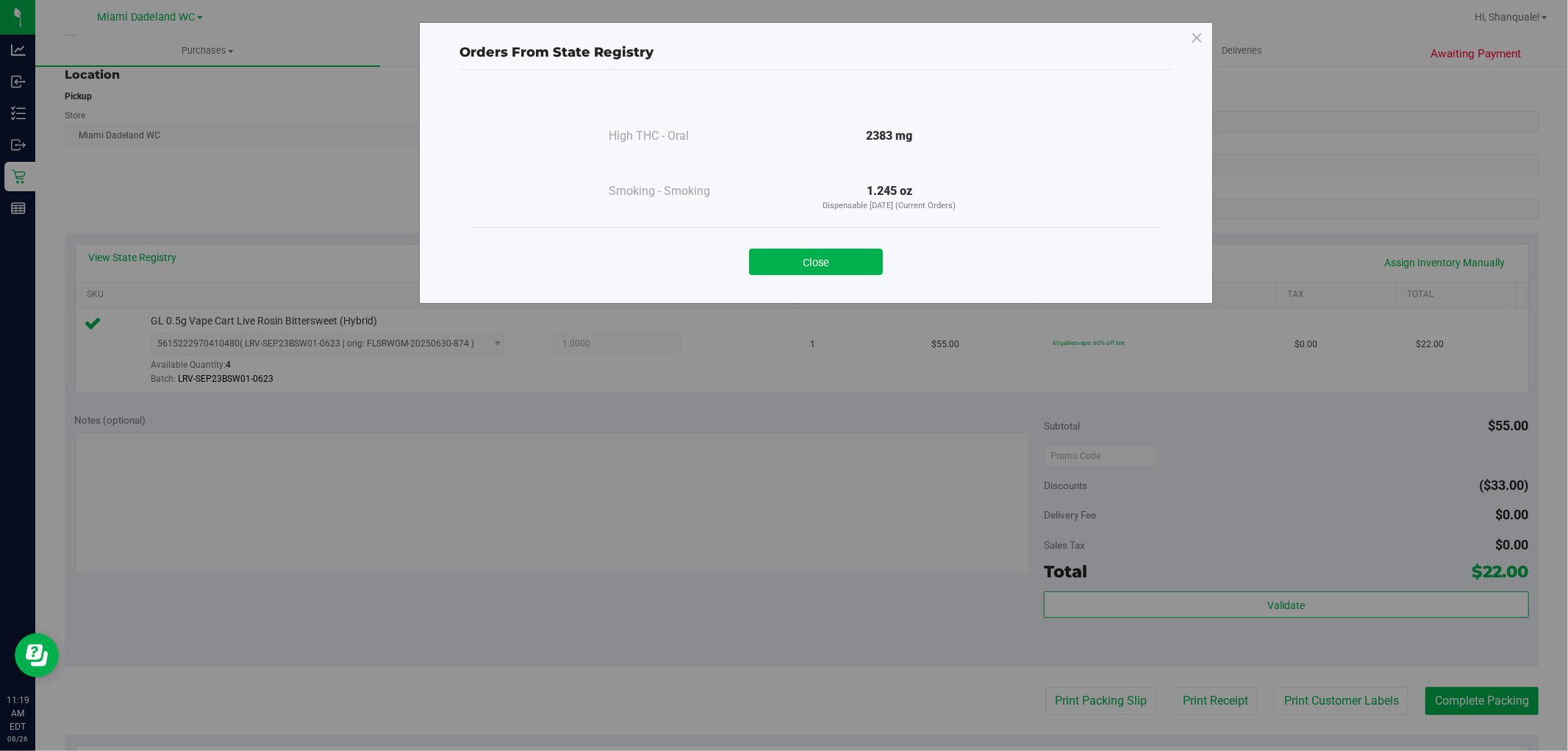
click at [816, 281] on div "Close" at bounding box center [816, 257] width 691 height 60
click at [872, 270] on button "Close" at bounding box center [815, 262] width 133 height 27
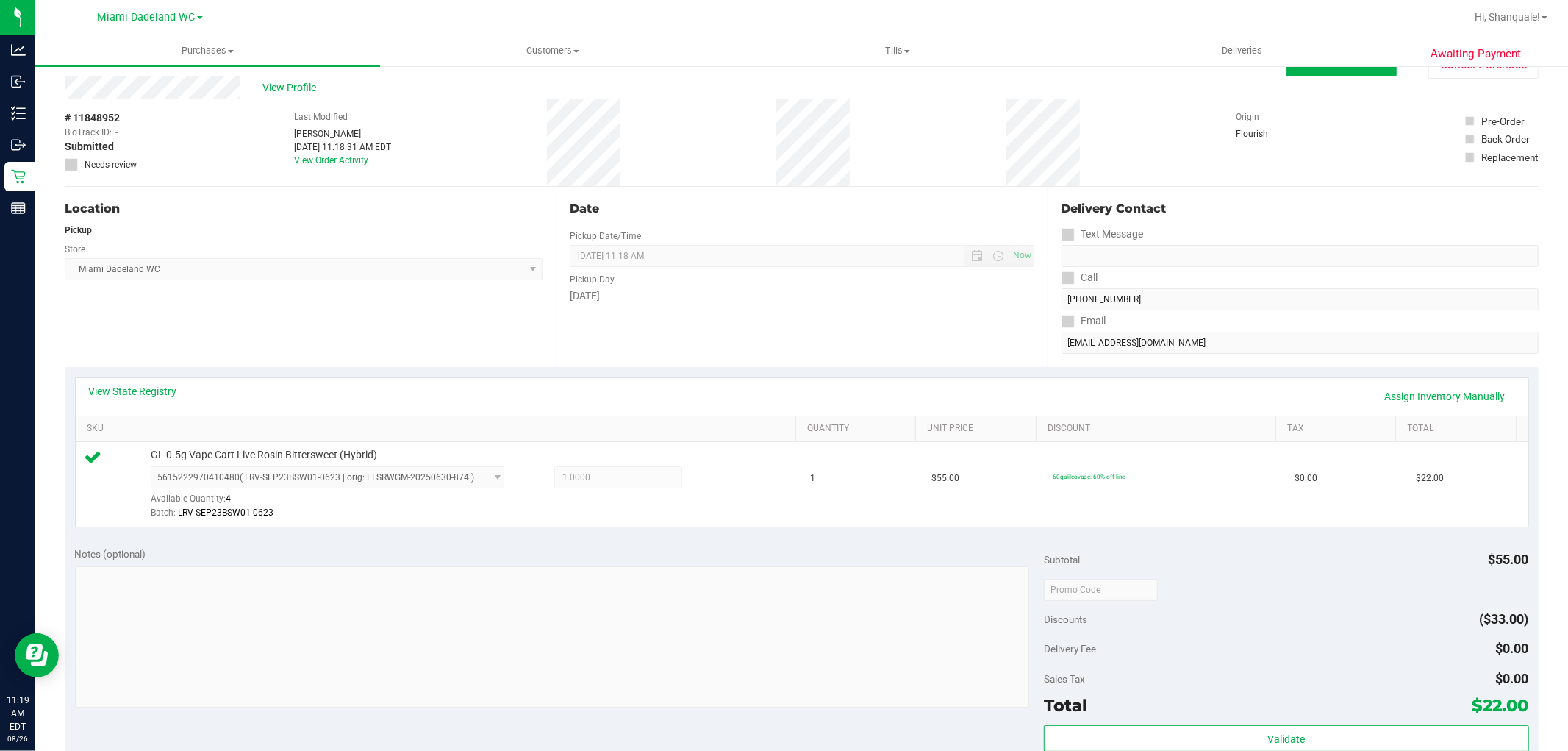
scroll to position [0, 0]
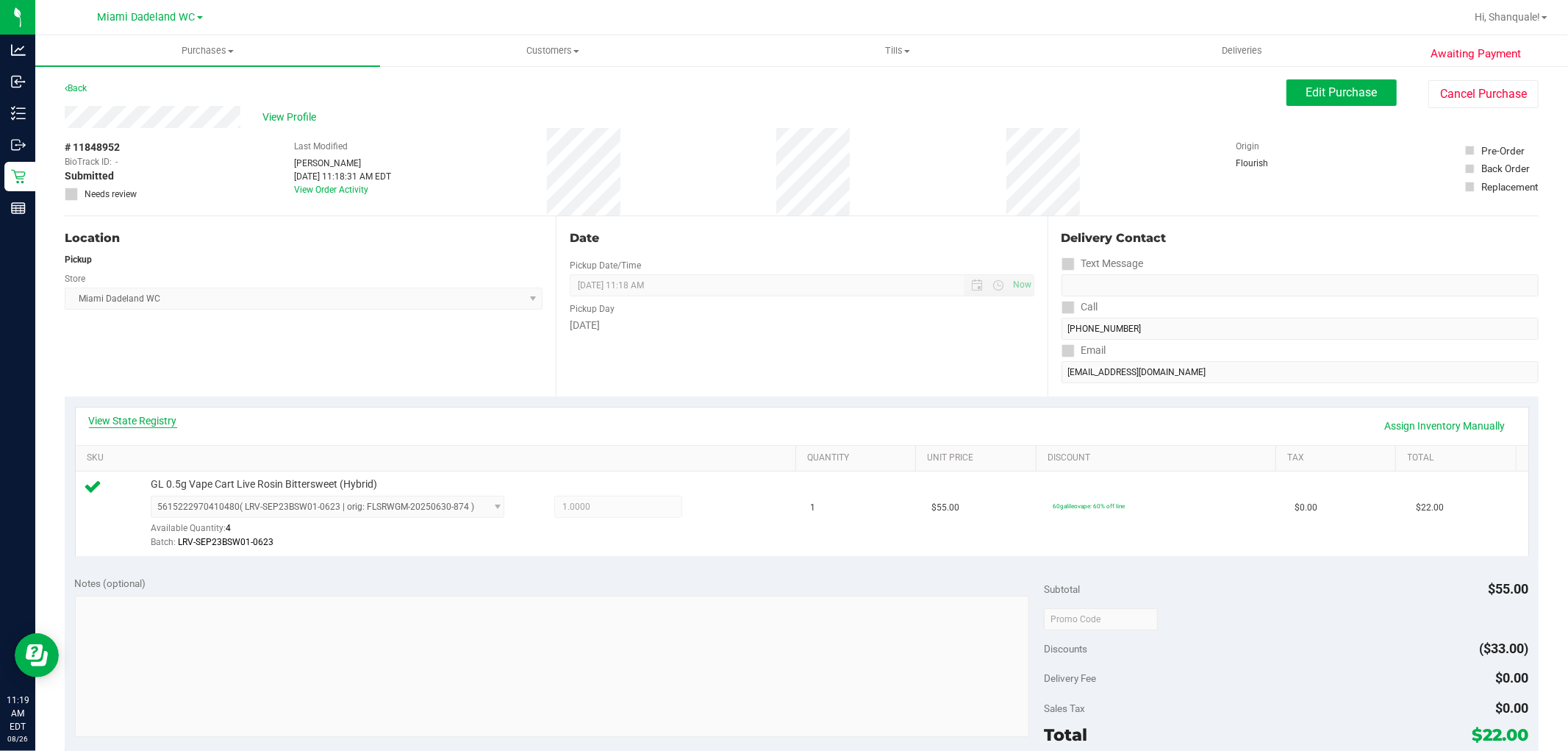
click at [165, 421] on link "View State Registry" at bounding box center [132, 420] width 89 height 15
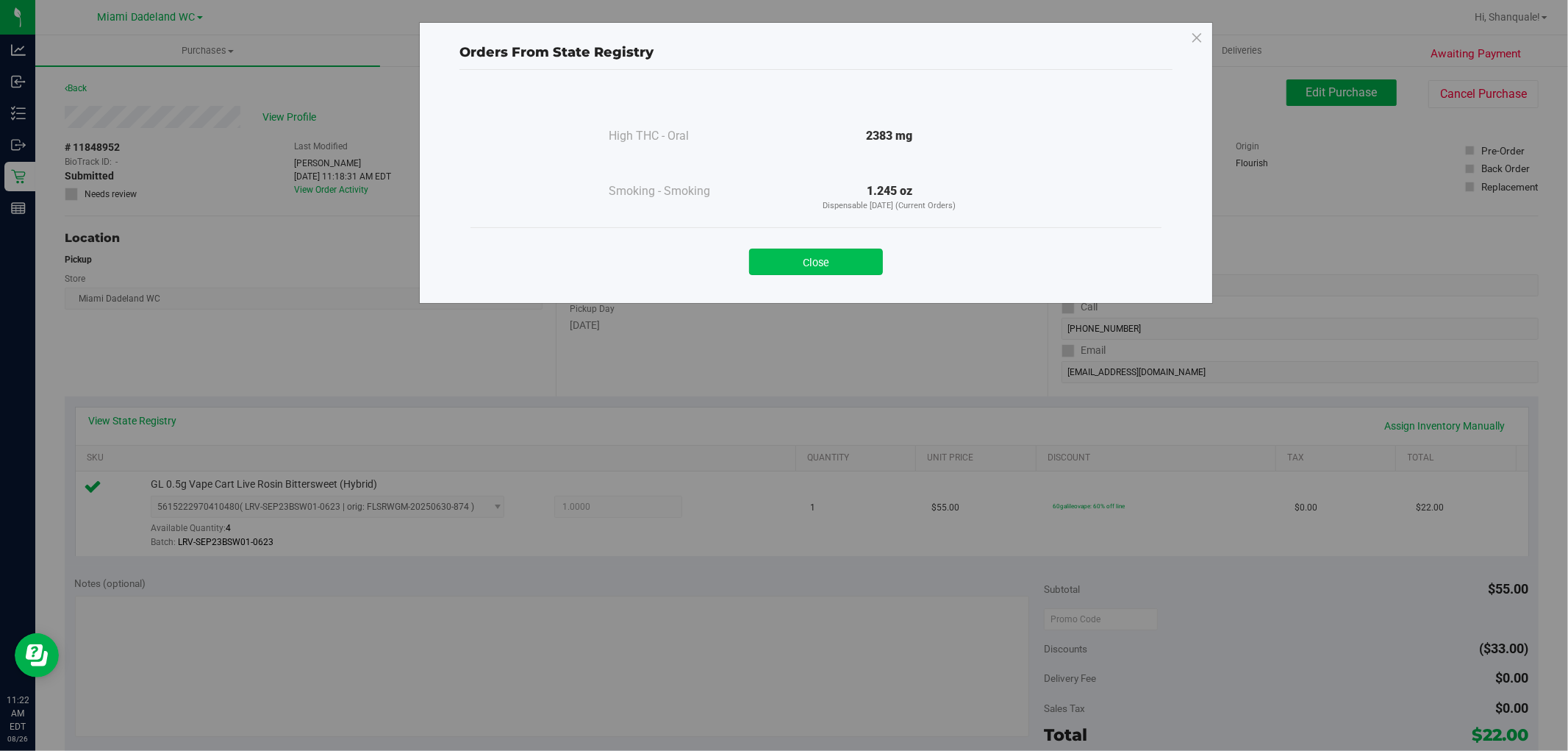
click at [868, 270] on button "Close" at bounding box center [815, 262] width 133 height 27
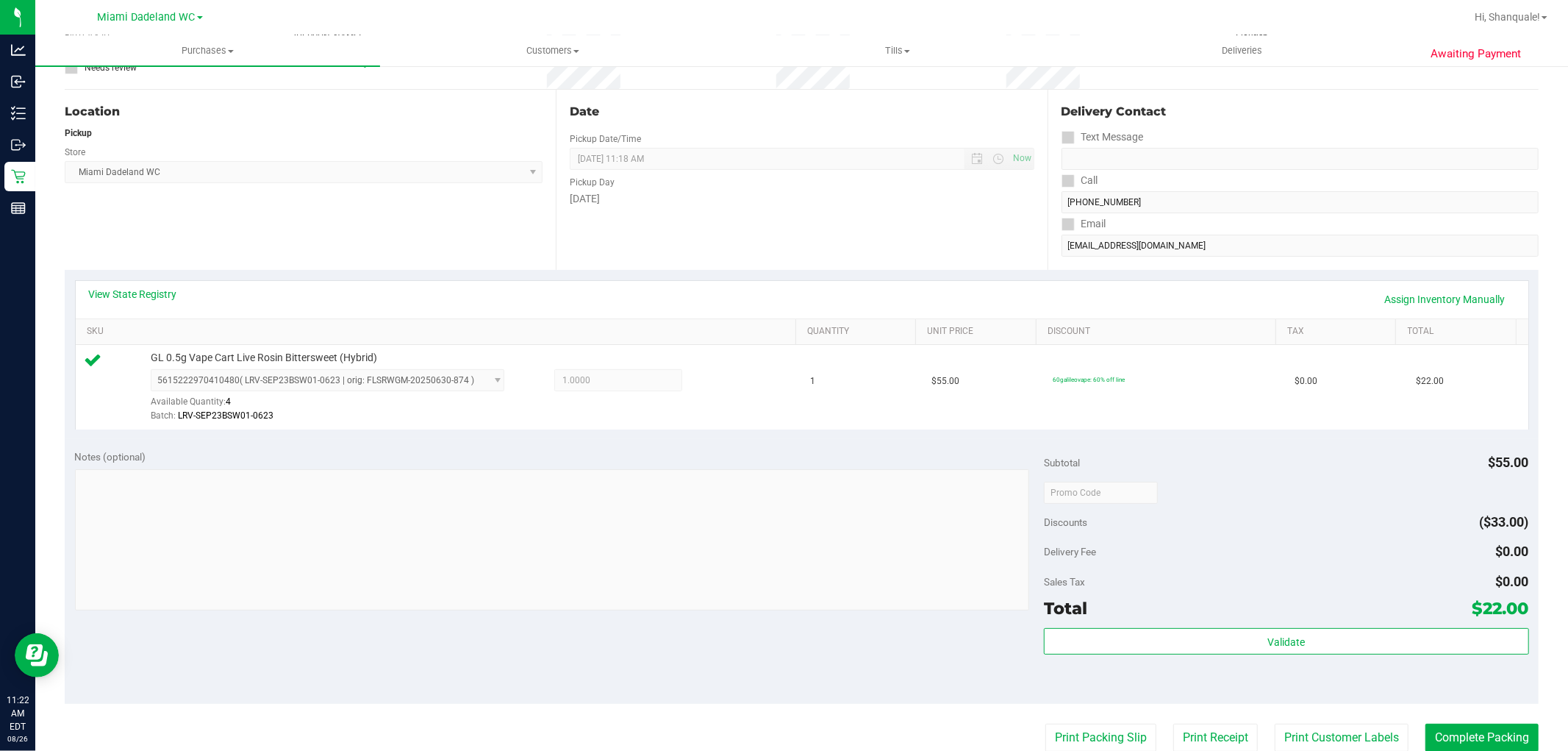
scroll to position [245, 0]
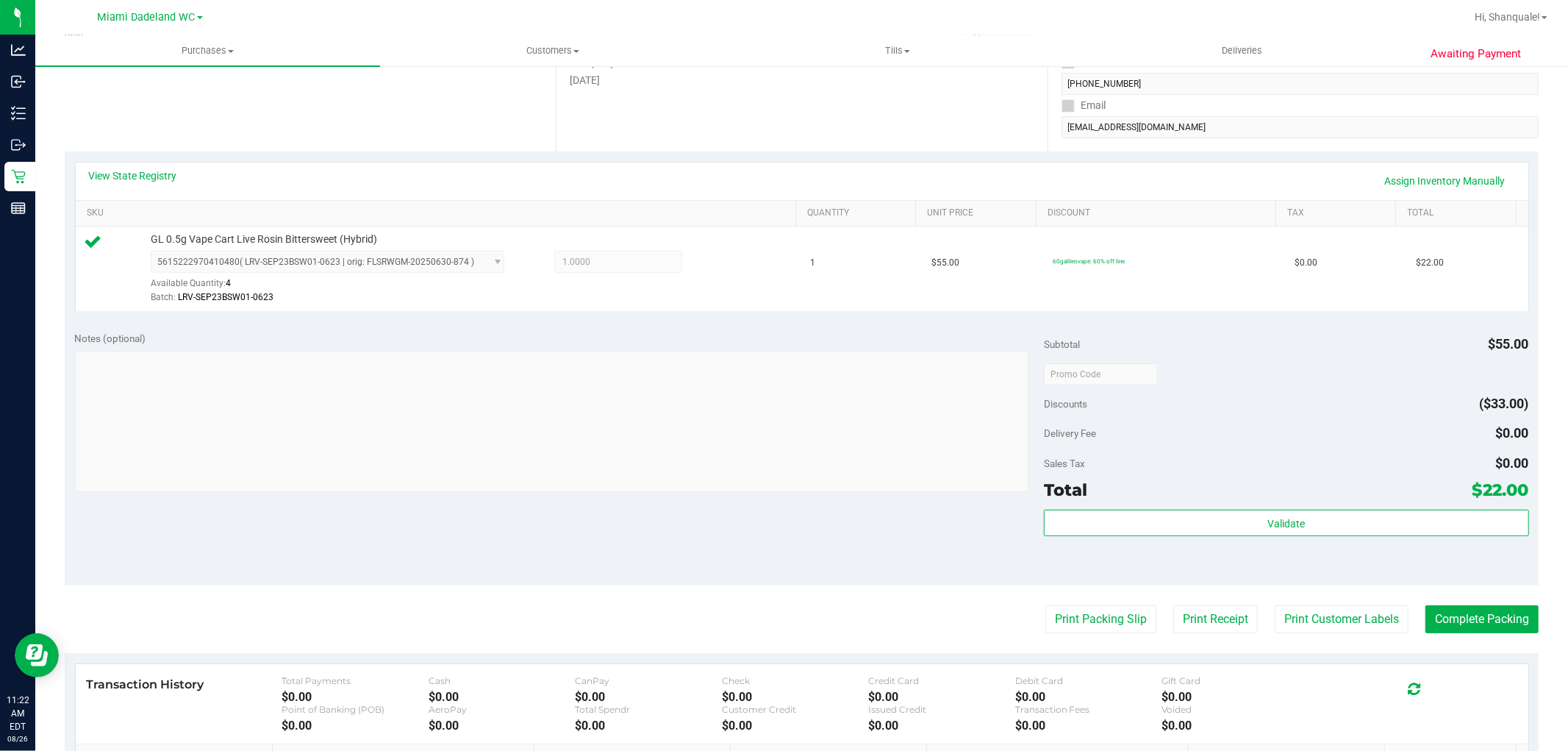
click at [1319, 542] on div "Validate" at bounding box center [1285, 543] width 485 height 66
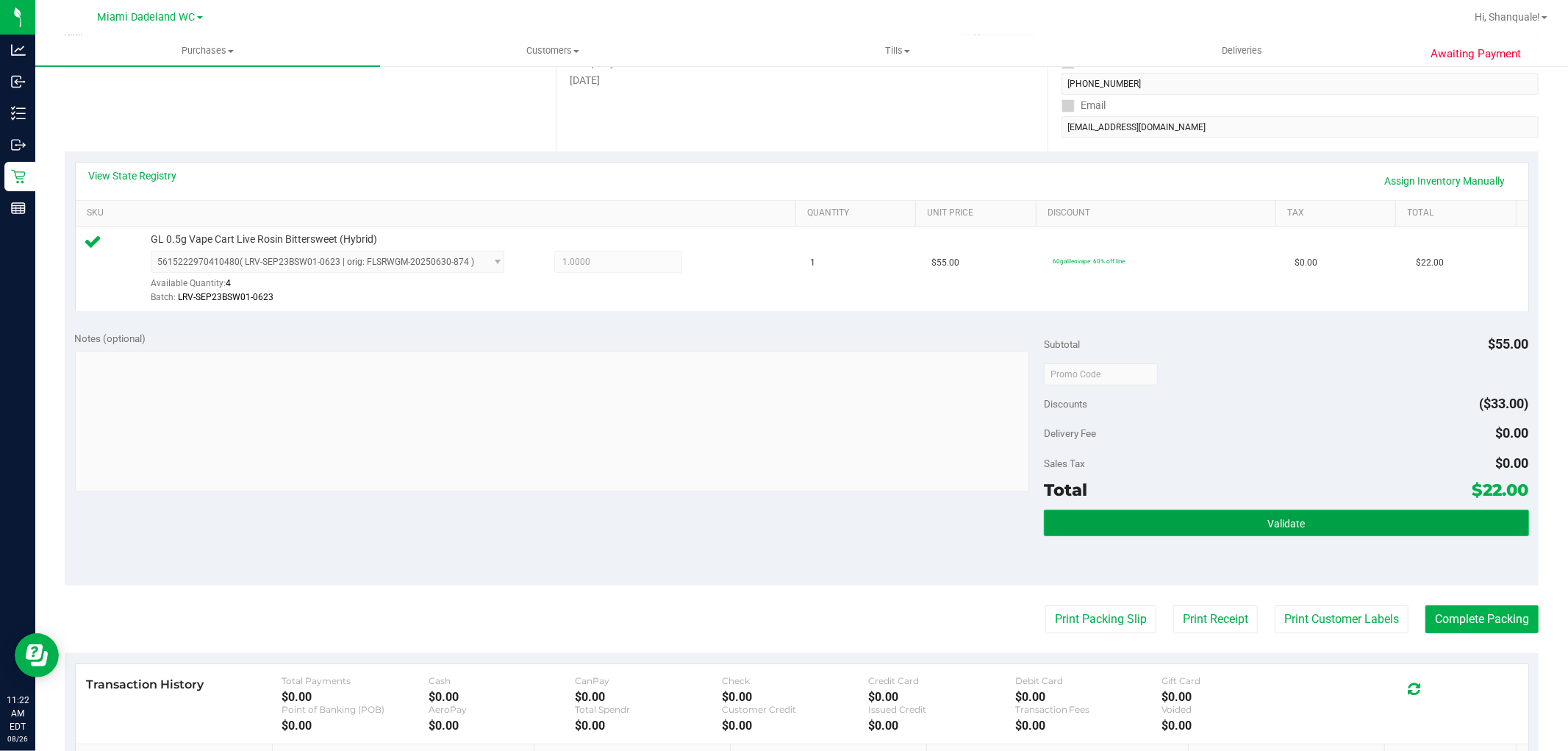
click at [1325, 510] on button "Validate" at bounding box center [1285, 523] width 485 height 27
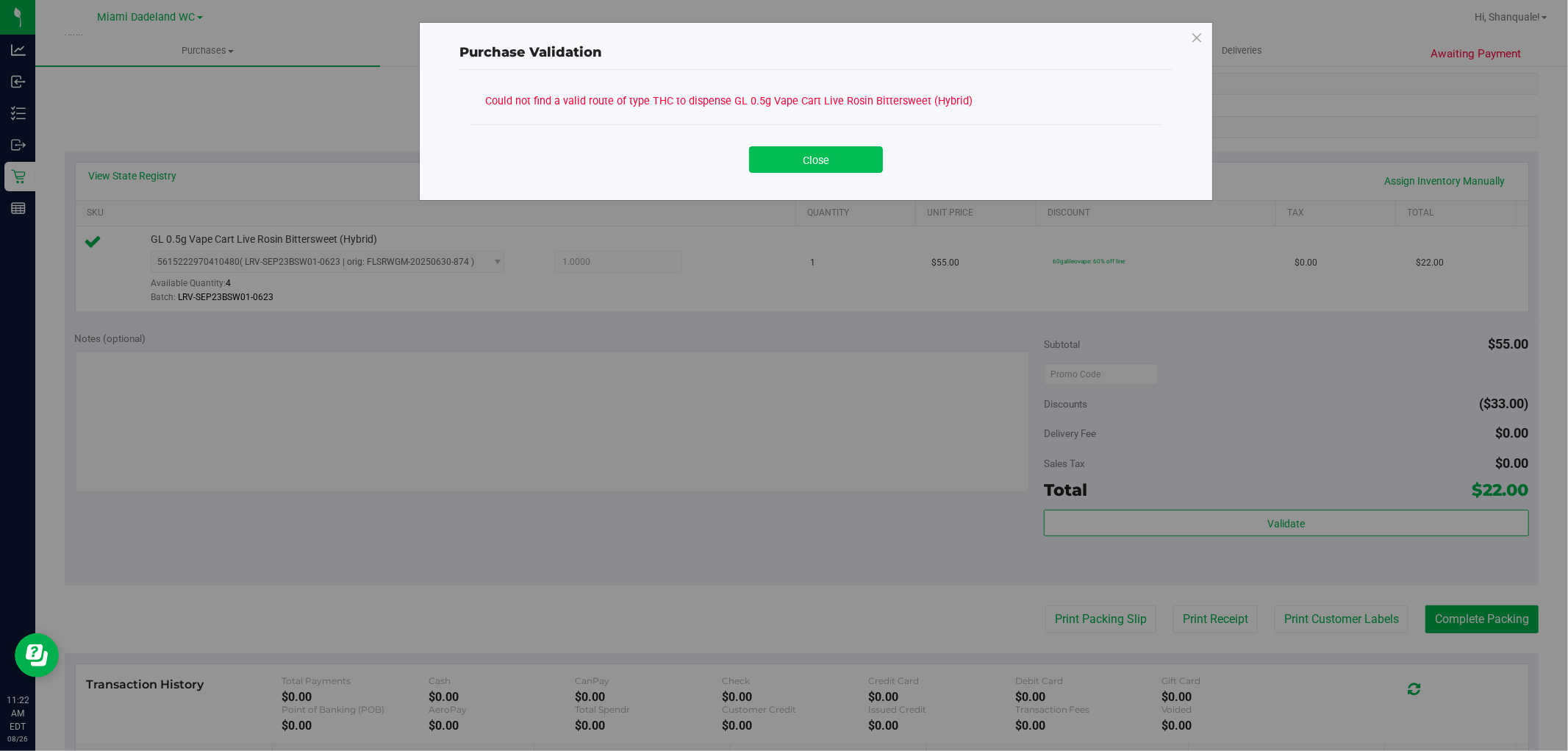
click at [802, 158] on button "Close" at bounding box center [815, 159] width 133 height 27
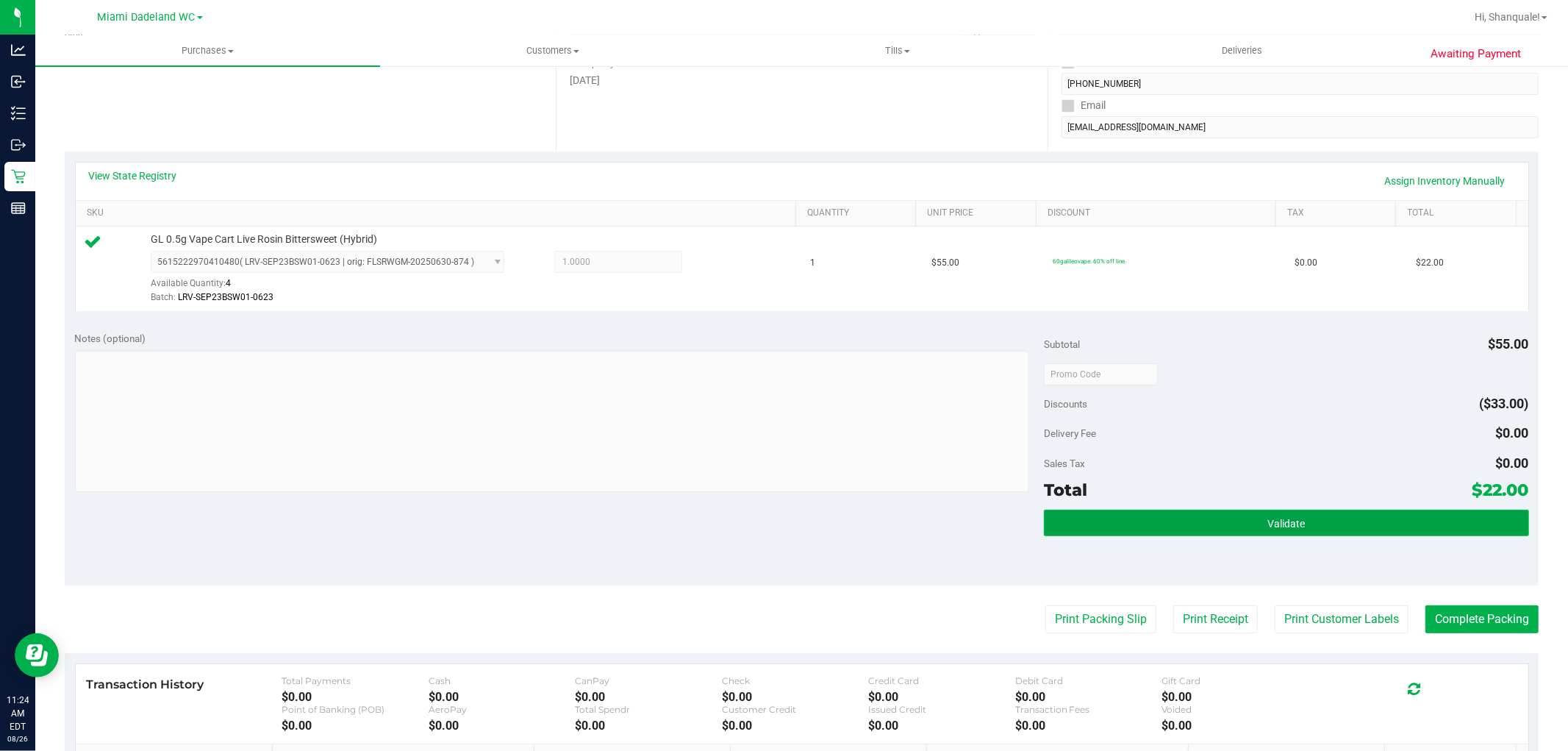
click at [1182, 523] on button "Validate" at bounding box center [1285, 523] width 485 height 27
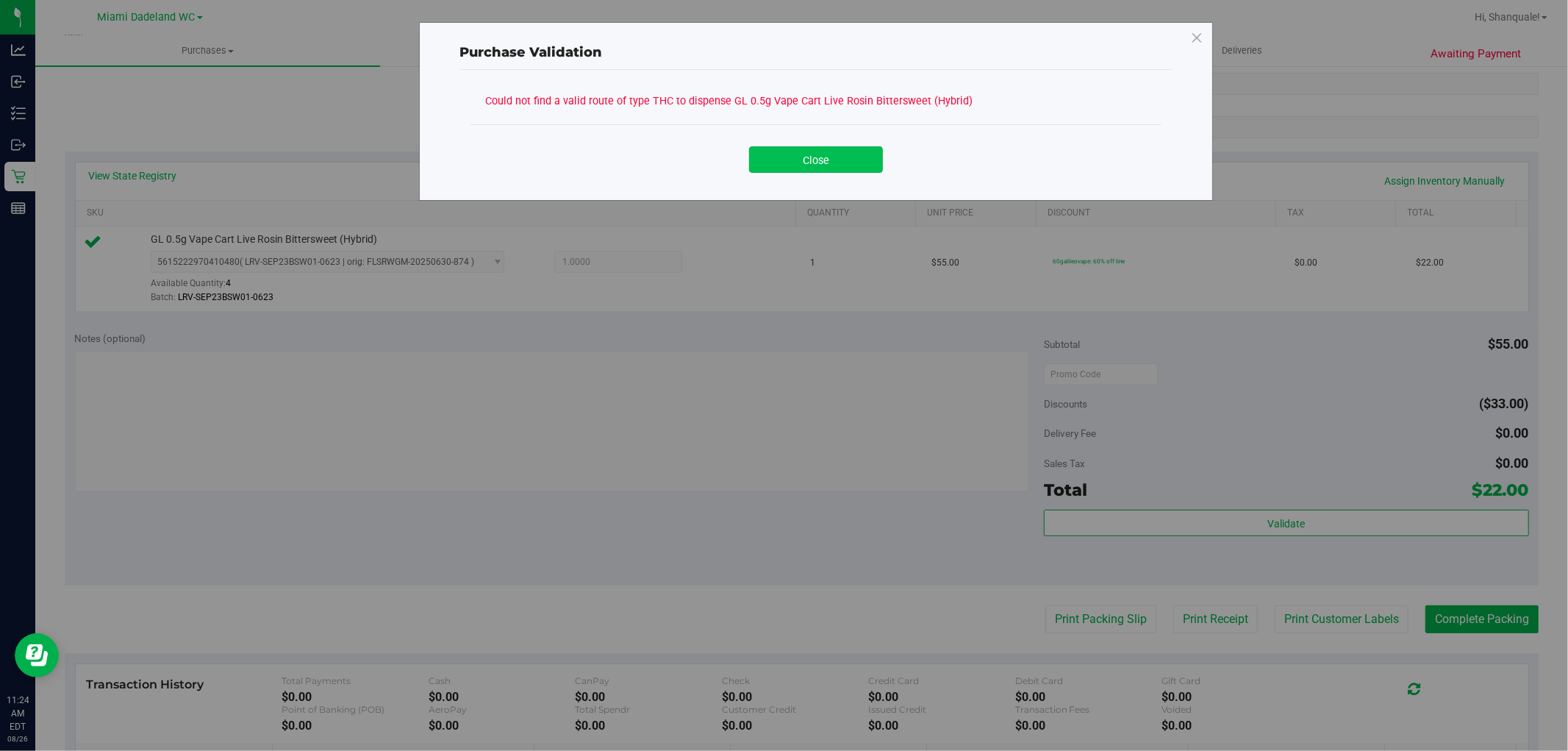
click at [826, 150] on button "Close" at bounding box center [815, 159] width 133 height 27
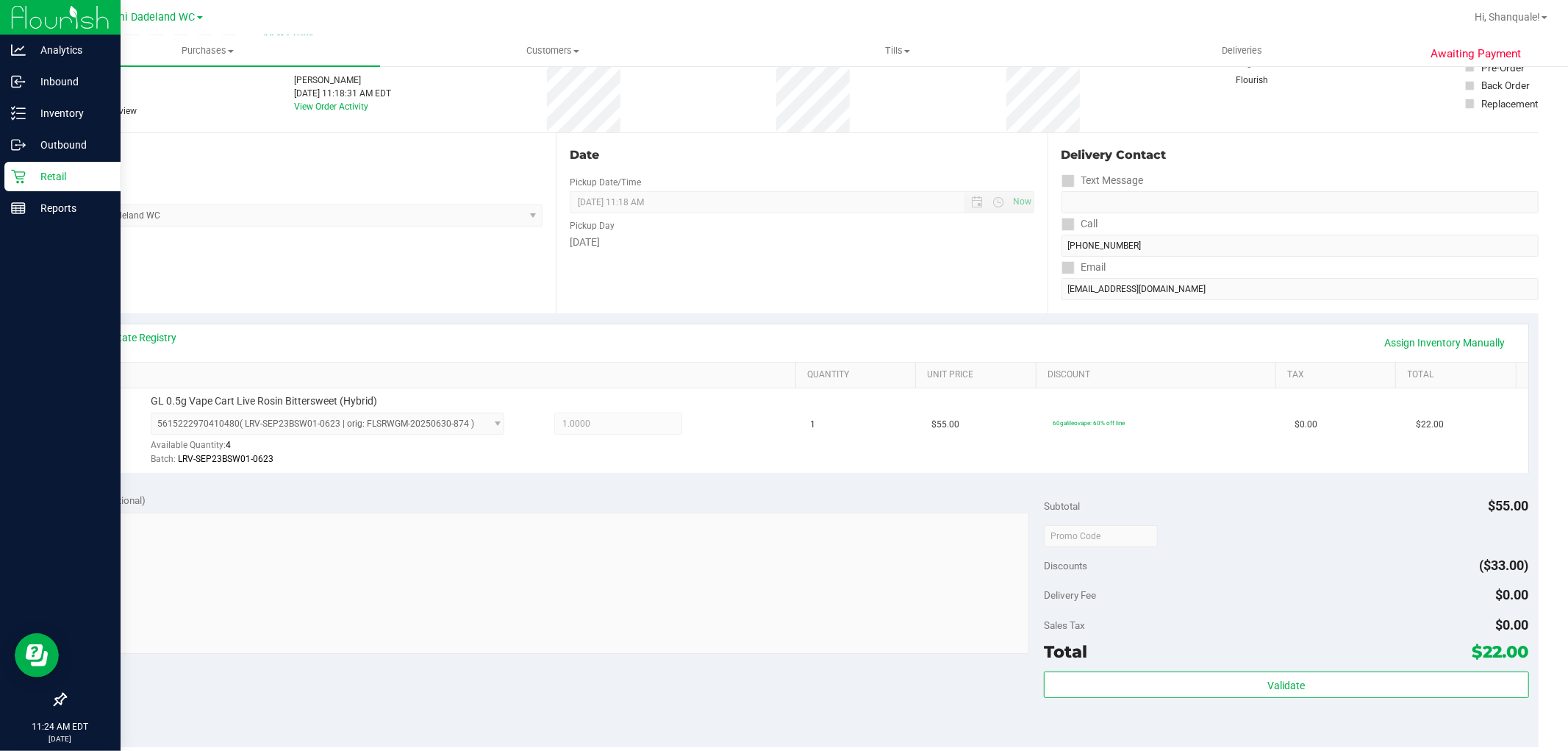
scroll to position [82, 0]
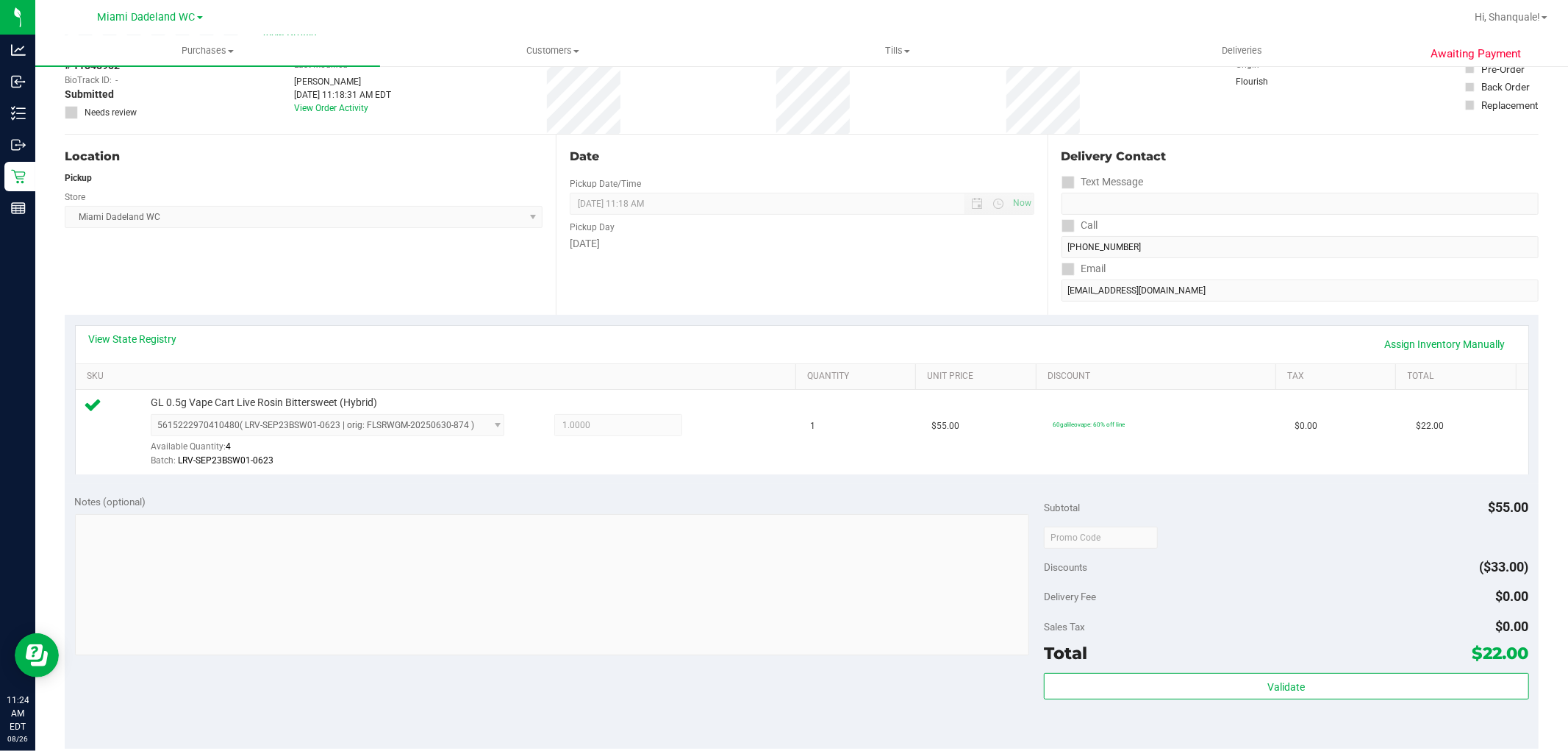
click at [167, 356] on div "View State Registry Assign Inventory Manually" at bounding box center [801, 344] width 1426 height 25
drag, startPoint x: 164, startPoint y: 342, endPoint x: 164, endPoint y: 350, distance: 8.0
click at [164, 349] on div "View State Registry Assign Inventory Manually SKU Quantity Unit Price Discount …" at bounding box center [801, 399] width 1473 height 169
drag, startPoint x: 174, startPoint y: 347, endPoint x: 176, endPoint y: 336, distance: 11.2
click at [176, 342] on div "View State Registry Assign Inventory Manually" at bounding box center [801, 344] width 1426 height 25
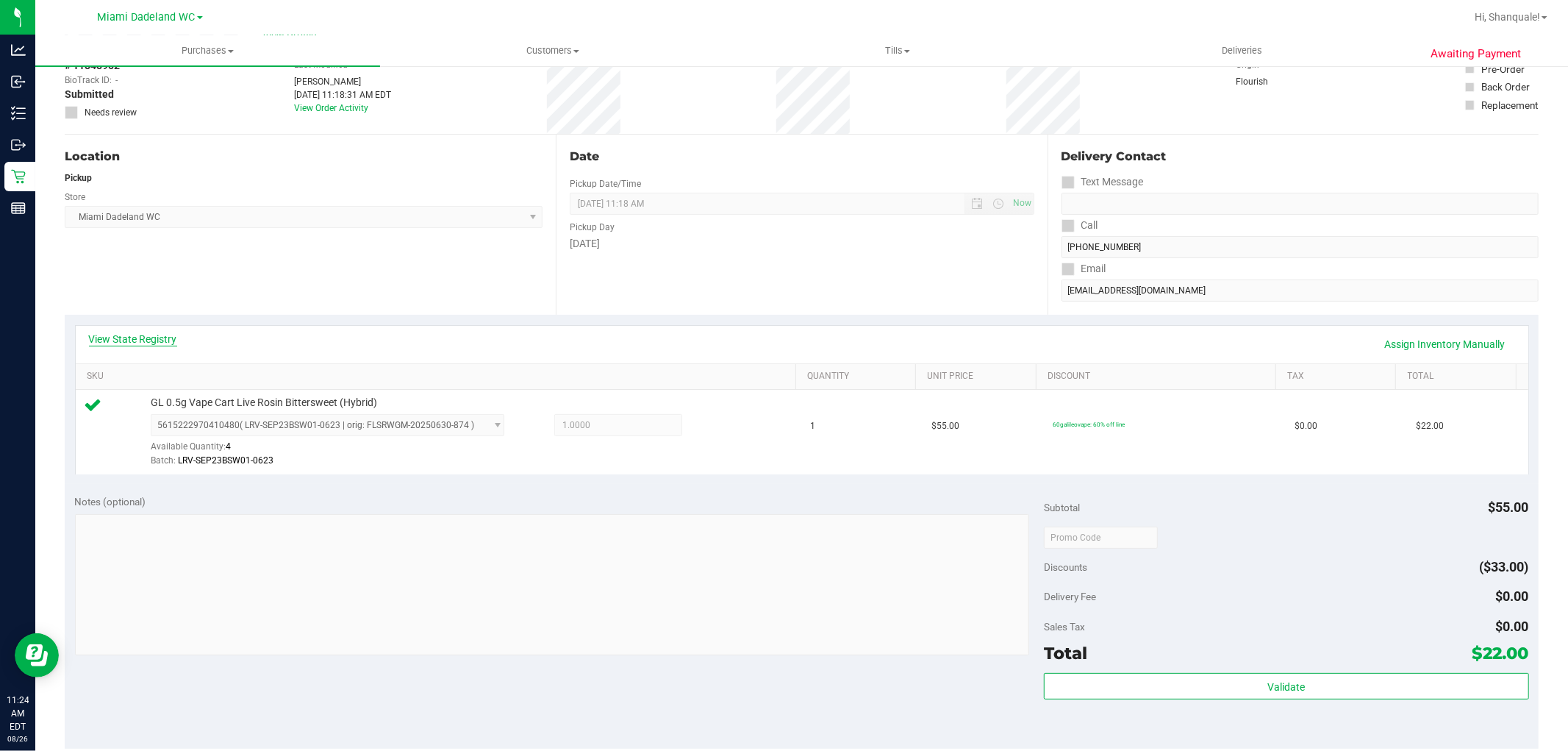
click at [176, 336] on link "View State Registry" at bounding box center [132, 339] width 89 height 15
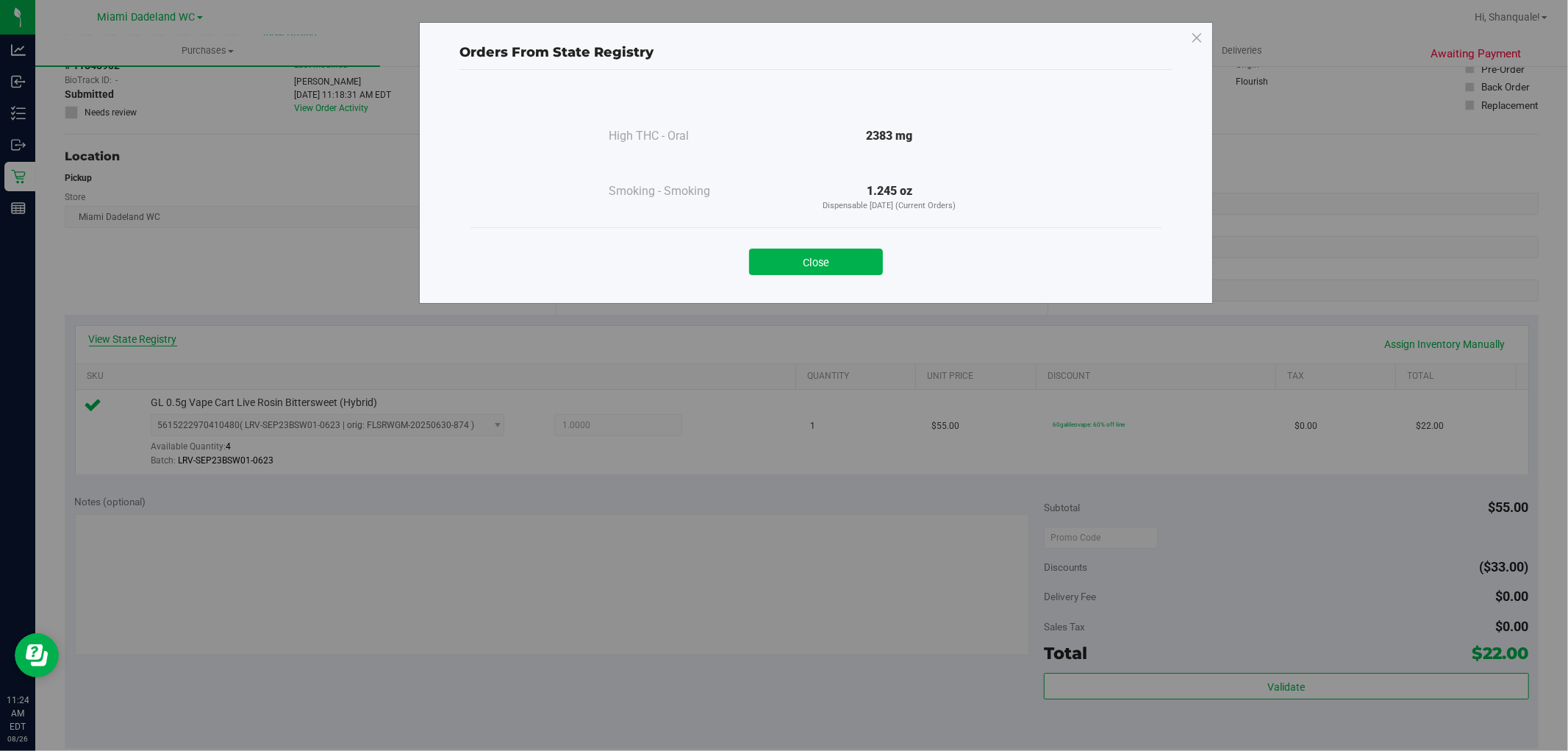
click at [176, 336] on div "Orders From State Registry High THC - Oral 2383 mg" at bounding box center [789, 376] width 1579 height 751
drag, startPoint x: 856, startPoint y: 256, endPoint x: 824, endPoint y: 226, distance: 43.9
click at [858, 260] on button "Close" at bounding box center [815, 262] width 133 height 27
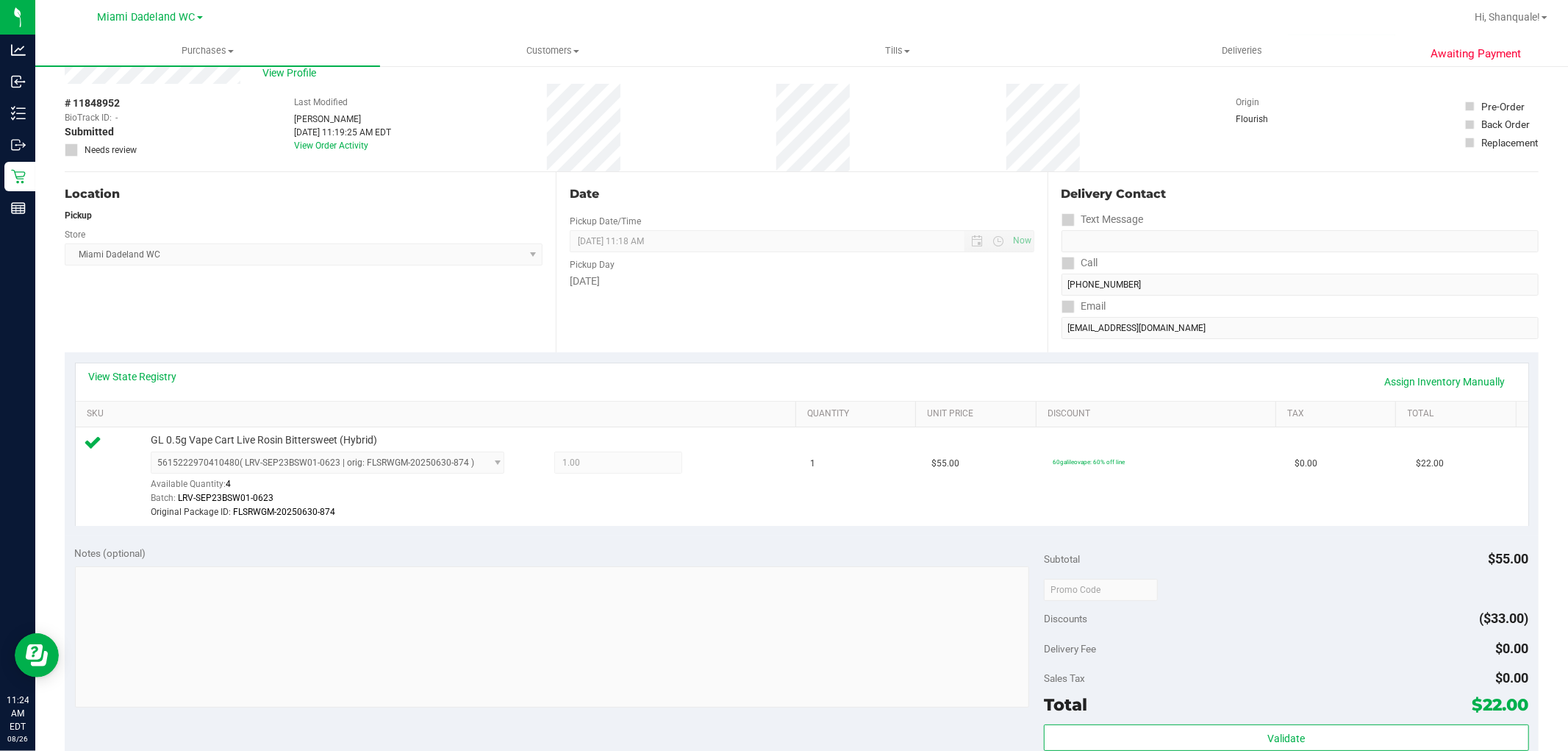
scroll to position [163, 0]
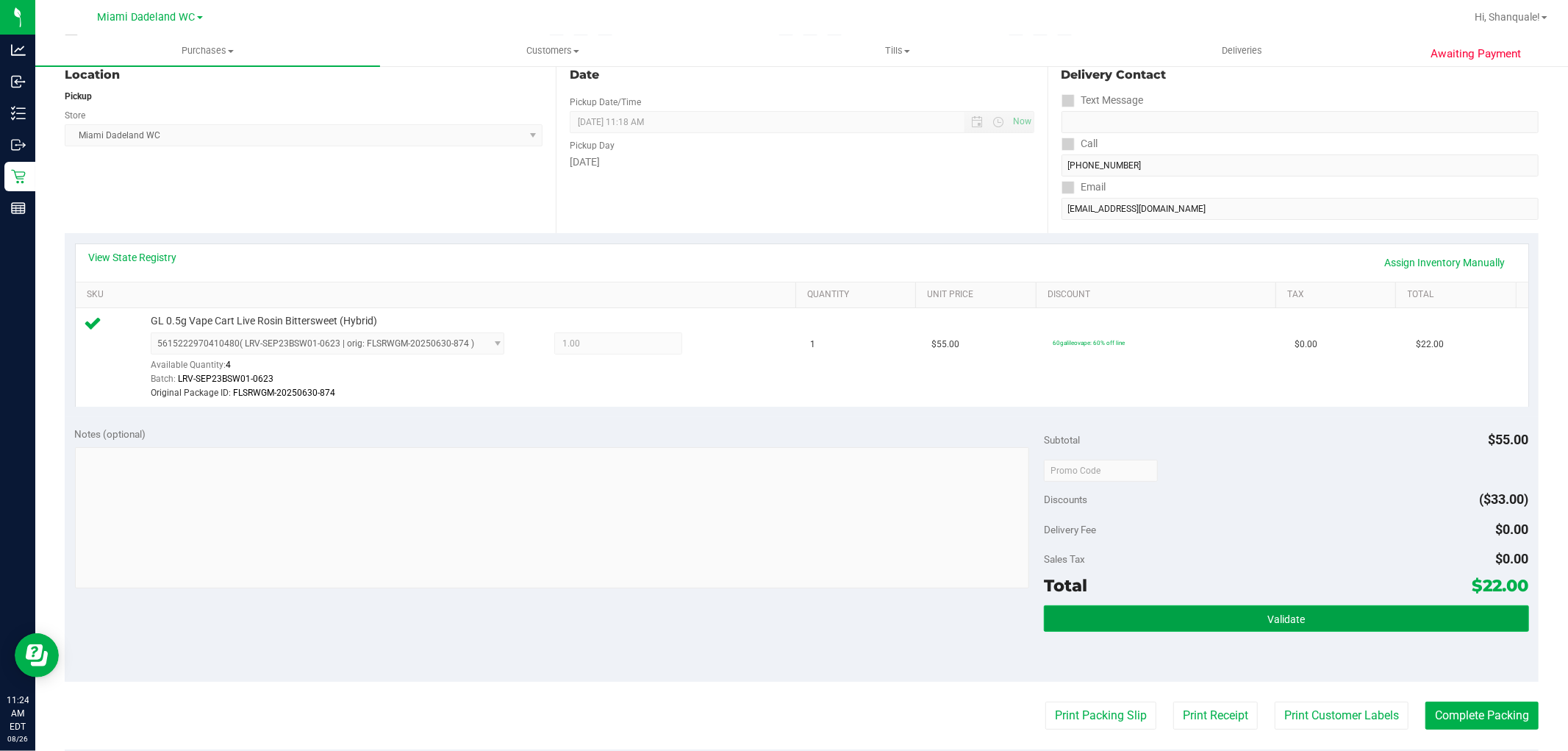
click at [1284, 614] on span "Validate" at bounding box center [1286, 620] width 38 height 12
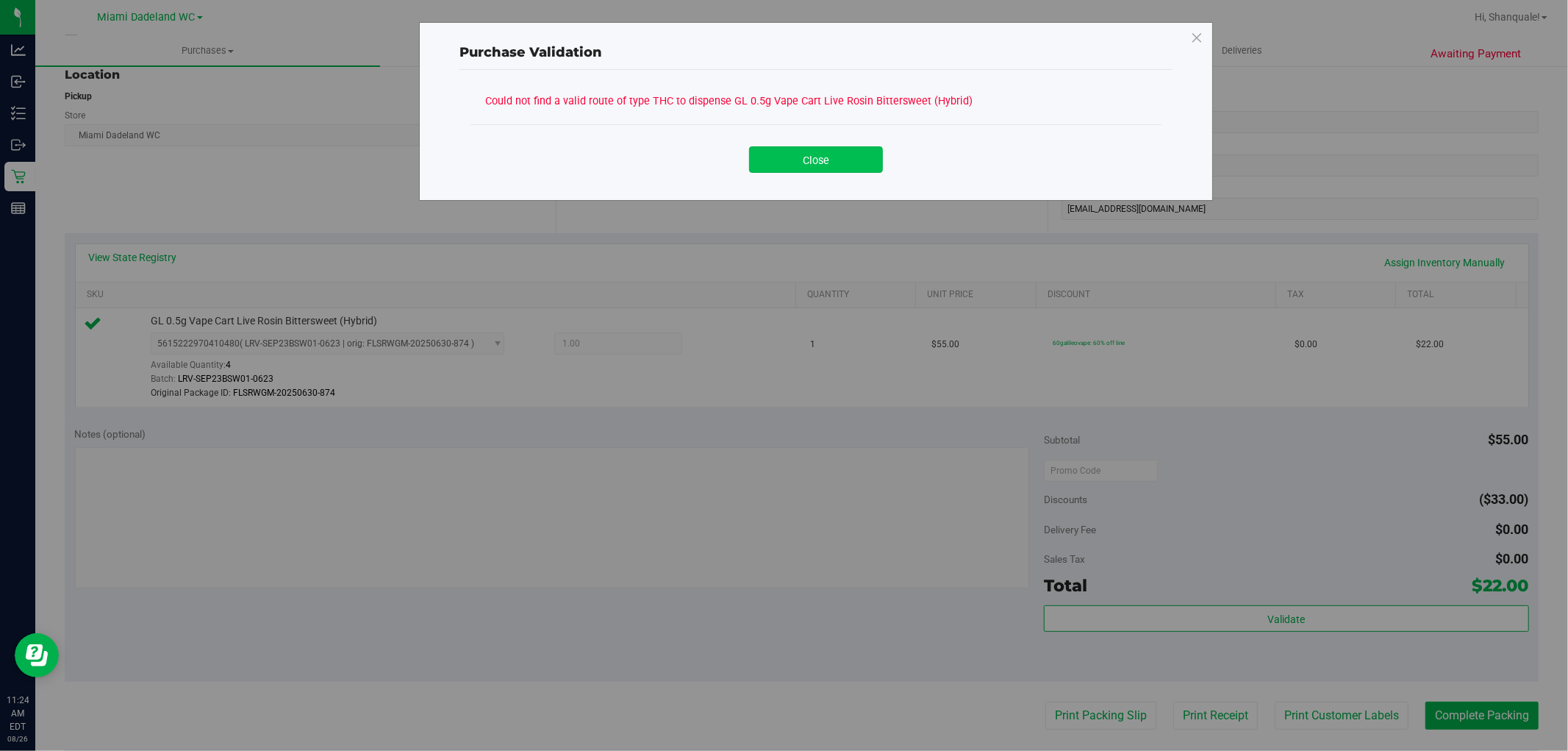
click at [821, 165] on button "Close" at bounding box center [815, 159] width 133 height 27
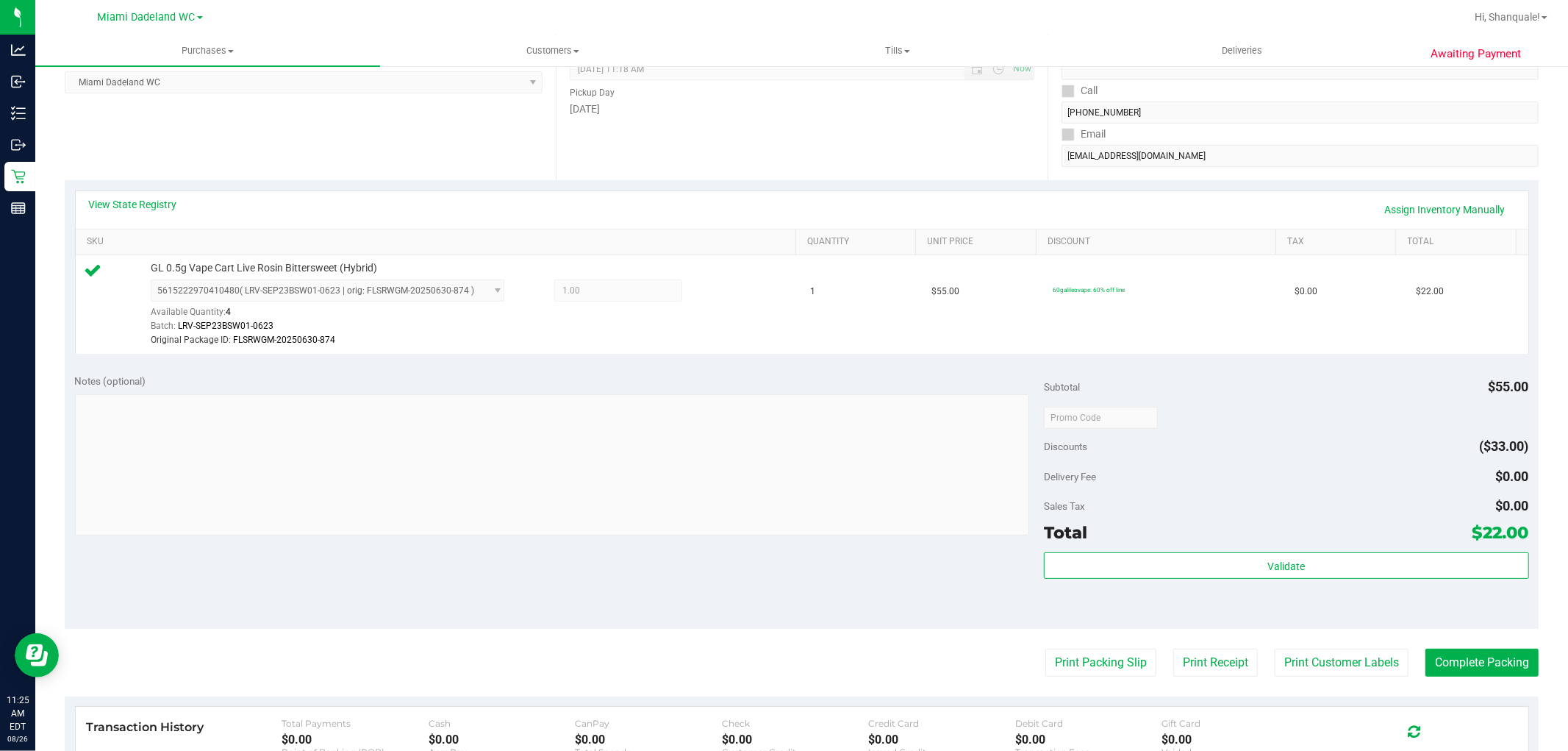
scroll to position [245, 0]
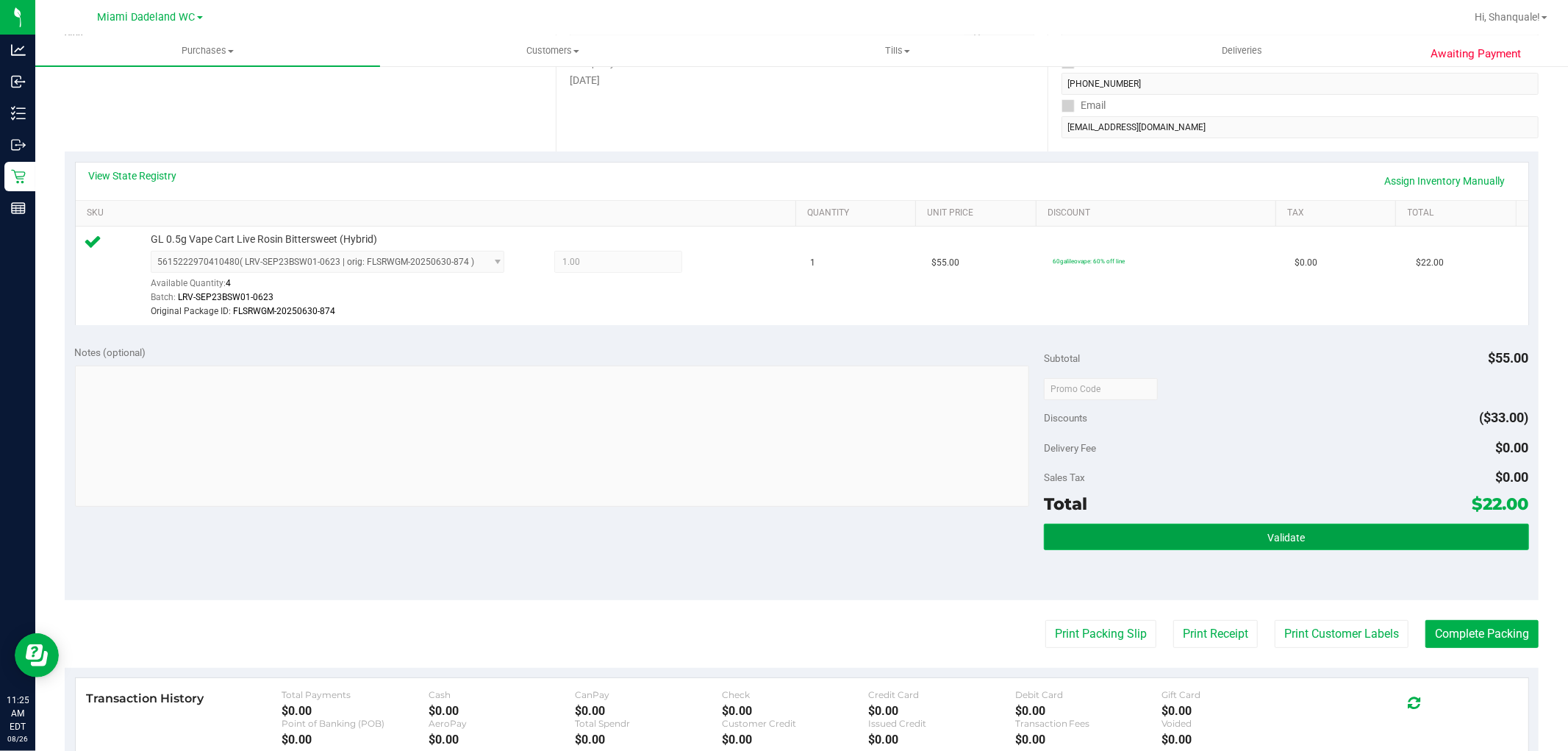
click at [1313, 531] on button "Validate" at bounding box center [1285, 537] width 485 height 27
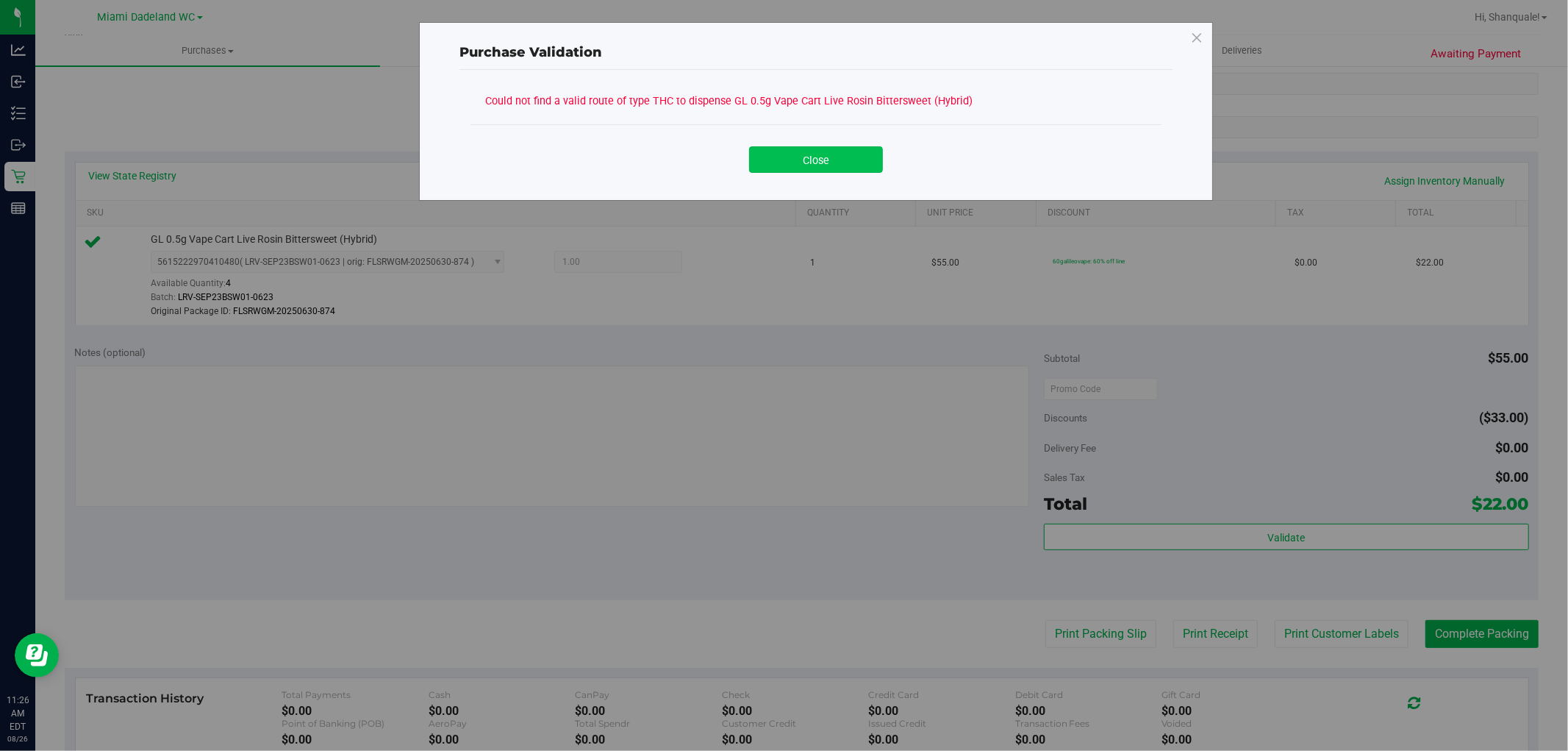
click at [858, 166] on button "Close" at bounding box center [815, 159] width 133 height 27
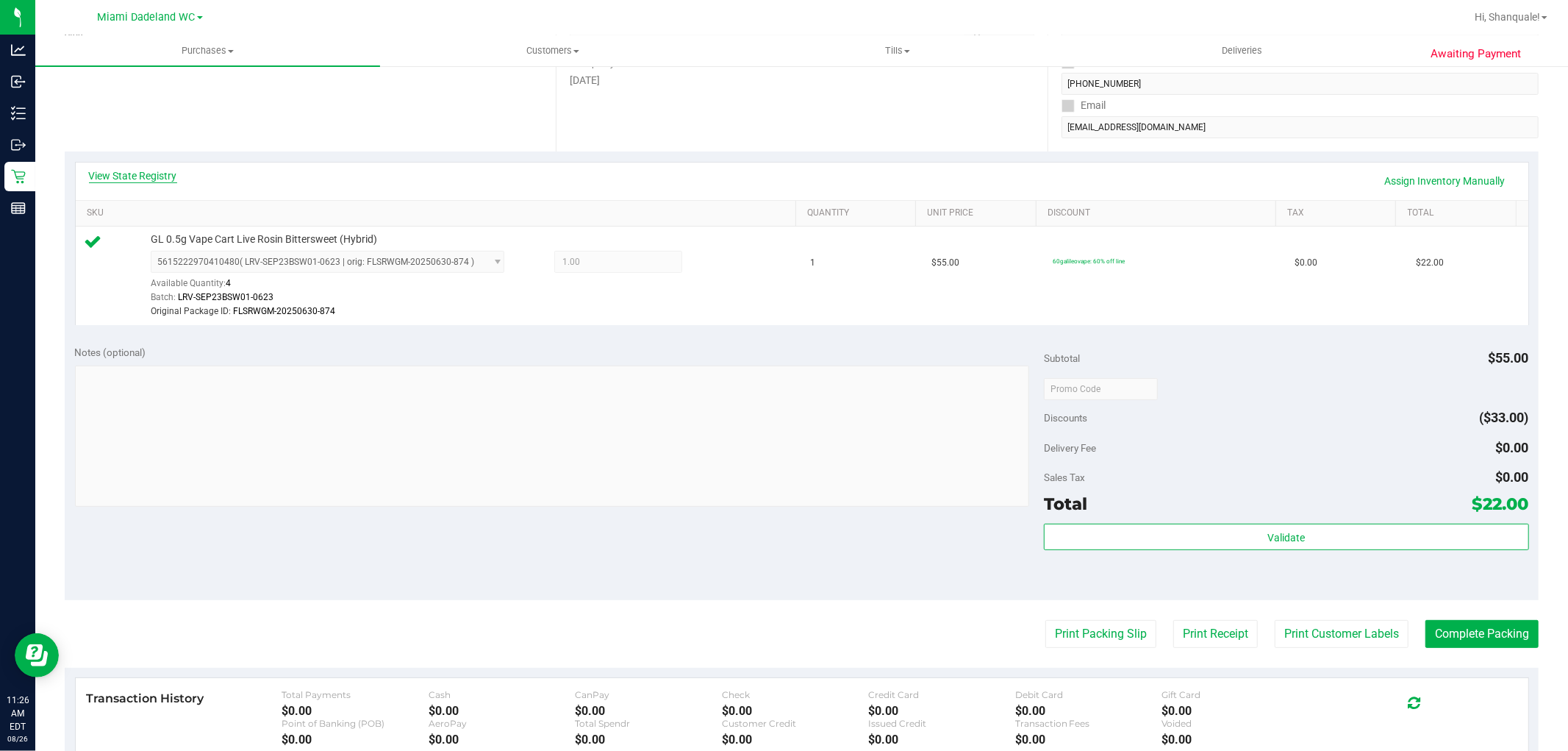
click at [164, 178] on link "View State Registry" at bounding box center [132, 175] width 89 height 15
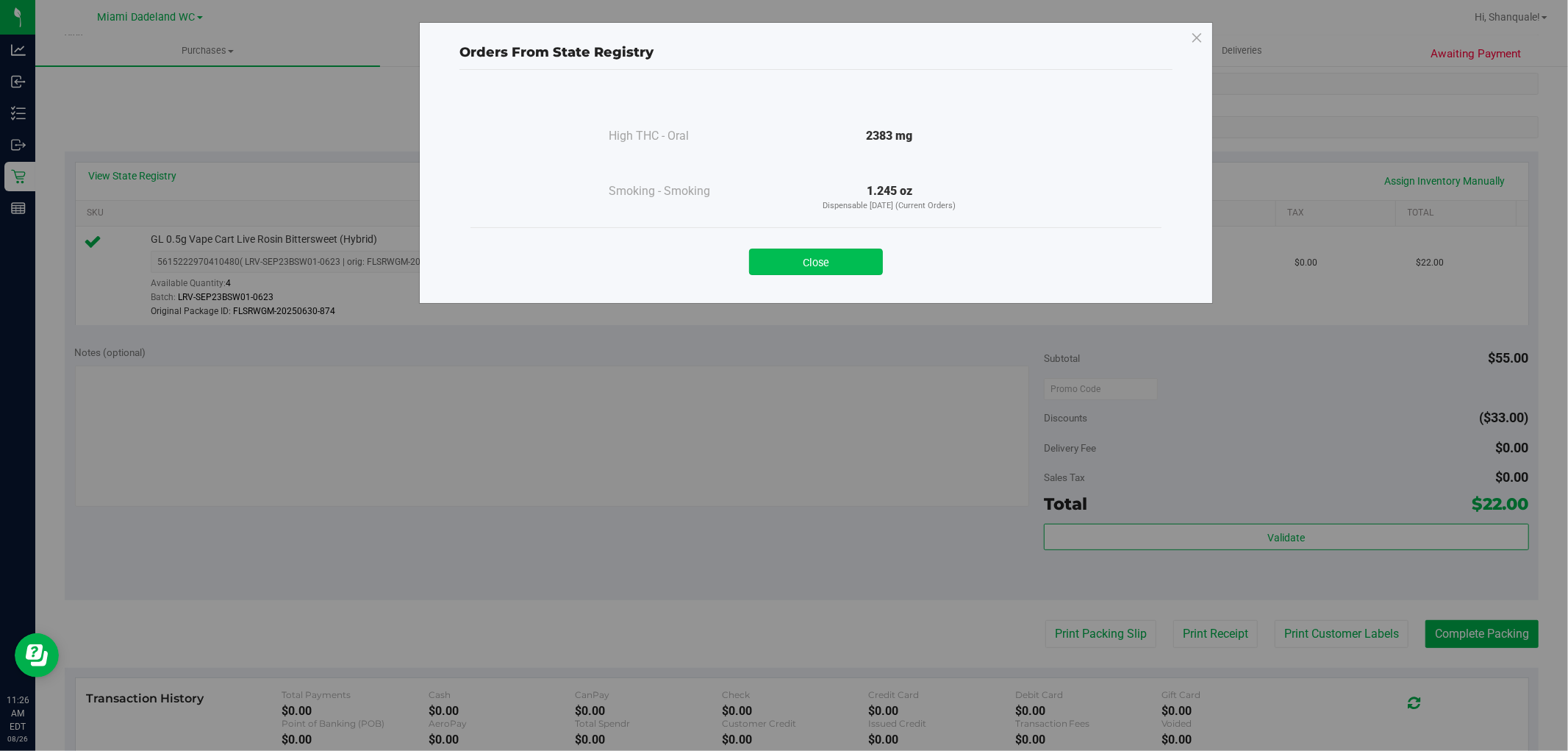
click at [839, 255] on button "Close" at bounding box center [815, 262] width 133 height 27
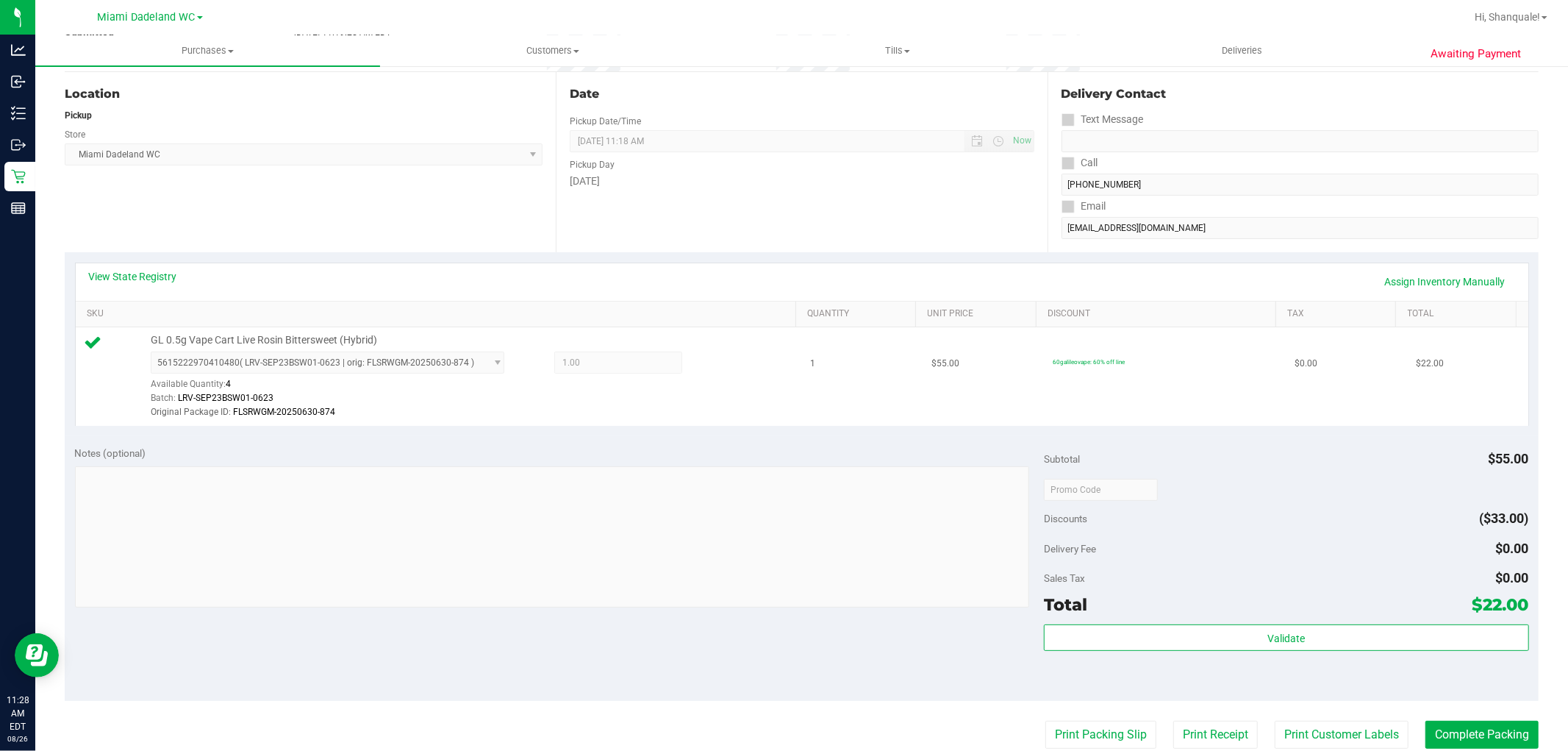
scroll to position [0, 0]
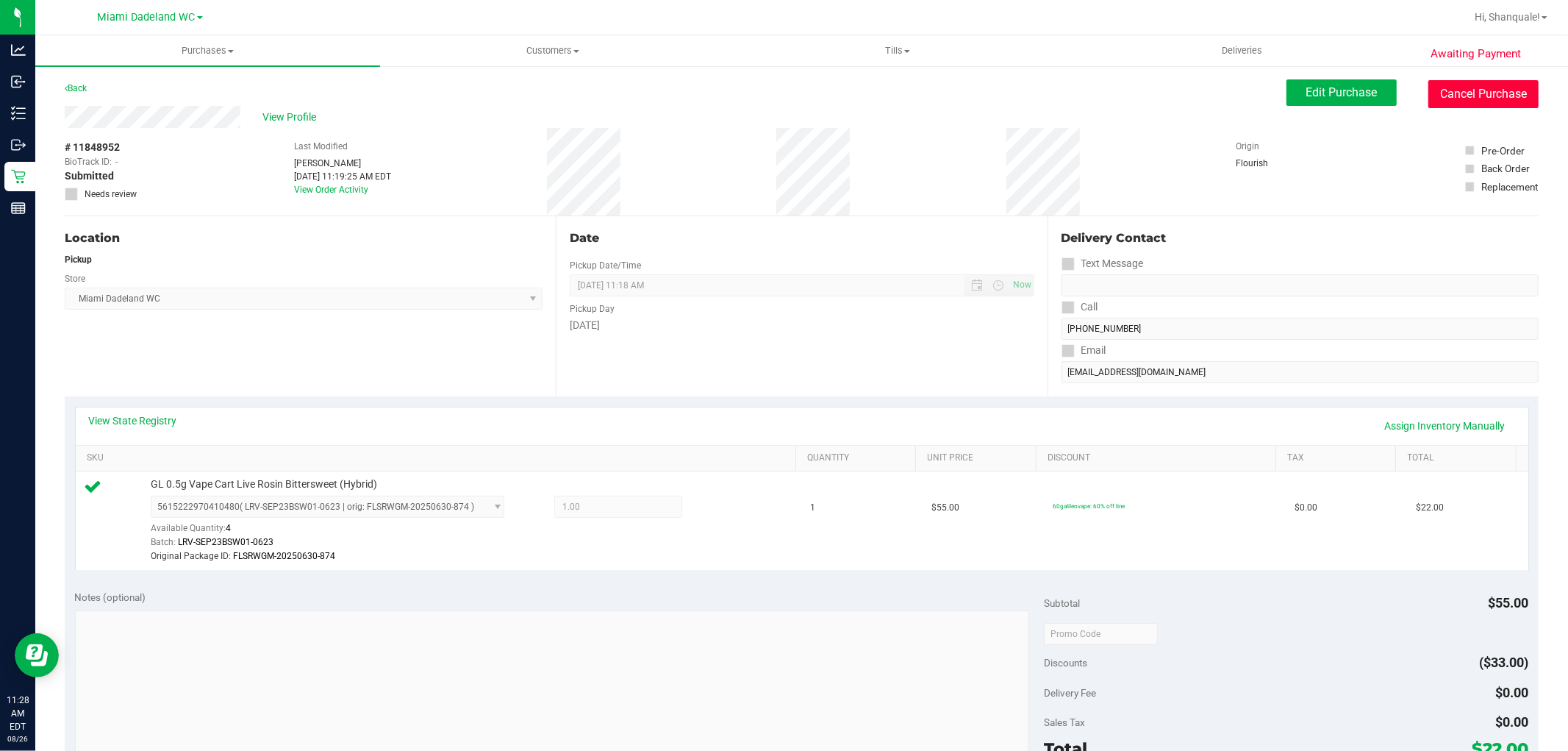
click at [1479, 92] on button "Cancel Purchase" at bounding box center [1483, 94] width 111 height 28
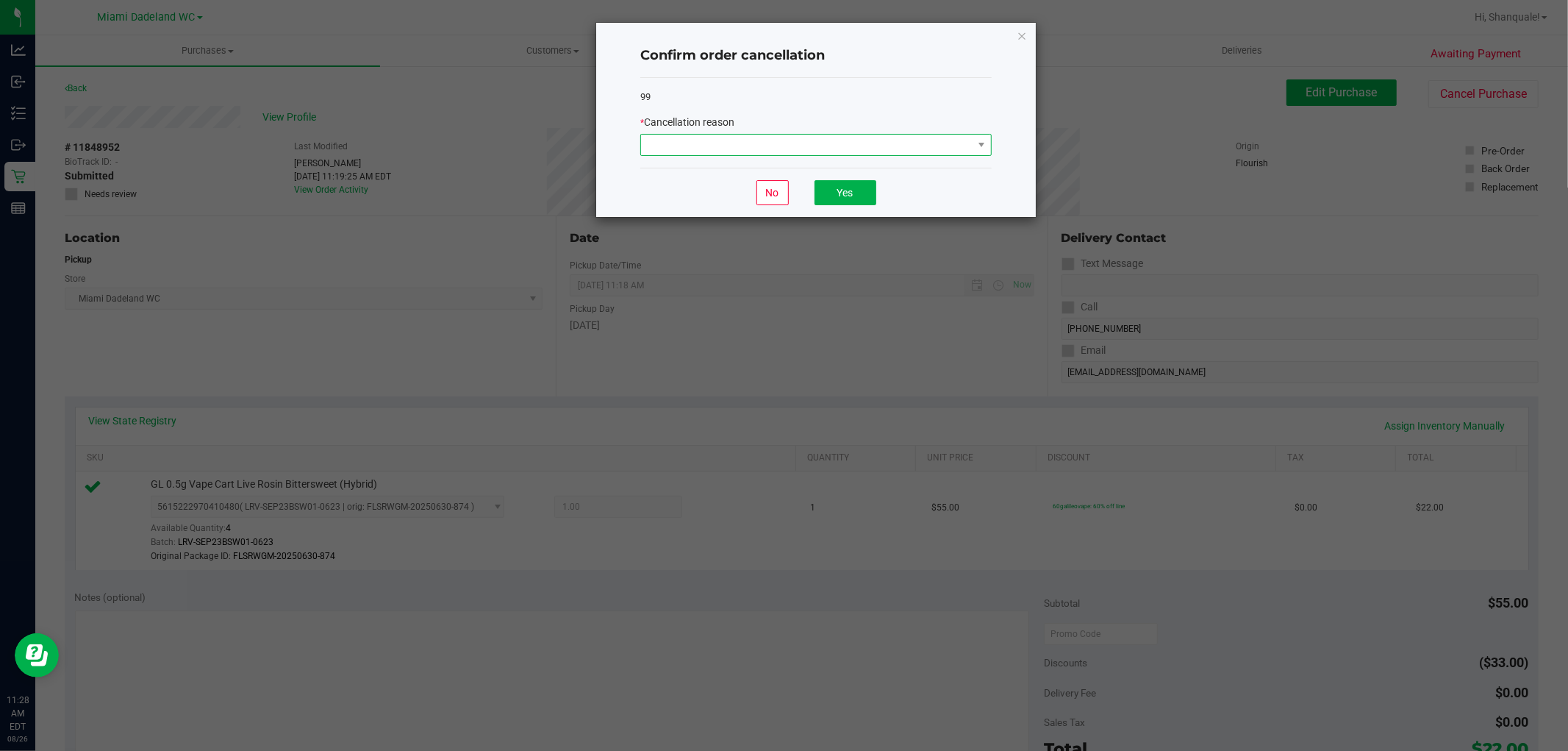
click at [914, 144] on span at bounding box center [806, 144] width 332 height 21
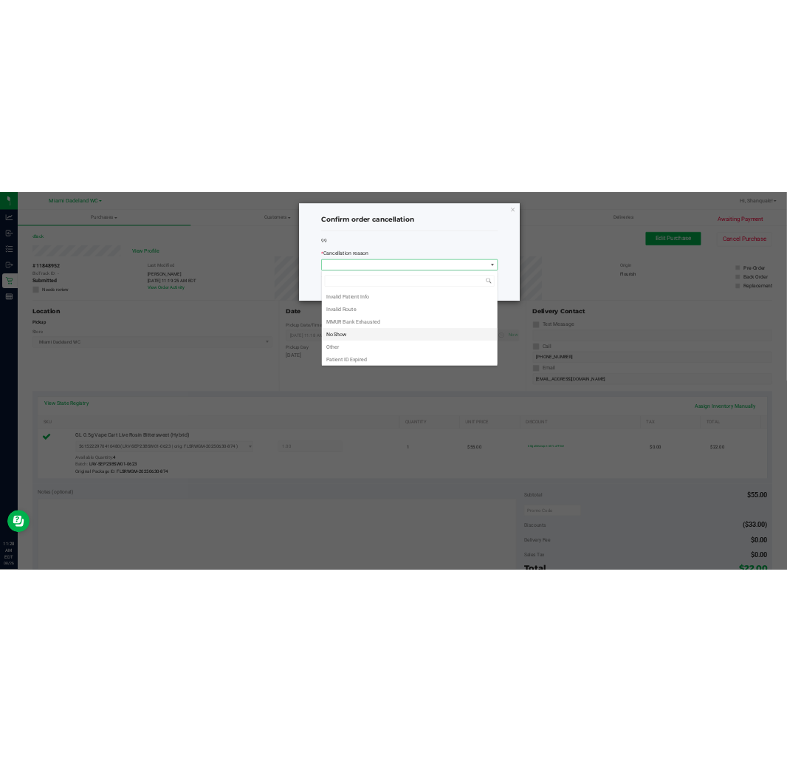
scroll to position [79, 0]
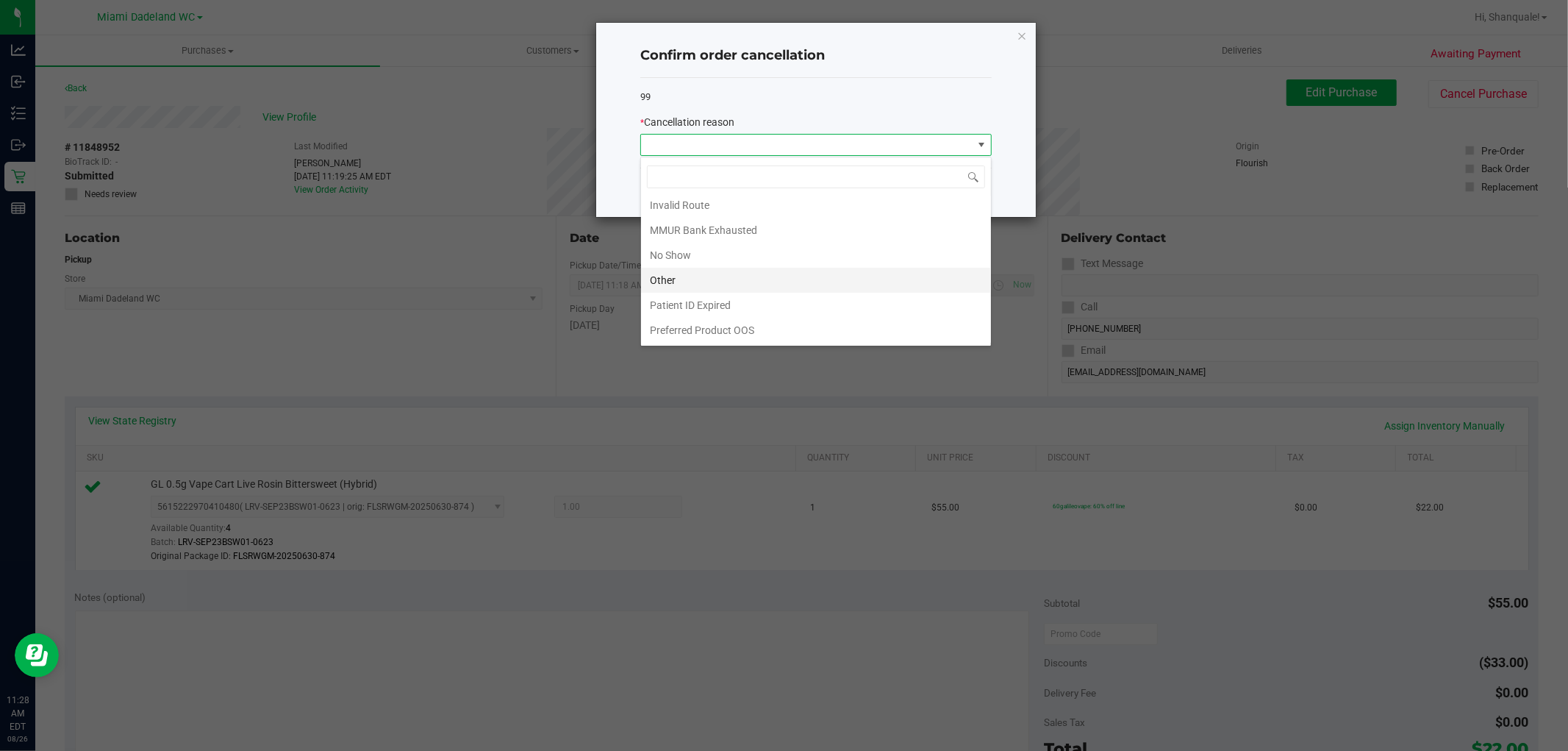
click at [774, 278] on li "Other" at bounding box center [815, 280] width 349 height 25
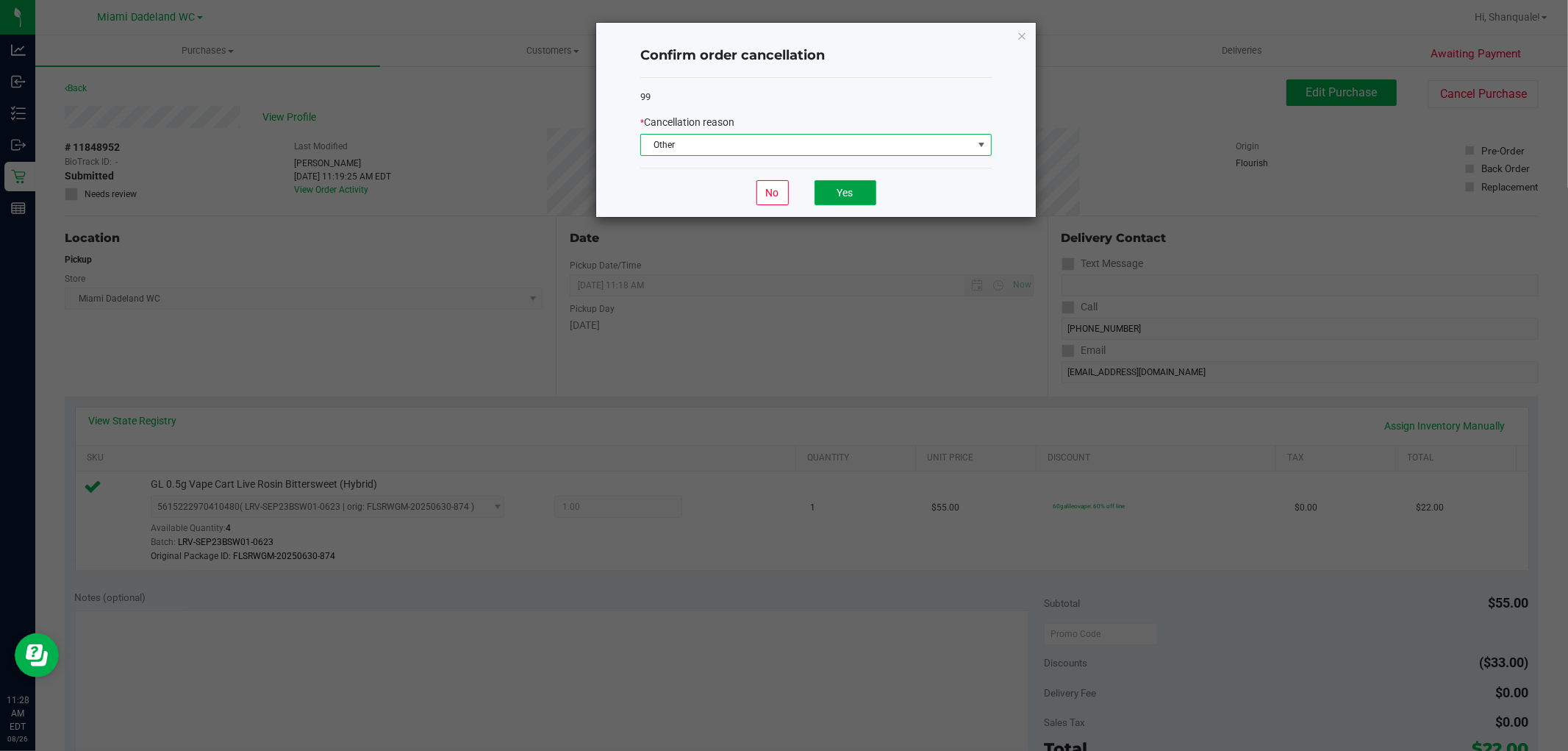
click at [849, 204] on button "Yes" at bounding box center [845, 192] width 62 height 25
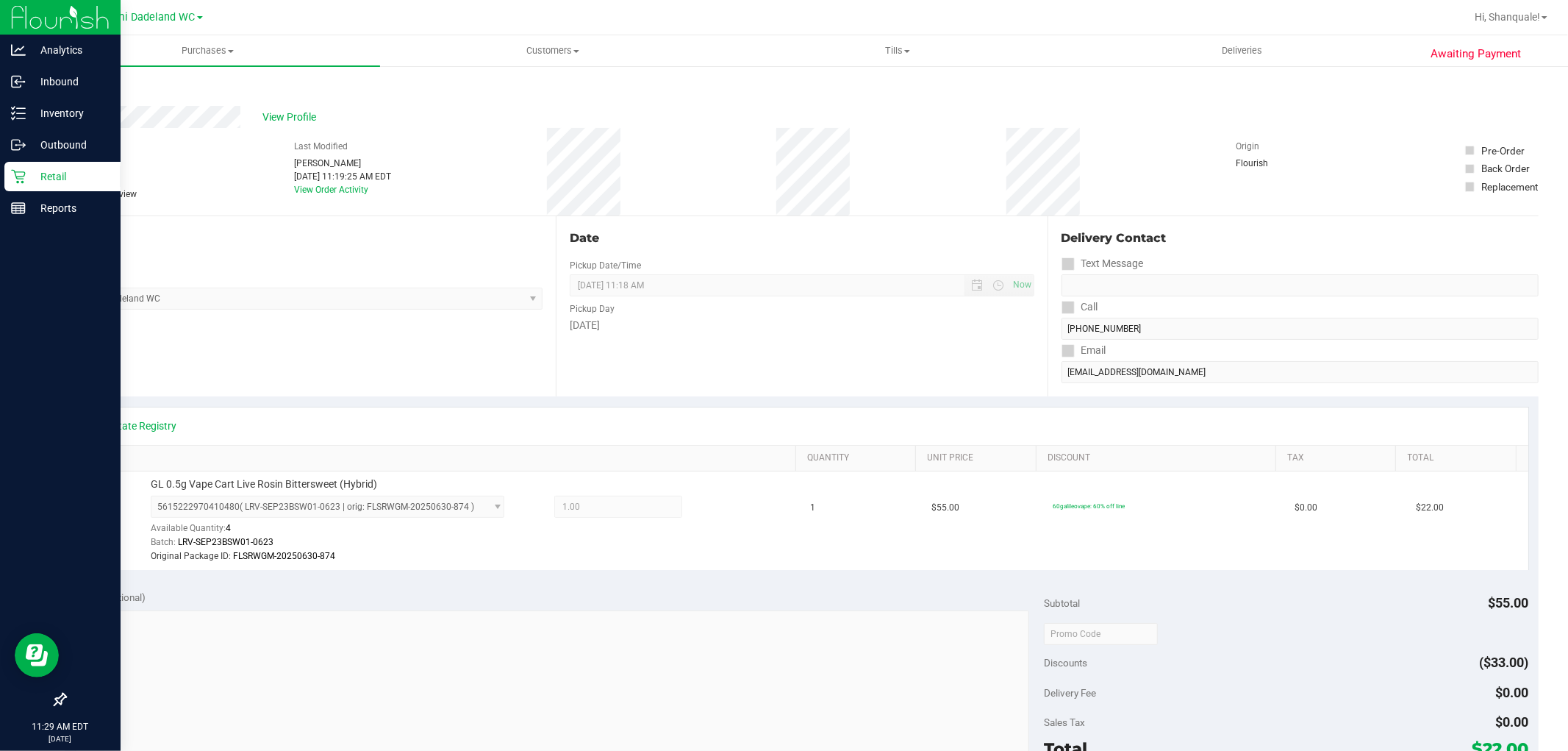
click at [27, 166] on div "Retail" at bounding box center [62, 176] width 116 height 30
